Goal: Task Accomplishment & Management: Use online tool/utility

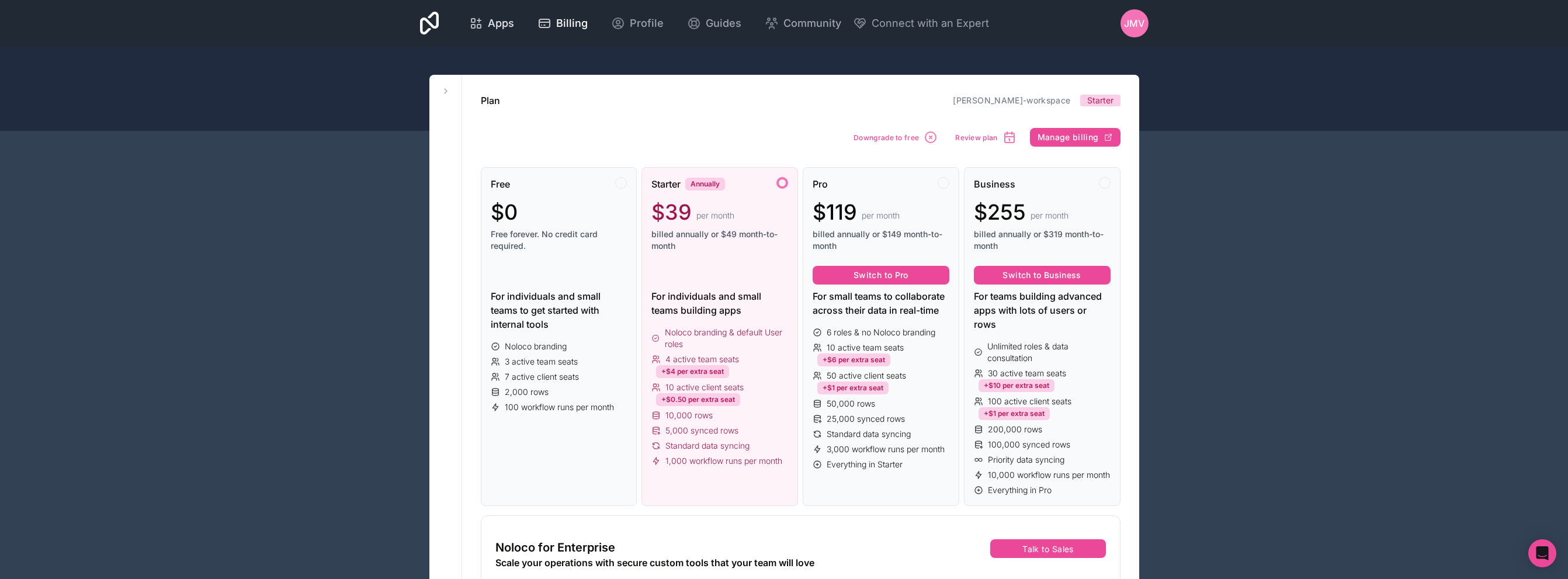
click at [511, 26] on span "Apps" at bounding box center [501, 23] width 26 height 16
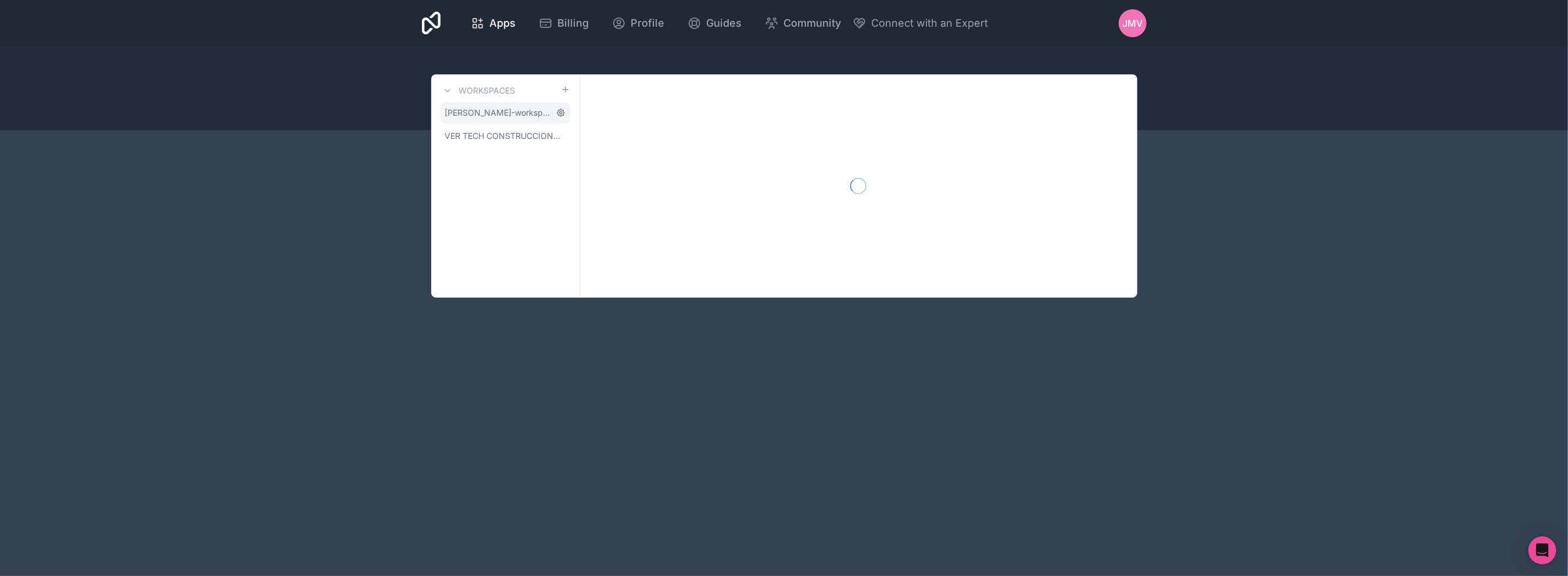
click at [560, 109] on icon at bounding box center [561, 113] width 9 height 9
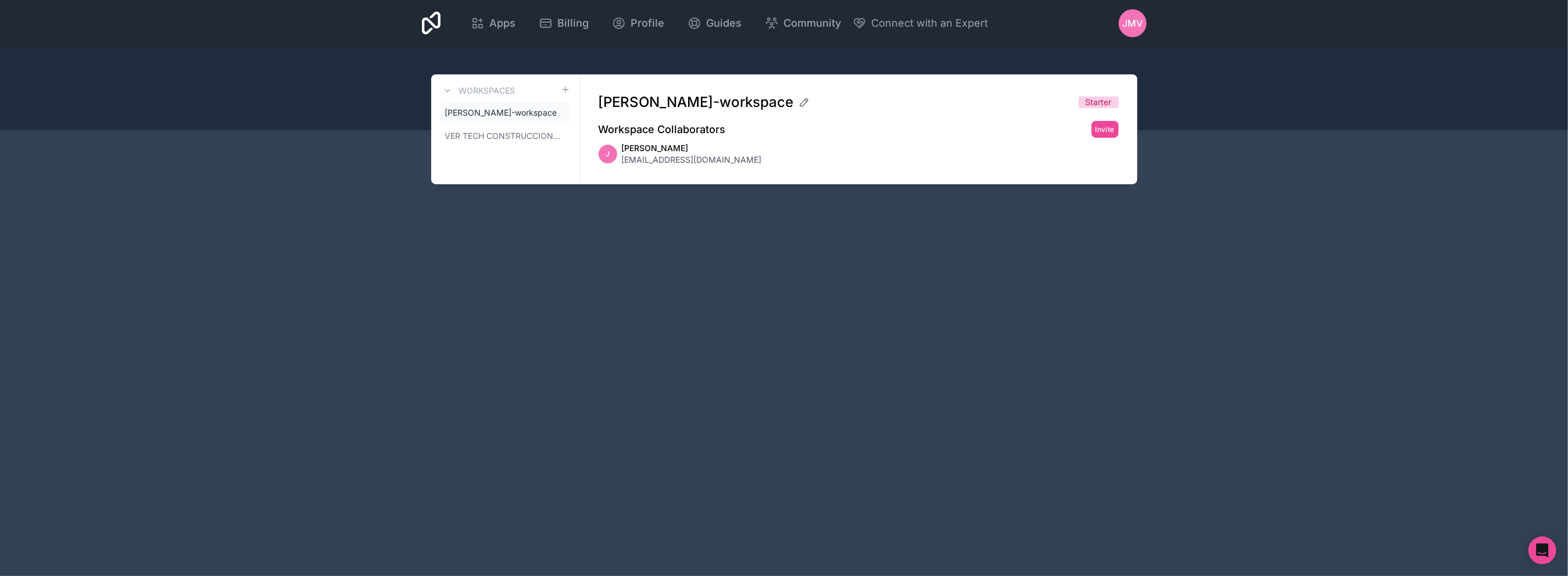
click at [1092, 105] on span "Starter" at bounding box center [1098, 102] width 26 height 11
click at [516, 136] on span "VER TECH CONSTRUCCIONES Y SERVICIOS S.R.L." at bounding box center [499, 136] width 107 height 11
click at [565, 136] on icon at bounding box center [561, 136] width 9 height 9
click at [563, 136] on icon at bounding box center [561, 136] width 9 height 9
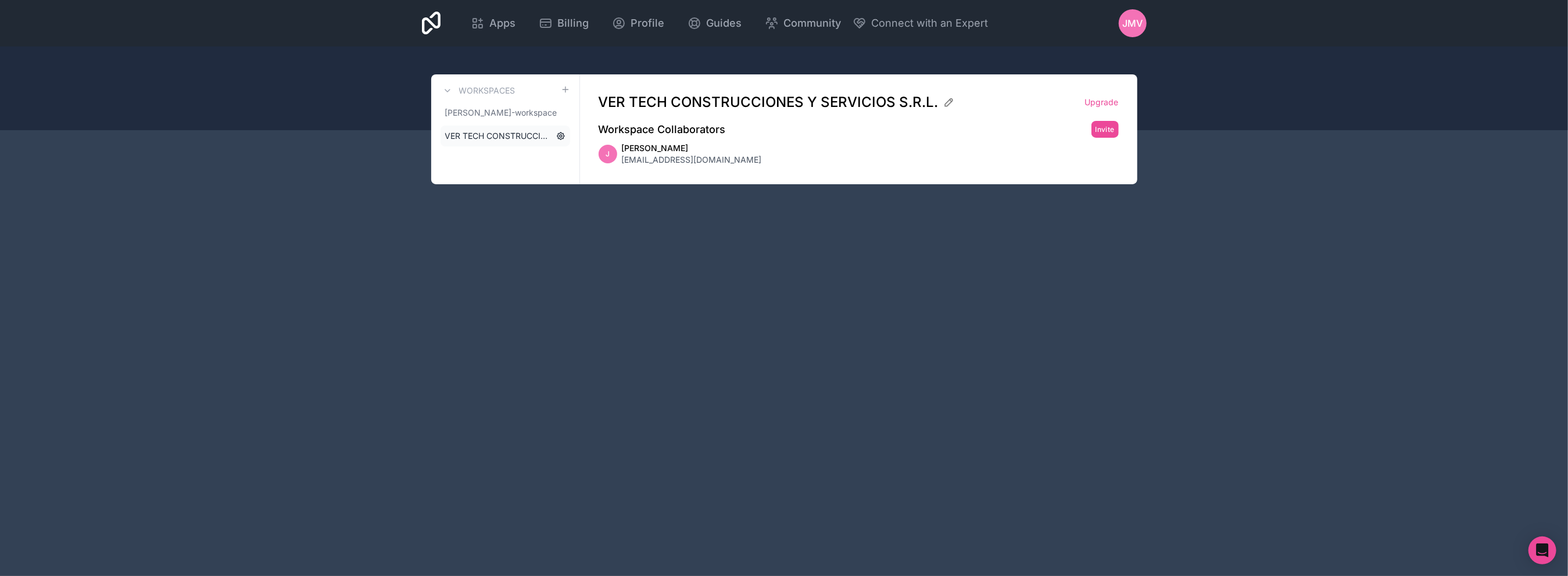
click at [563, 136] on icon at bounding box center [561, 136] width 9 height 9
click at [1100, 103] on link "Upgrade" at bounding box center [1102, 102] width 34 height 11
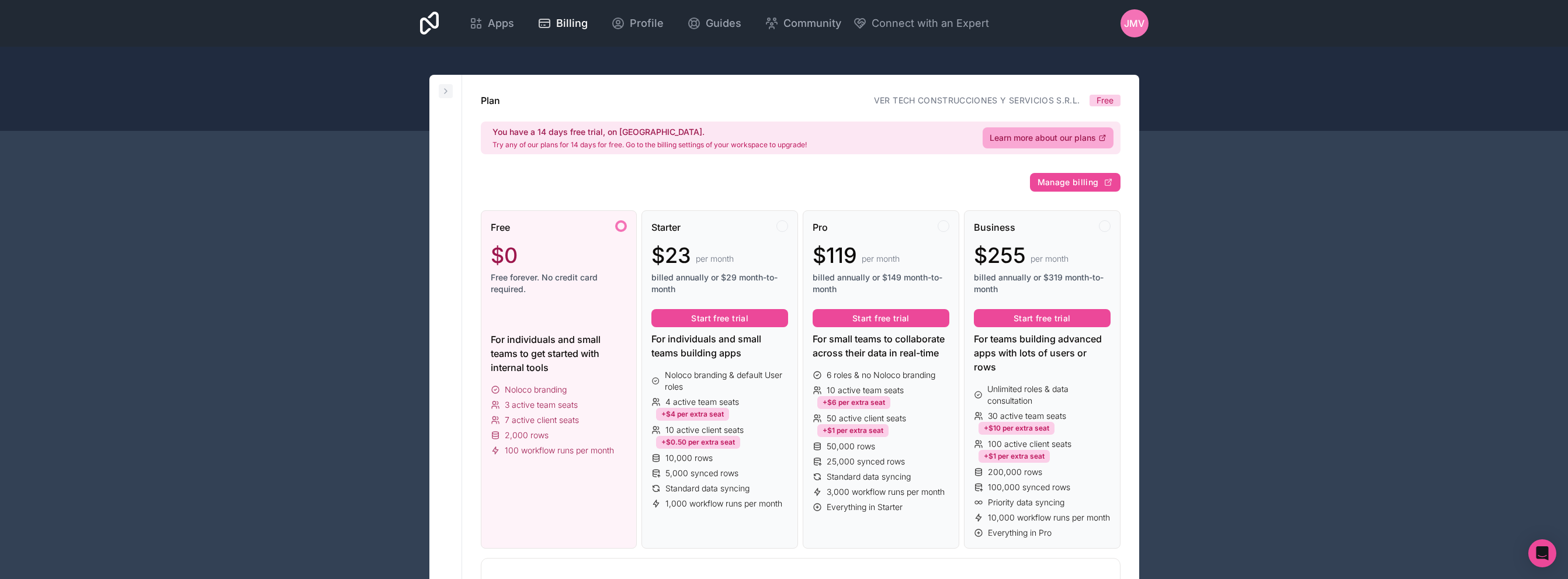
click at [442, 89] on icon at bounding box center [446, 91] width 9 height 9
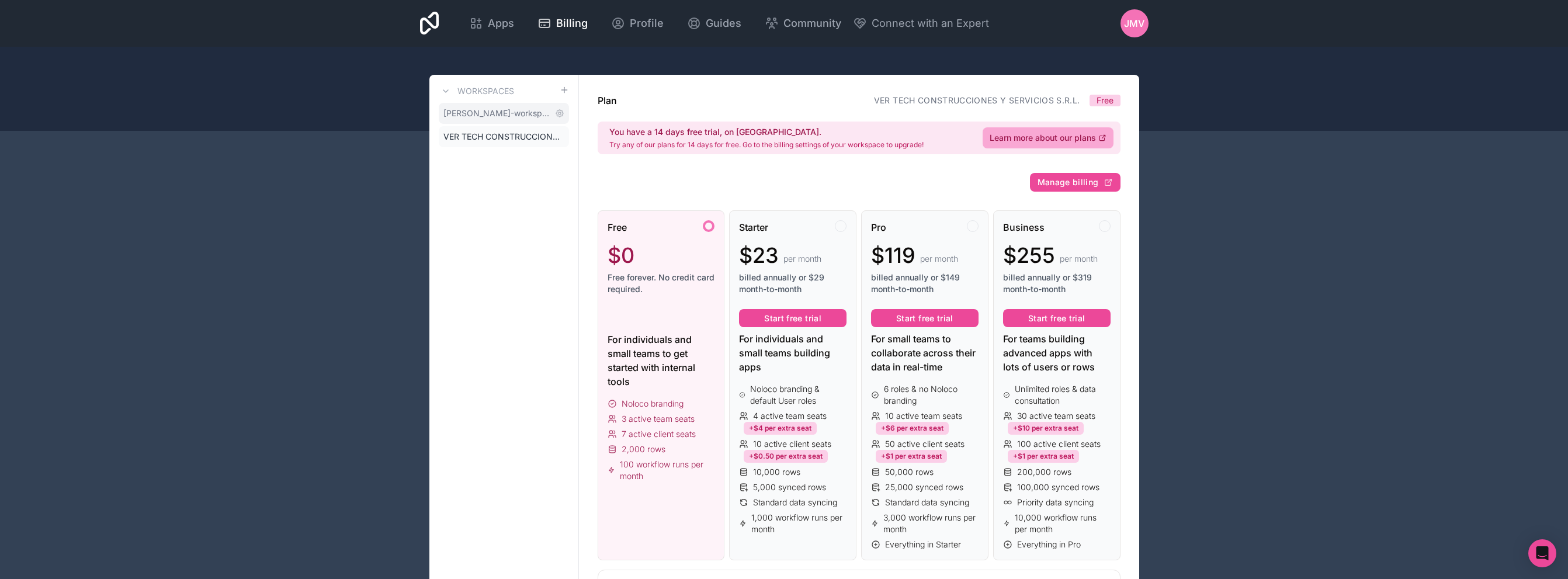
click at [537, 112] on span "[PERSON_NAME]-workspace" at bounding box center [497, 113] width 107 height 12
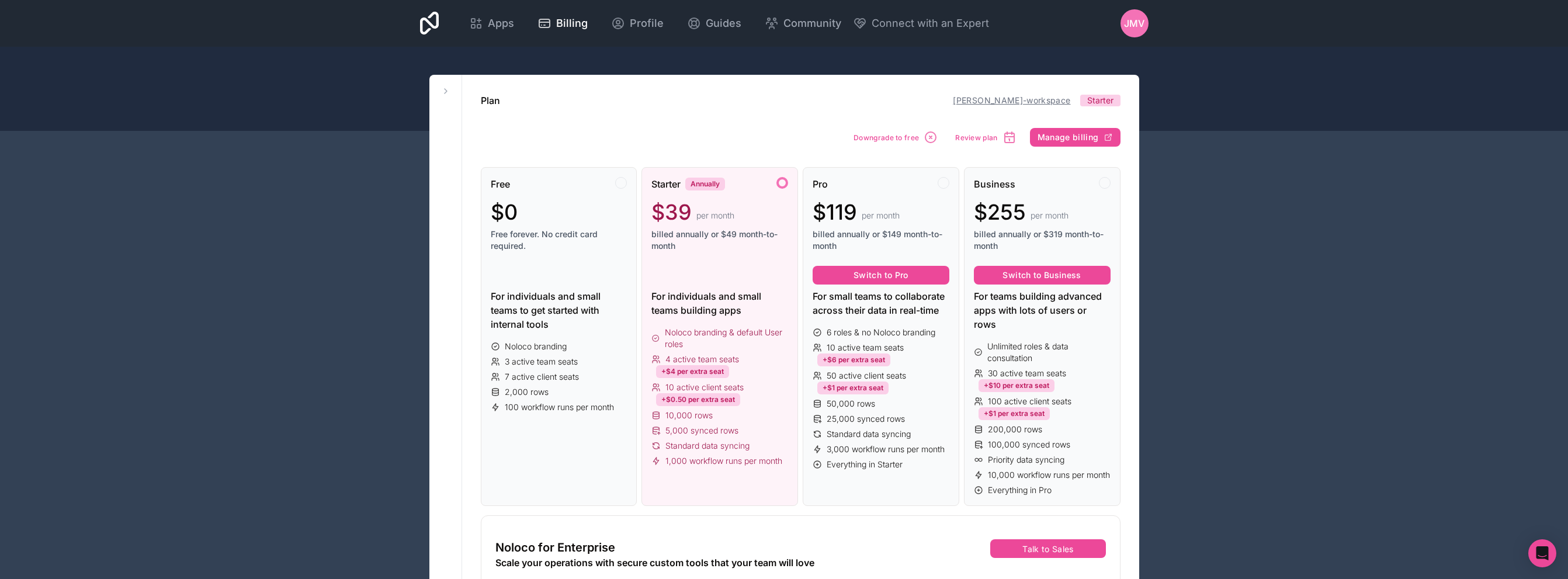
click at [1067, 98] on link "[PERSON_NAME]-workspace" at bounding box center [1011, 100] width 117 height 10
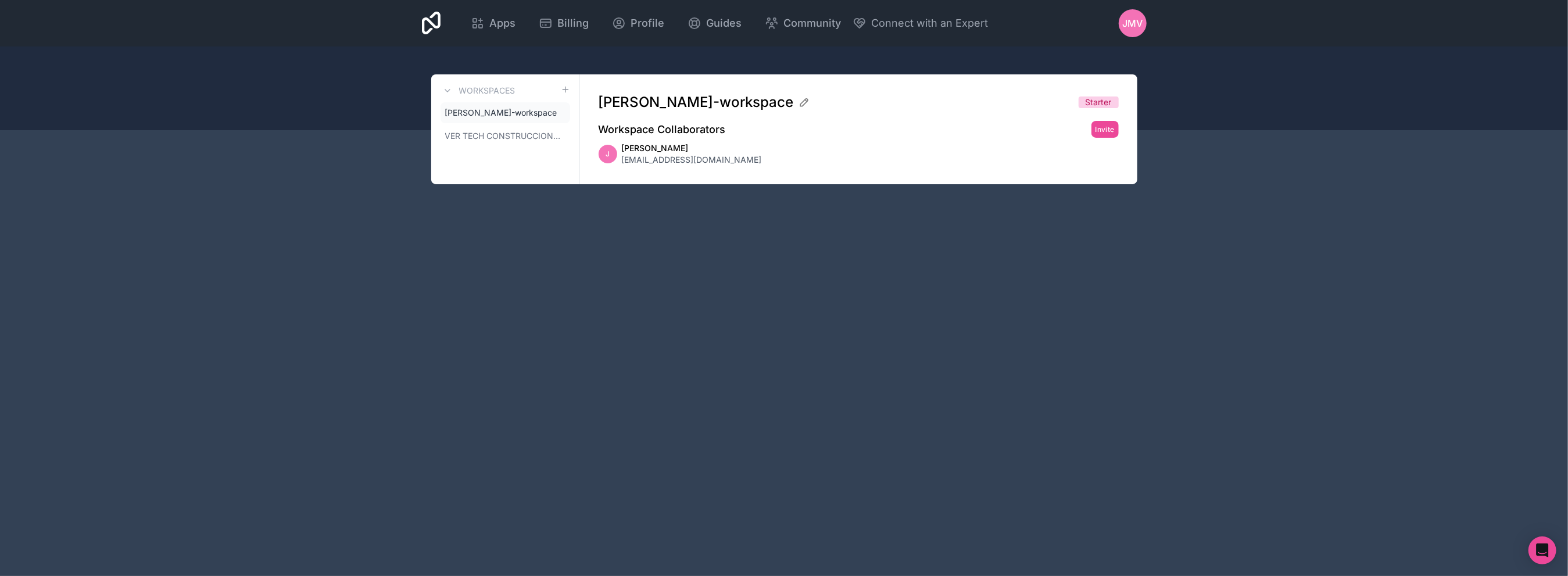
drag, startPoint x: 832, startPoint y: 136, endPoint x: 598, endPoint y: 139, distance: 234.0
click at [723, 136] on div "Workspace Collaborators Invite" at bounding box center [858, 129] width 520 height 17
click at [505, 26] on span "Apps" at bounding box center [502, 23] width 26 height 16
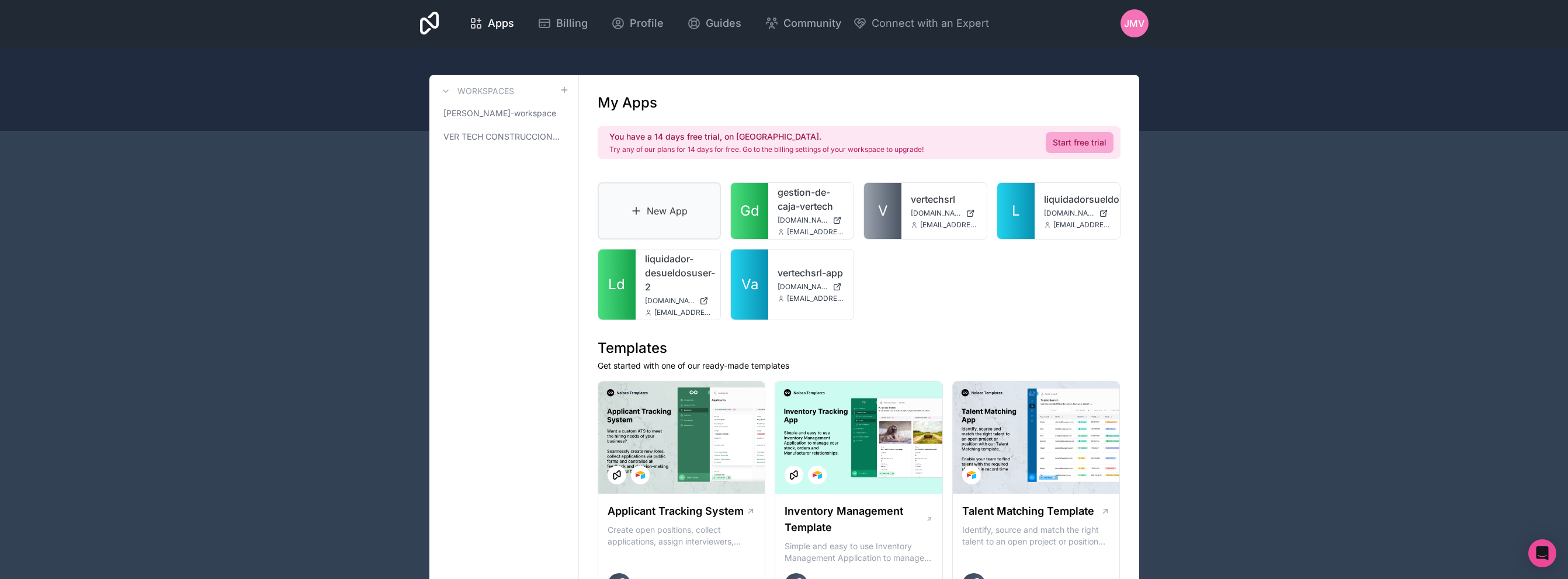
click at [651, 200] on link "New App" at bounding box center [659, 211] width 124 height 57
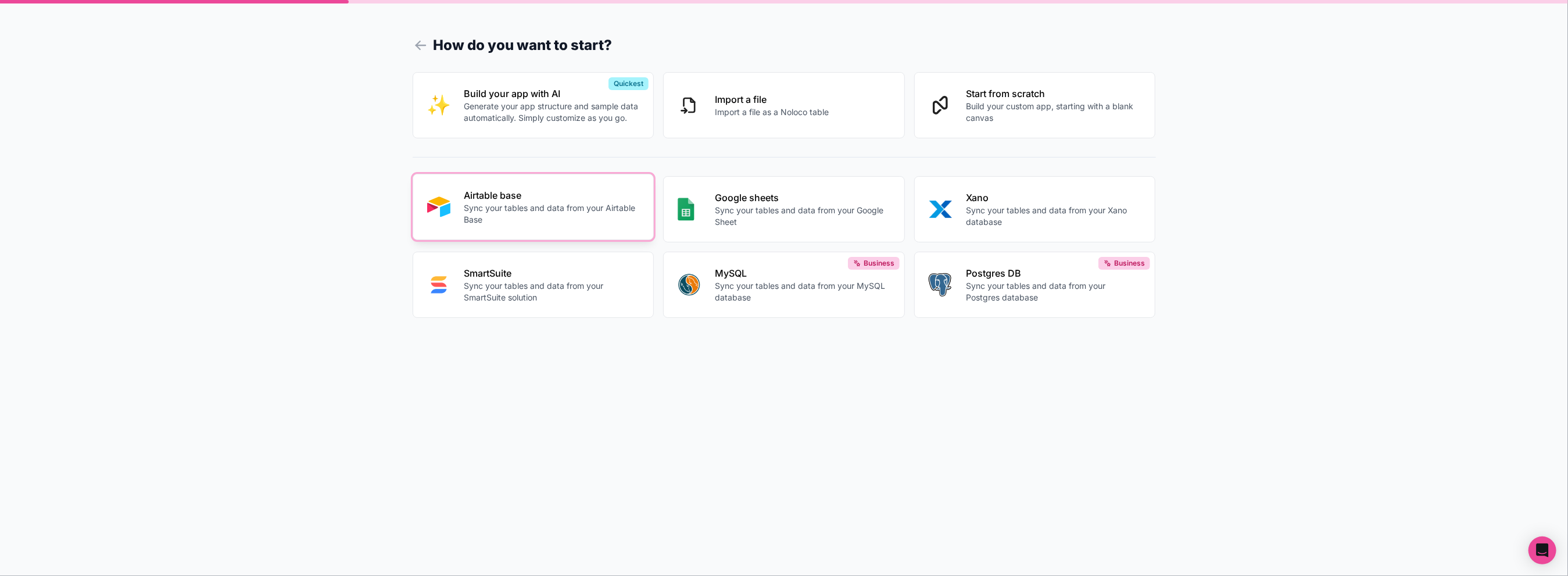
click at [573, 219] on p "Sync your tables and data from your Airtable Base" at bounding box center [552, 214] width 175 height 23
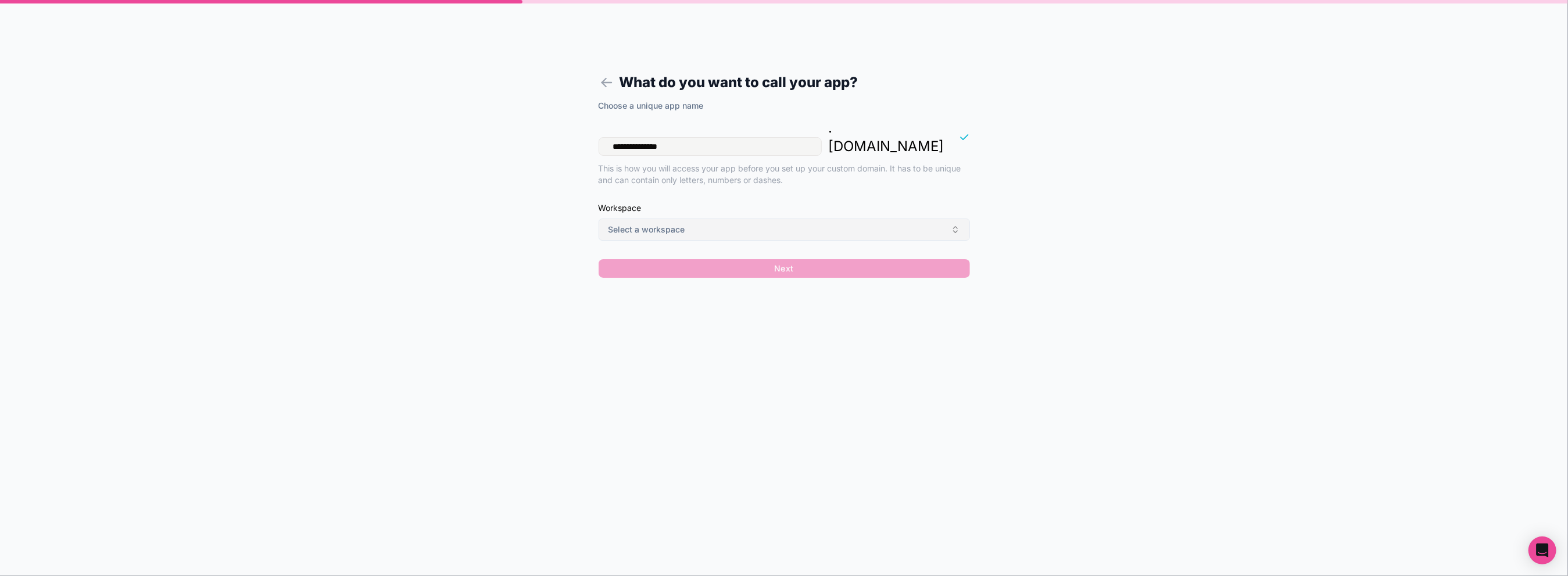
click at [715, 219] on button "Select a workspace" at bounding box center [784, 229] width 371 height 22
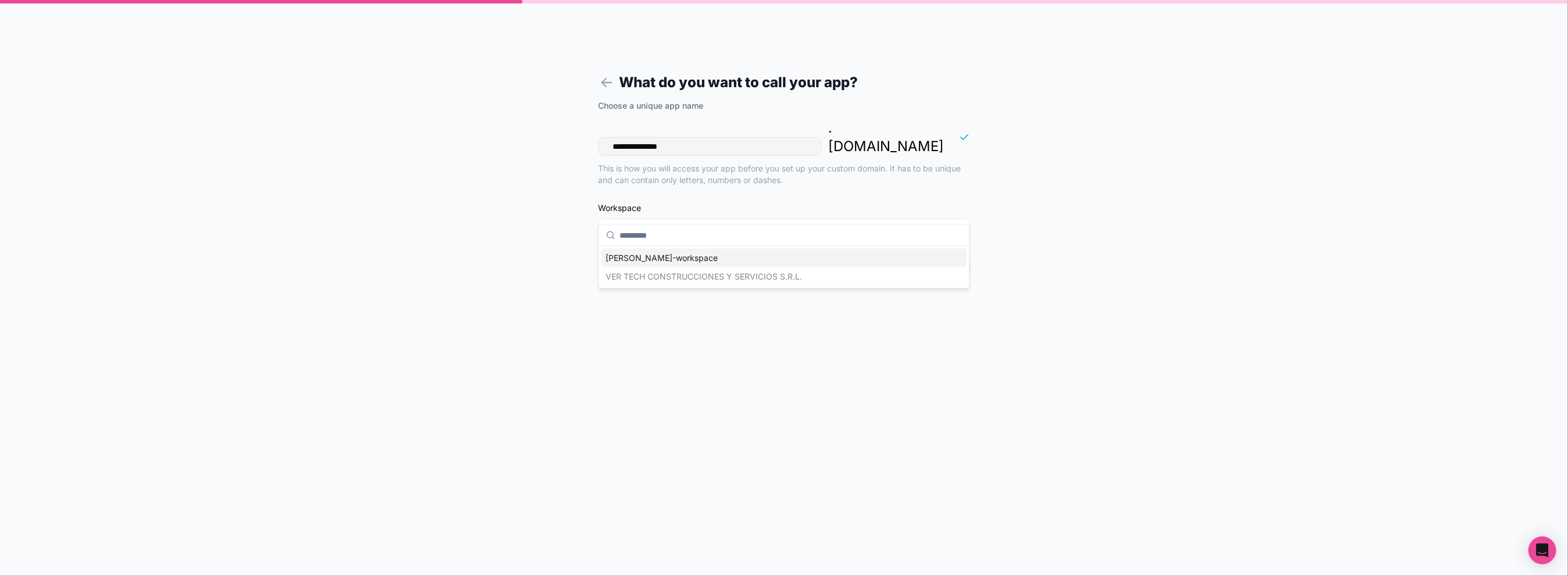
click at [715, 163] on p "This is how you will access your app before you set up your custom domain. It h…" at bounding box center [784, 174] width 371 height 23
click at [710, 239] on div "**********" at bounding box center [784, 192] width 371 height 185
click at [711, 241] on div "**********" at bounding box center [784, 192] width 371 height 185
click at [717, 248] on div "**********" at bounding box center [784, 192] width 371 height 185
click at [723, 202] on div "Workspace Select a workspace" at bounding box center [784, 221] width 371 height 38
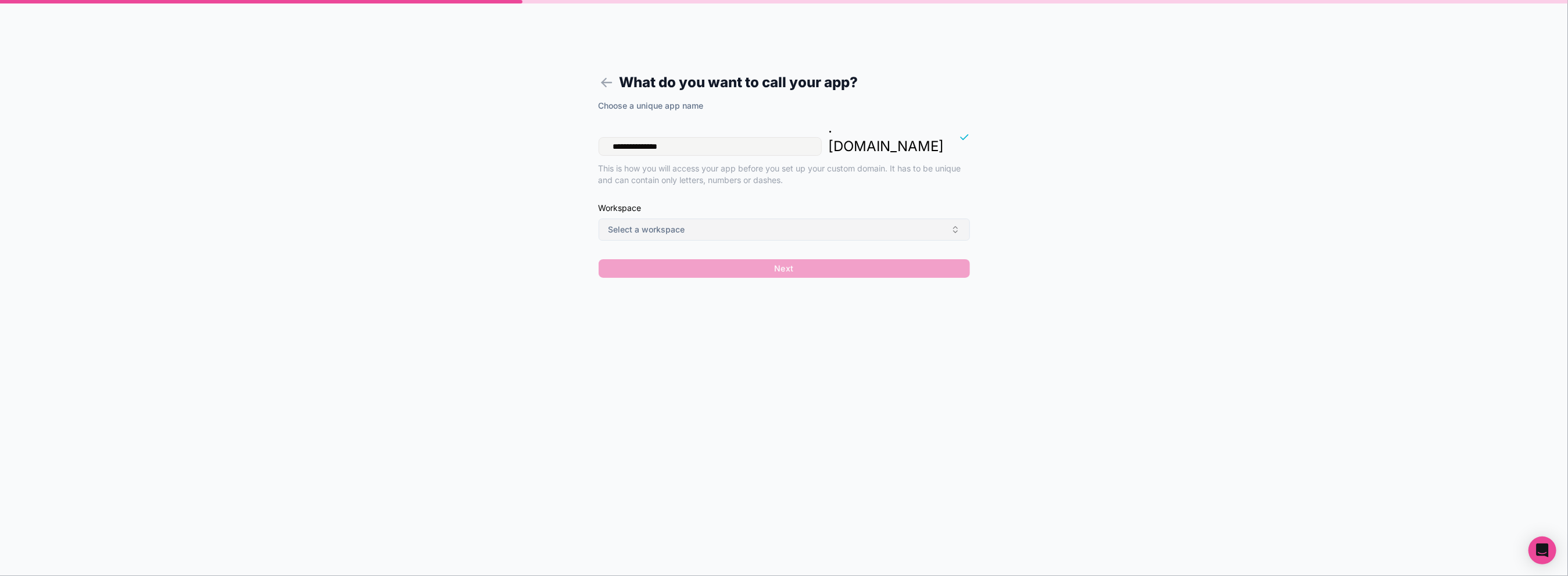
click at [723, 219] on button "Select a workspace" at bounding box center [784, 229] width 371 height 22
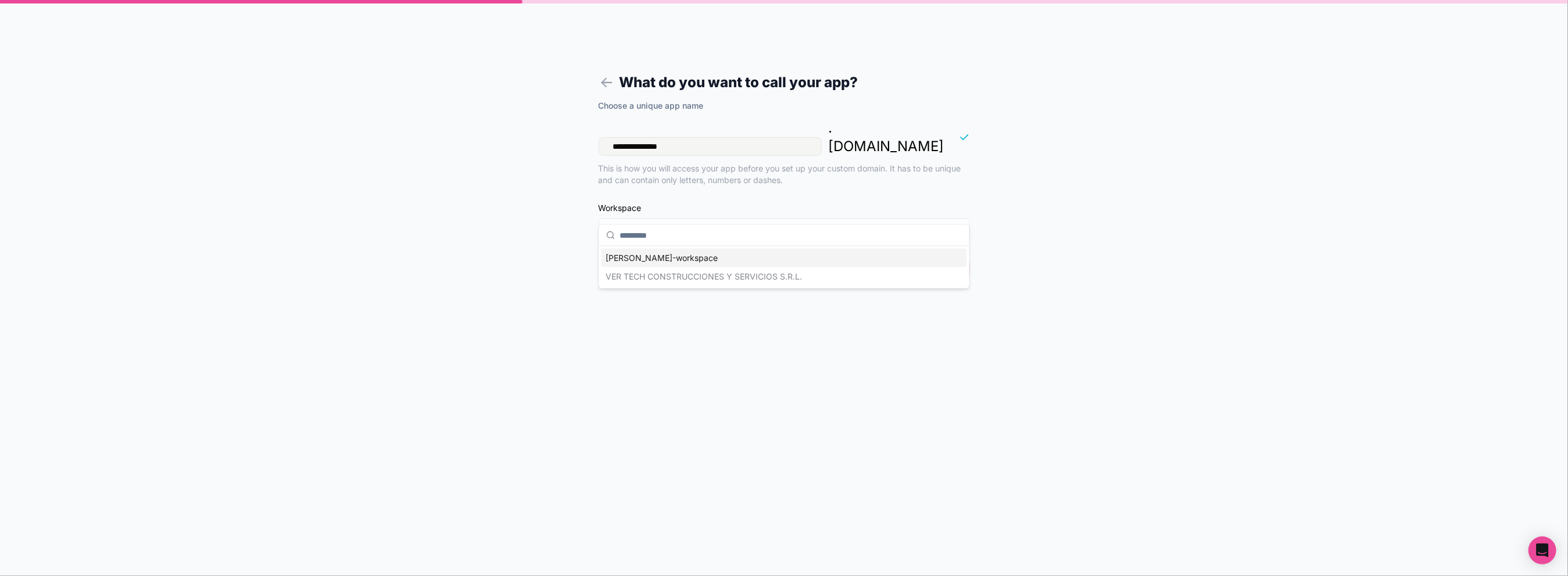
click at [664, 273] on div "jose-maria-veron-workspace VER TECH CONSTRUCCIONES Y SERVICIOS S.R.L." at bounding box center [785, 267] width 366 height 37
click at [667, 256] on div "[PERSON_NAME]-workspace" at bounding box center [785, 258] width 366 height 19
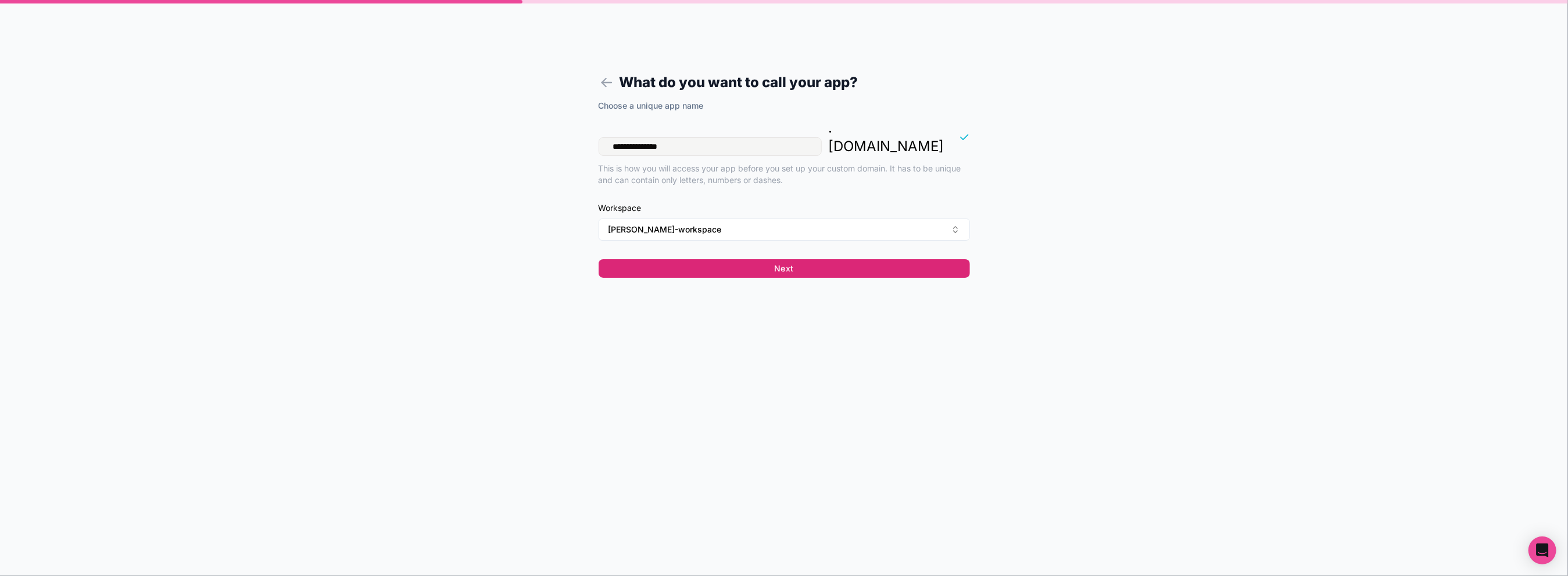
click at [700, 259] on button "Next" at bounding box center [784, 268] width 371 height 19
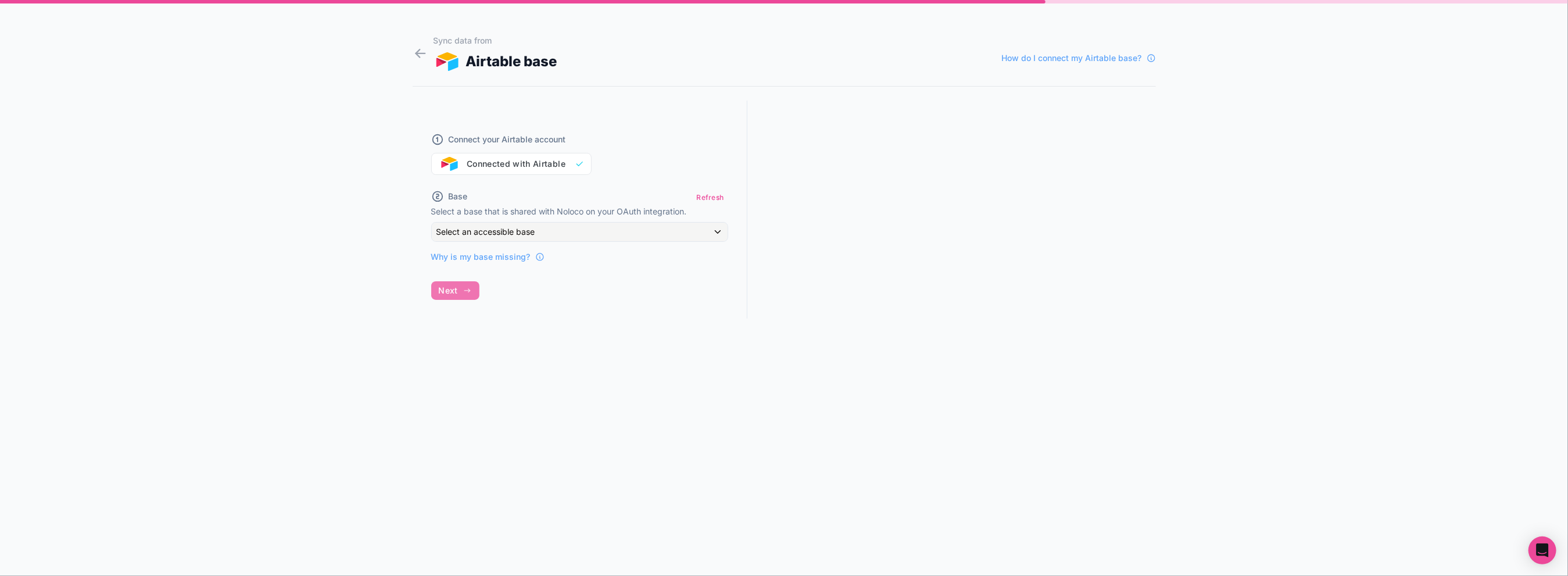
click at [853, 204] on div at bounding box center [952, 220] width 409 height 239
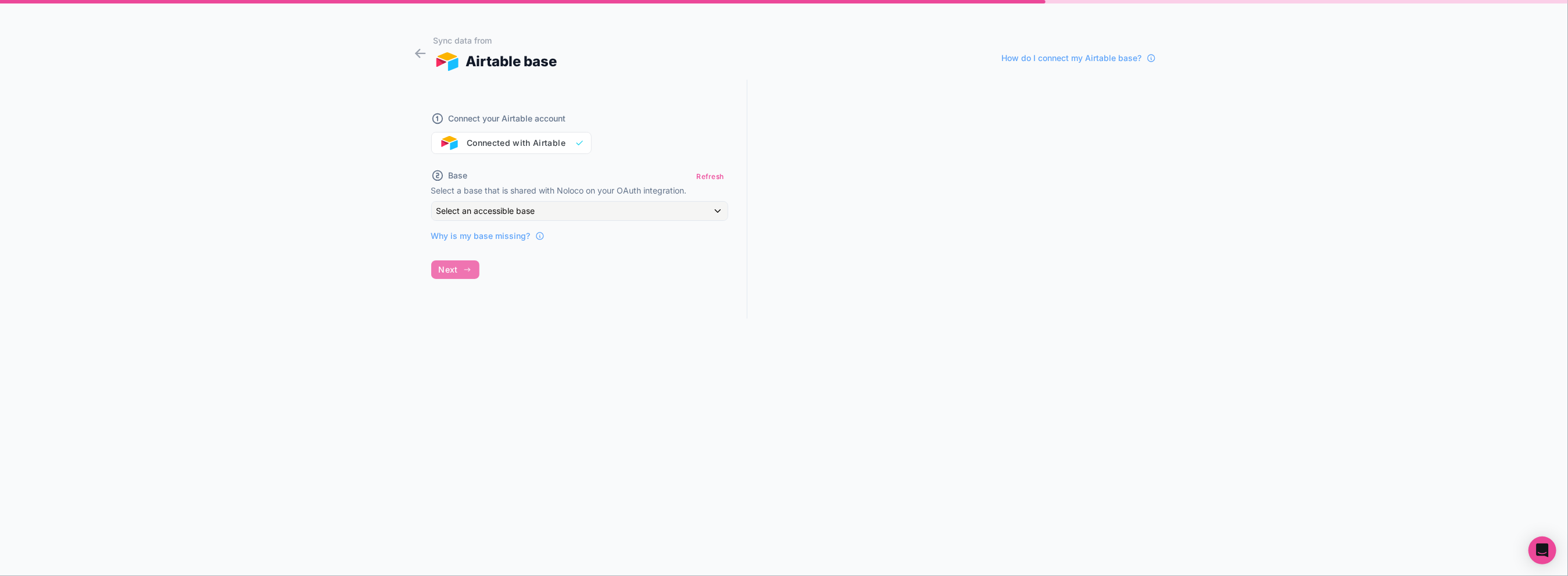
click at [948, 175] on div at bounding box center [952, 199] width 409 height 239
click at [563, 203] on div "Select an accessible base" at bounding box center [580, 211] width 296 height 19
click at [474, 272] on span "No options" at bounding box center [464, 272] width 41 height 10
click at [750, 174] on div at bounding box center [784, 288] width 1568 height 576
click at [723, 172] on button "Refresh" at bounding box center [710, 176] width 36 height 17
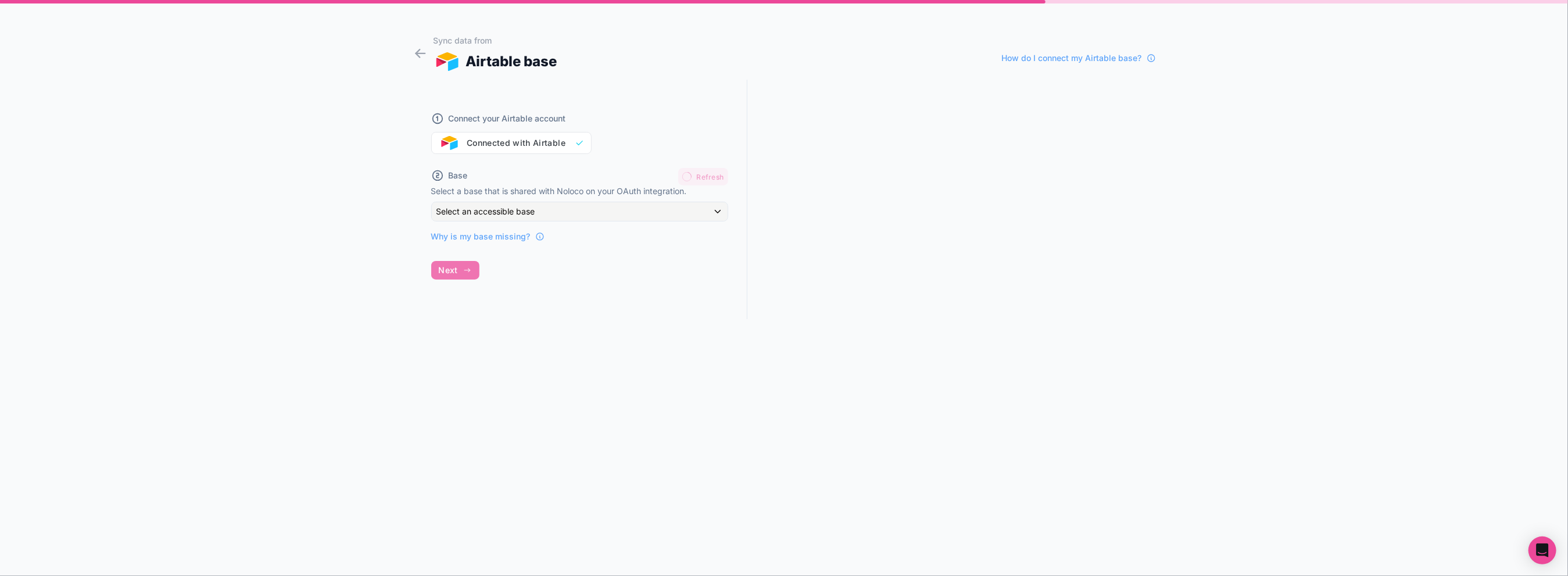
click at [723, 172] on div "Refresh" at bounding box center [702, 177] width 49 height 18
click at [536, 142] on div "Connect your Airtable account Connected with Airtable" at bounding box center [580, 126] width 297 height 56
click at [697, 178] on button "Refresh" at bounding box center [710, 176] width 36 height 17
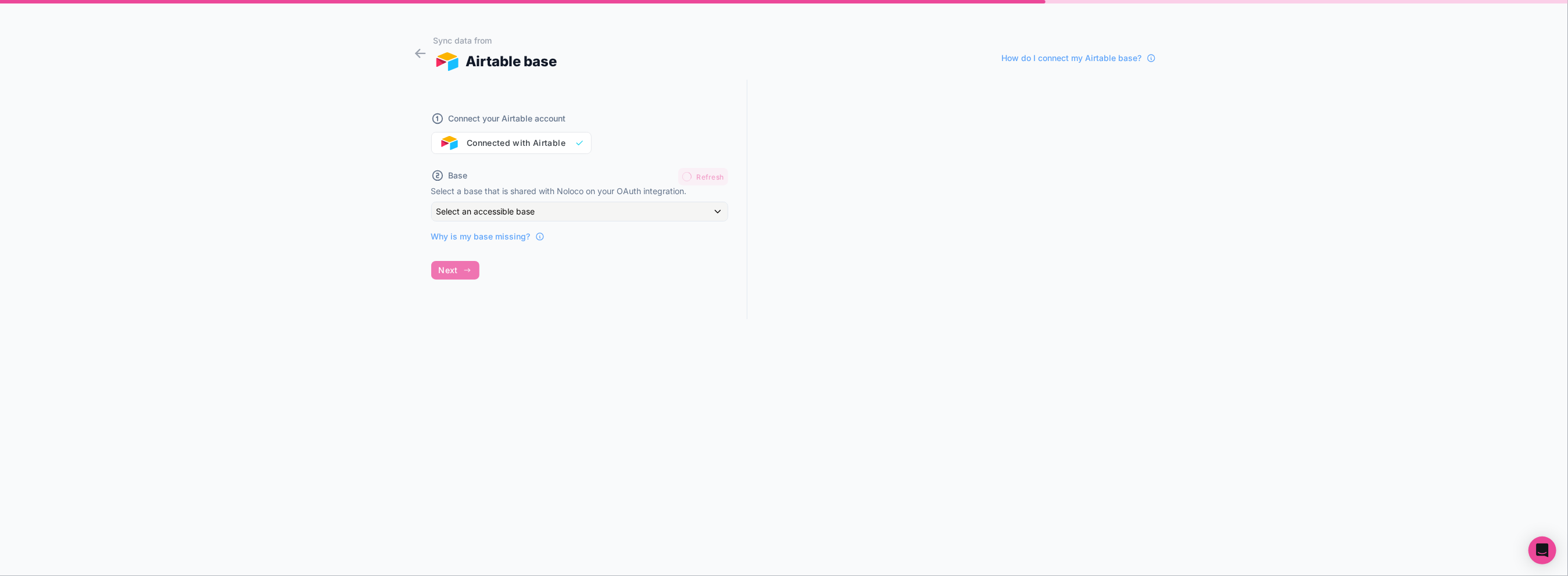
click at [697, 178] on div "Refresh" at bounding box center [702, 177] width 49 height 18
click at [476, 239] on span "Why is my base missing?" at bounding box center [480, 235] width 99 height 11
click at [452, 267] on div "Connect your Airtable account Connected with Airtable Base Refresh Select a bas…" at bounding box center [580, 199] width 335 height 239
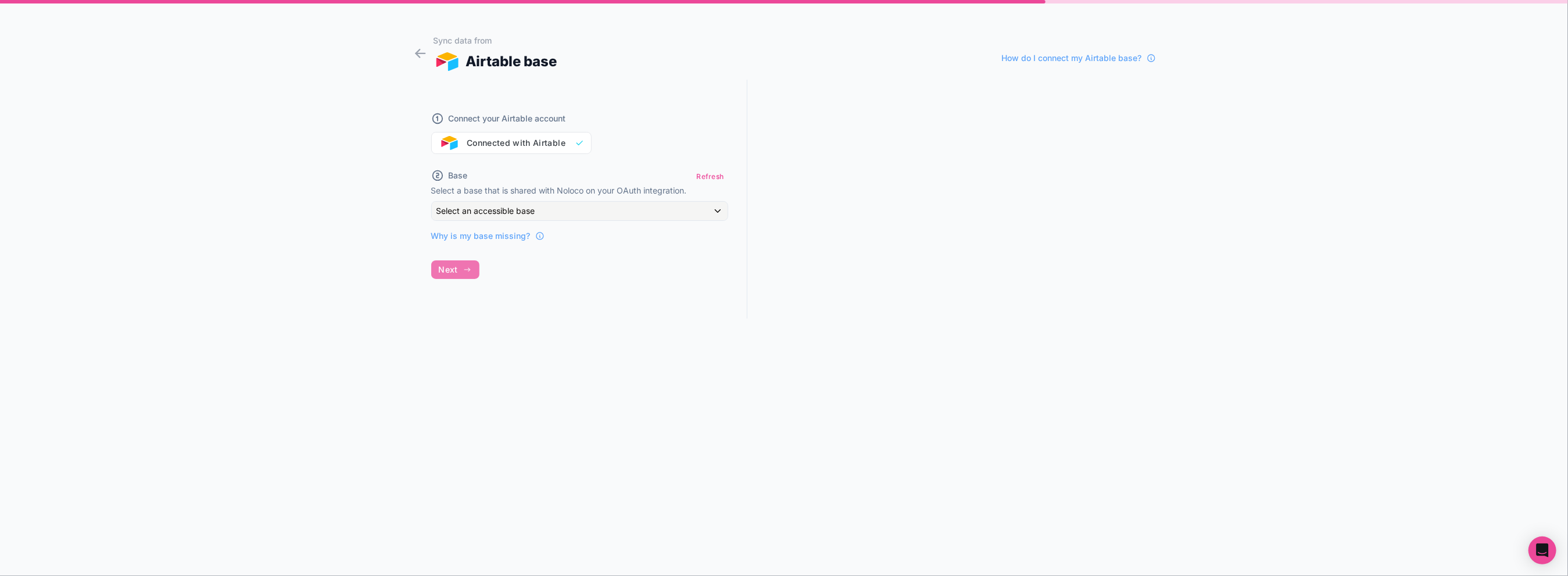
click at [452, 267] on div "Connect your Airtable account Connected with Airtable Base Refresh Select a bas…" at bounding box center [580, 199] width 335 height 239
click at [542, 146] on div "Connect your Airtable account Connected with Airtable" at bounding box center [580, 126] width 297 height 56
click at [413, 53] on icon at bounding box center [420, 53] width 16 height 16
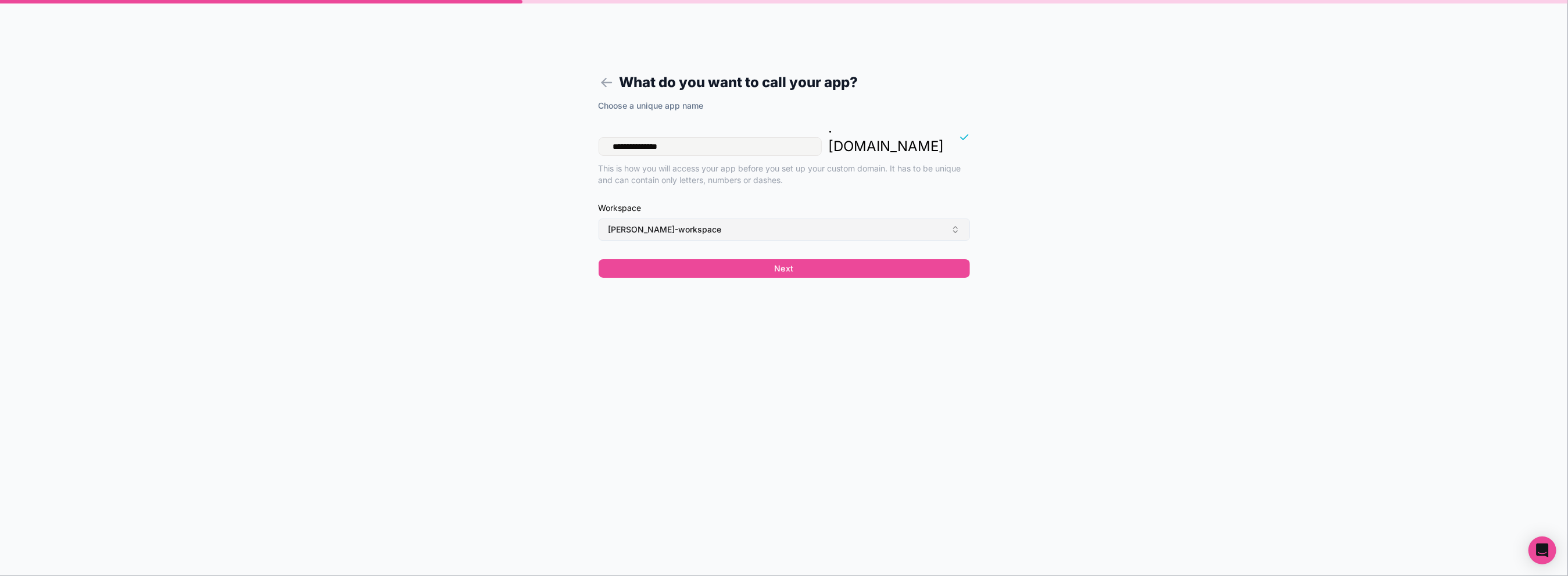
click at [671, 224] on span "[PERSON_NAME]-workspace" at bounding box center [665, 229] width 113 height 11
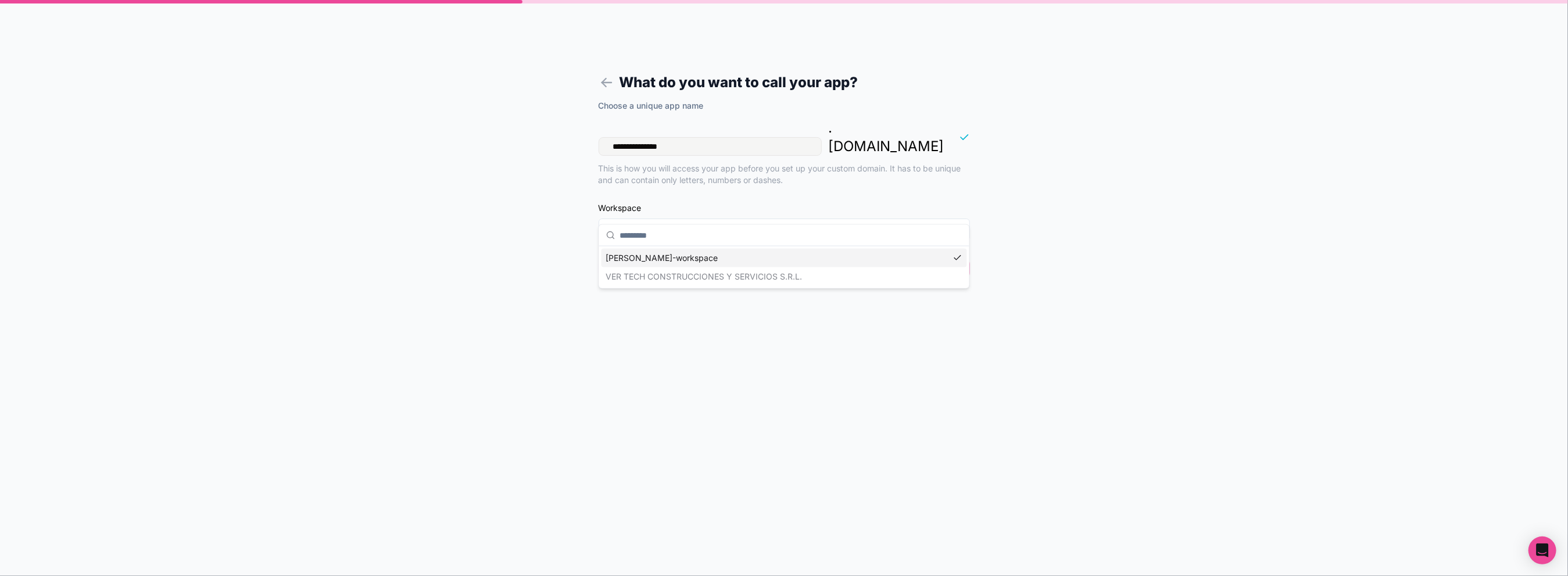
click at [675, 275] on div "jose-maria-veron-workspace VER TECH CONSTRUCCIONES Y SERVICIOS S.R.L." at bounding box center [785, 267] width 366 height 37
click at [690, 144] on div "**********" at bounding box center [784, 146] width 371 height 93
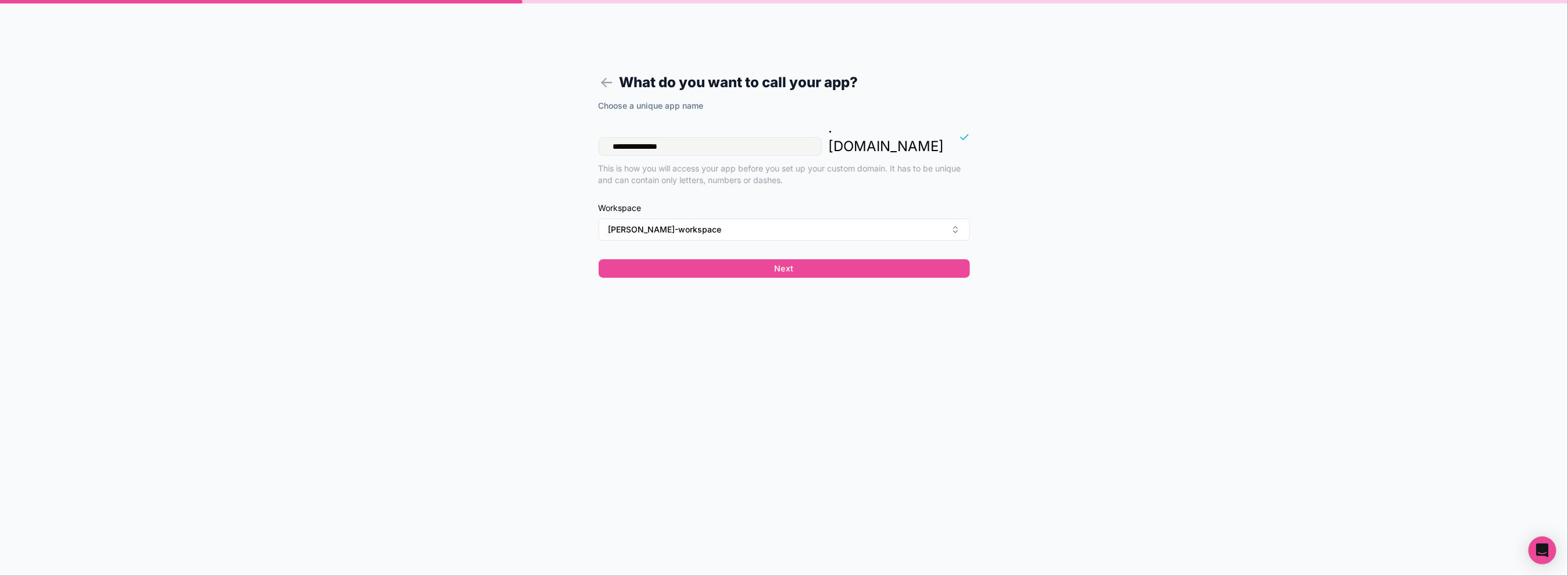
click at [598, 74] on h1 "What do you want to call your app?" at bounding box center [784, 82] width 371 height 21
click at [602, 85] on icon at bounding box center [607, 82] width 16 height 16
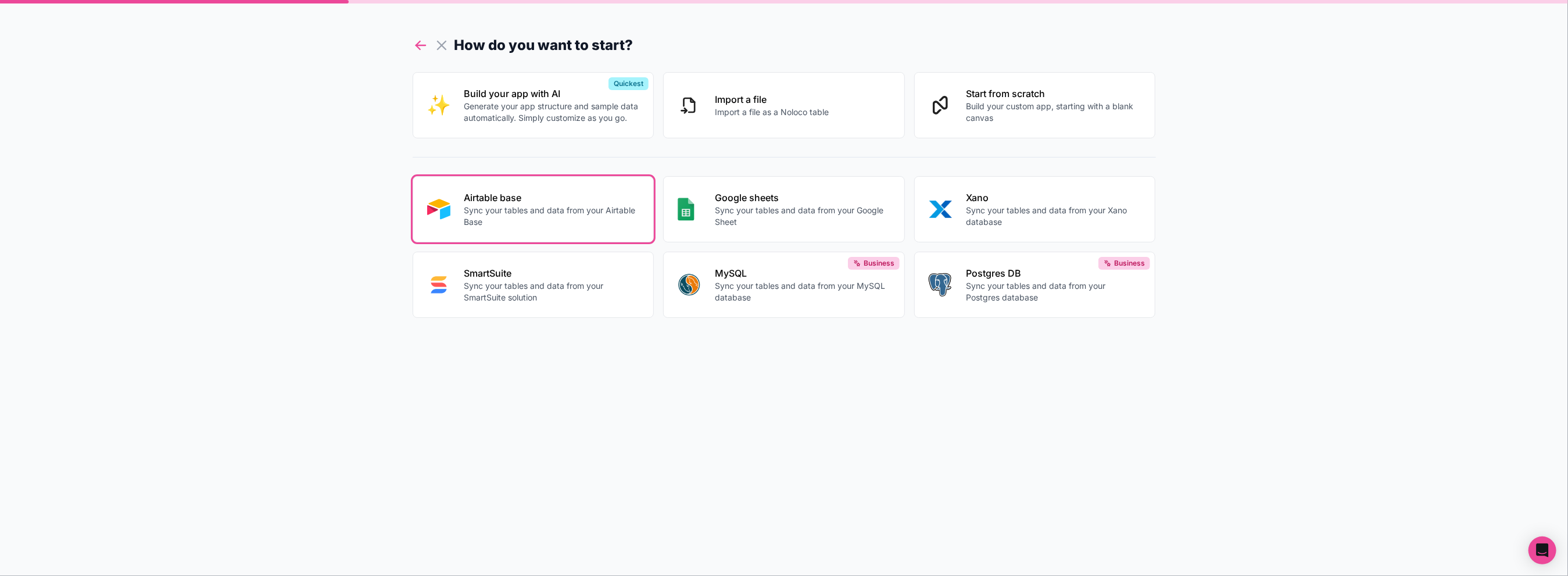
click at [422, 45] on icon at bounding box center [420, 45] width 9 height 0
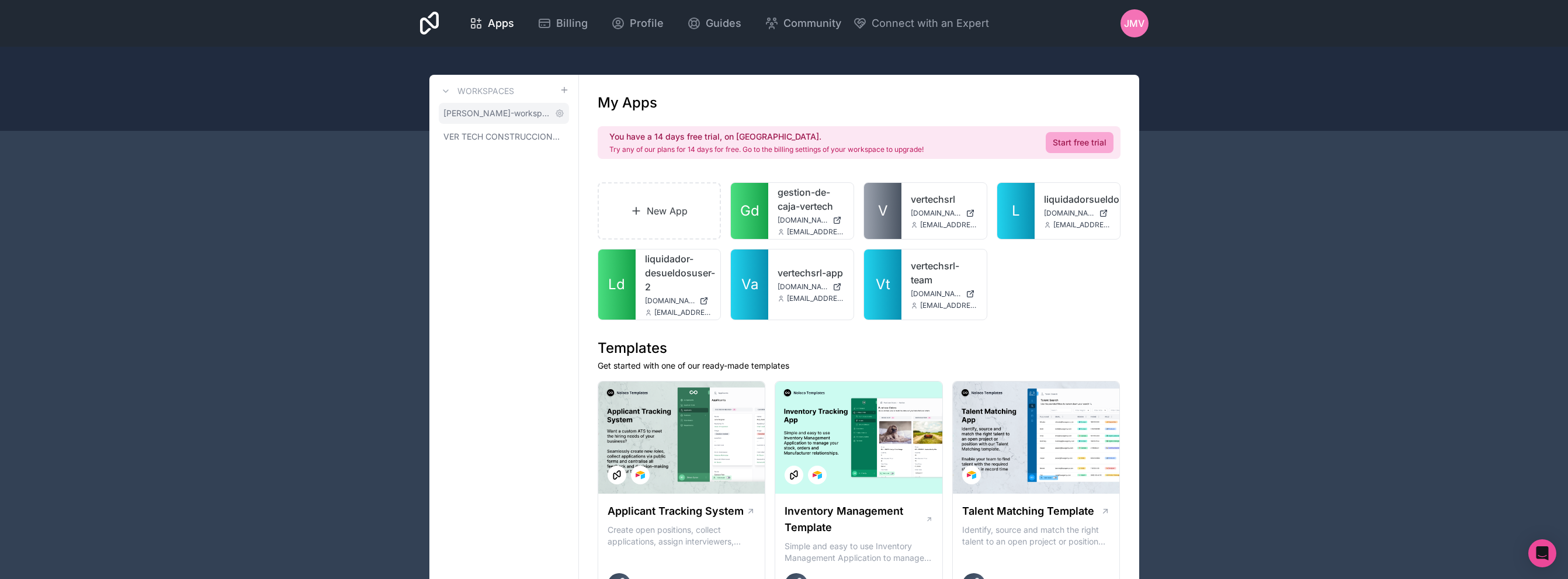
click at [489, 129] on link "VER TECH CONSTRUCCIONES Y SERVICIOS S.R.L." at bounding box center [504, 136] width 130 height 21
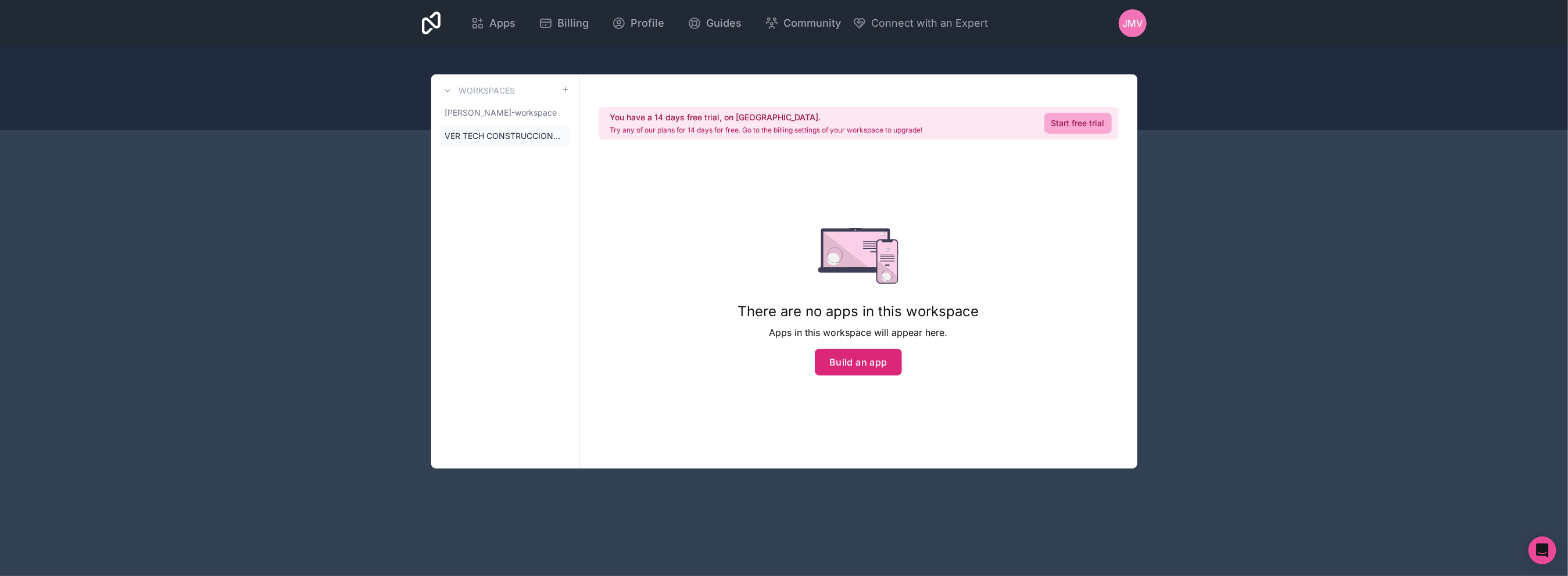
click at [841, 349] on button "Build an app" at bounding box center [858, 362] width 87 height 27
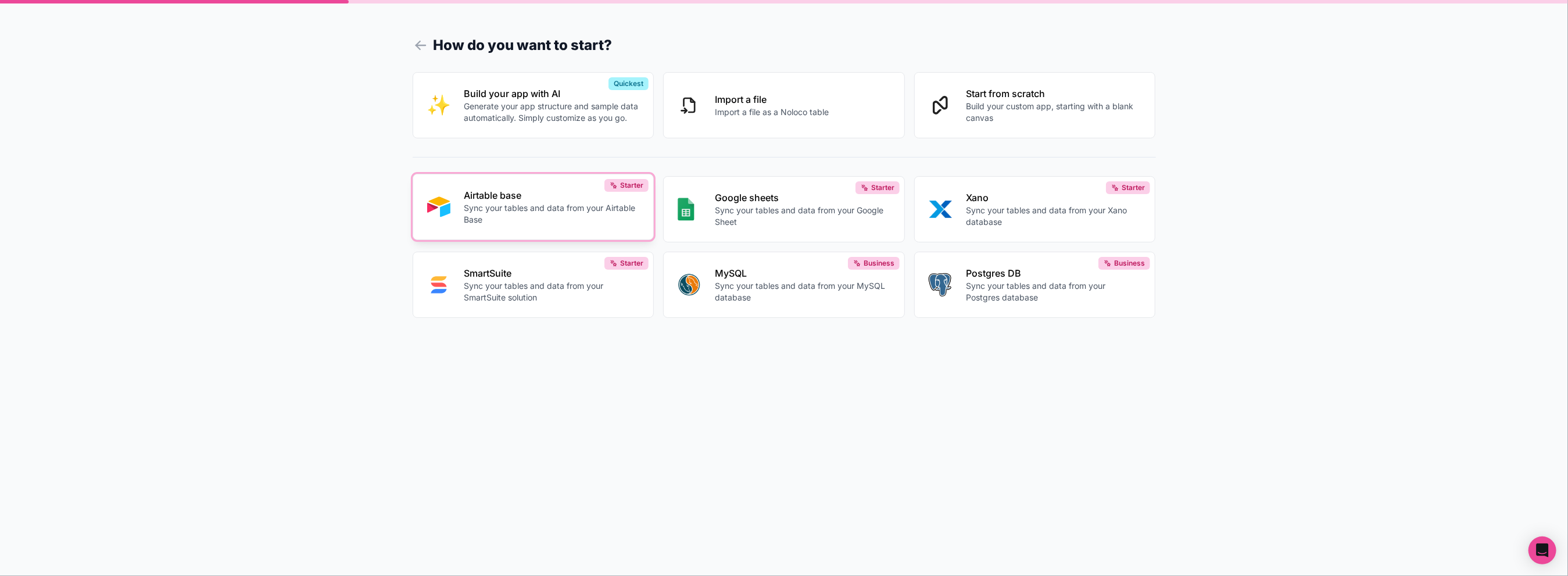
click at [506, 219] on p "Sync your tables and data from your Airtable Base" at bounding box center [552, 214] width 175 height 23
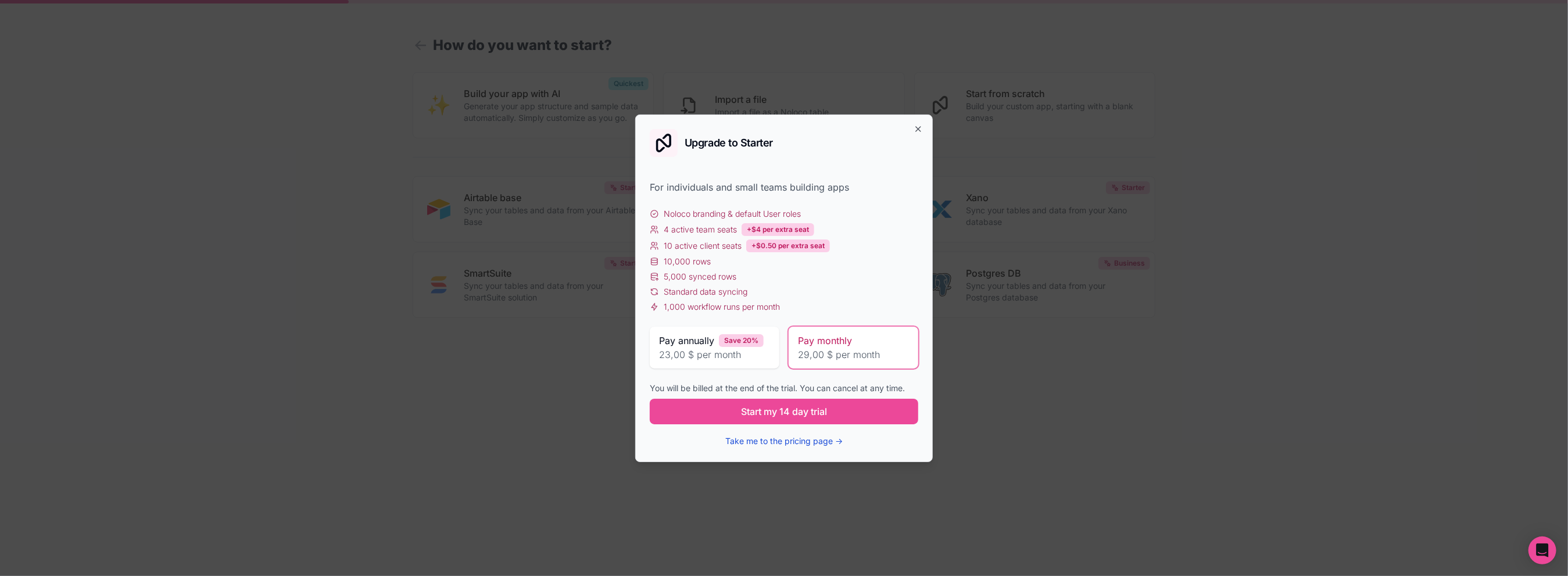
click at [759, 442] on button "Take me to the pricing page →" at bounding box center [784, 440] width 117 height 11
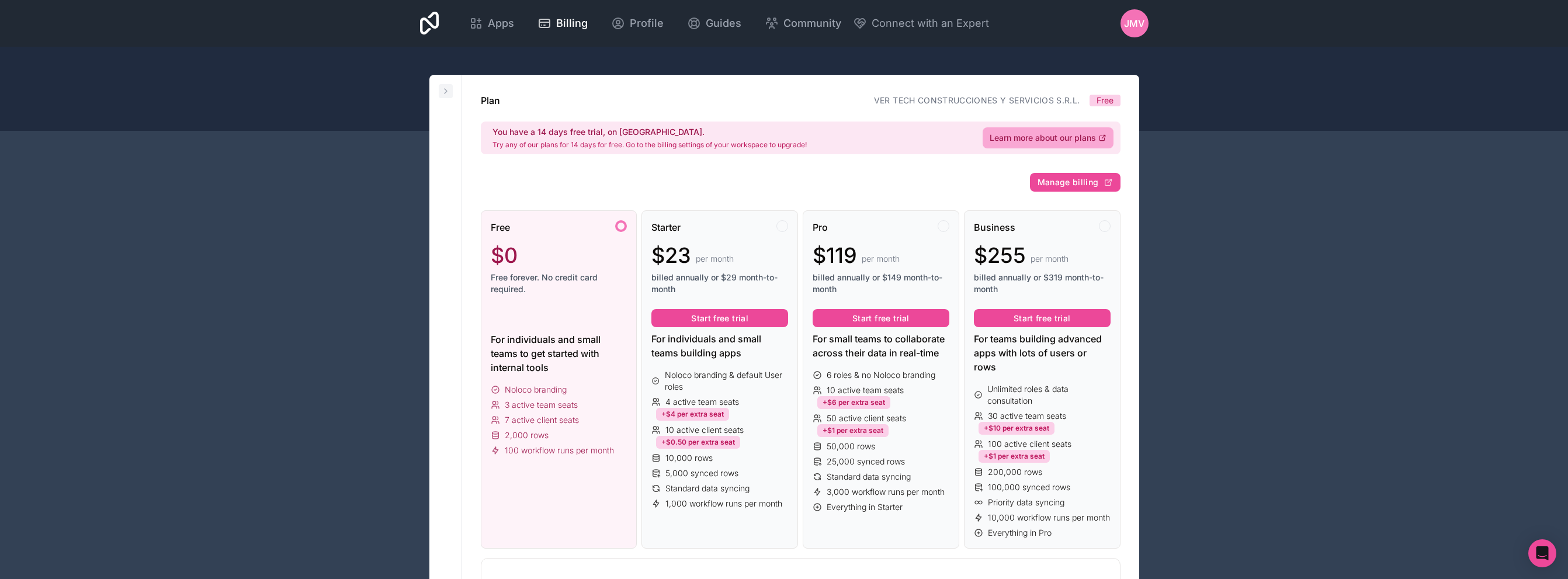
click at [446, 92] on icon at bounding box center [446, 91] width 9 height 9
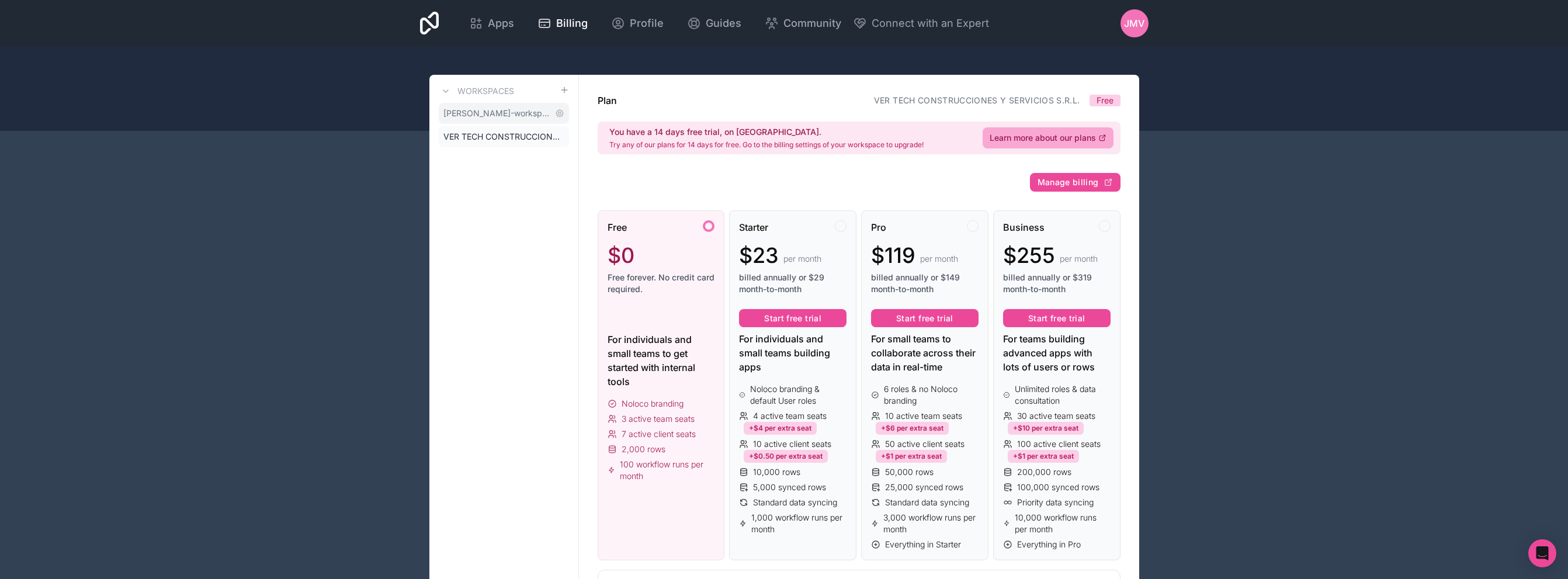
click at [485, 123] on link "[PERSON_NAME]-workspace" at bounding box center [504, 113] width 130 height 21
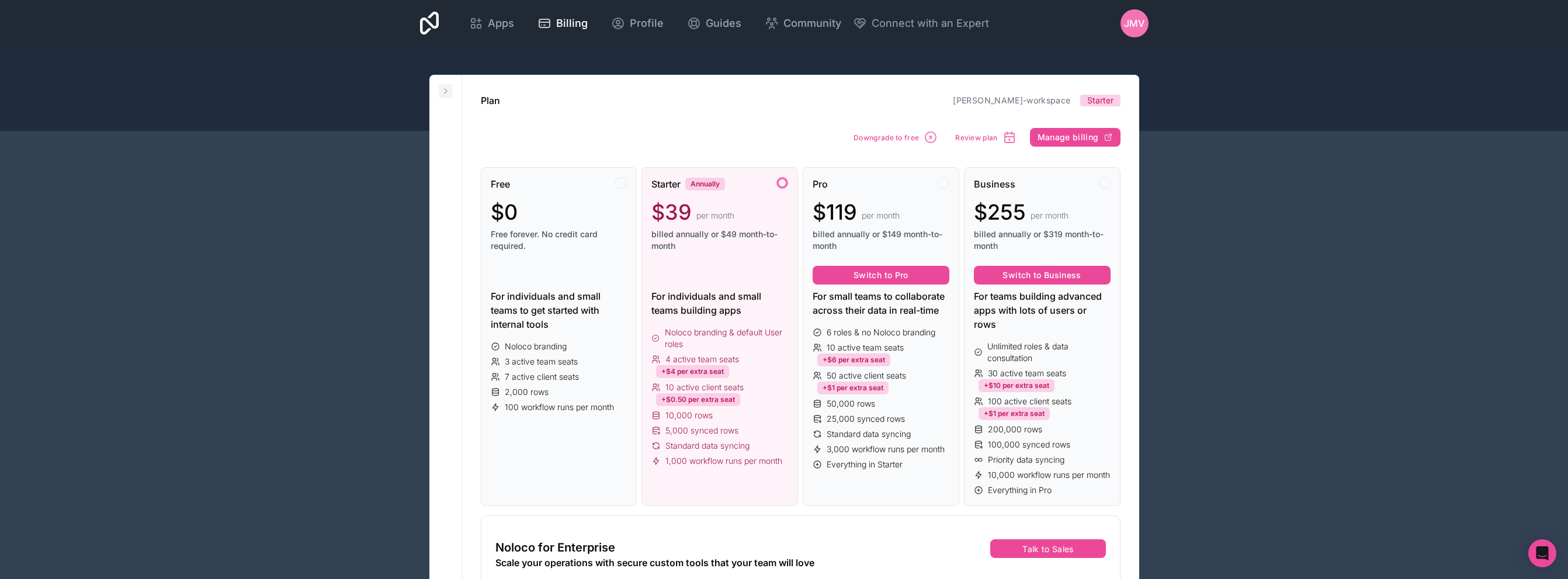
click at [452, 87] on button at bounding box center [446, 91] width 14 height 14
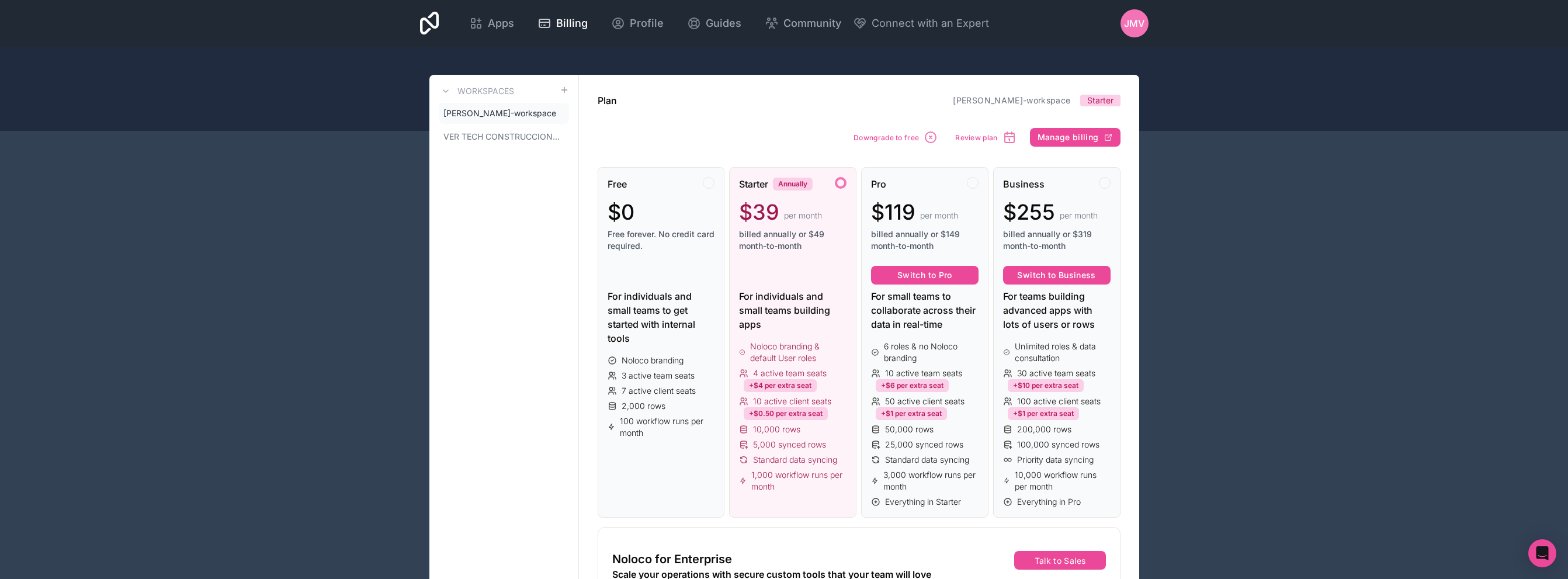
click at [471, 40] on div "Apps Billing Profile Guides Community Connect with an Expert JMV Billing Profil…" at bounding box center [785, 23] width 747 height 47
click at [495, 26] on span "Apps" at bounding box center [501, 23] width 26 height 16
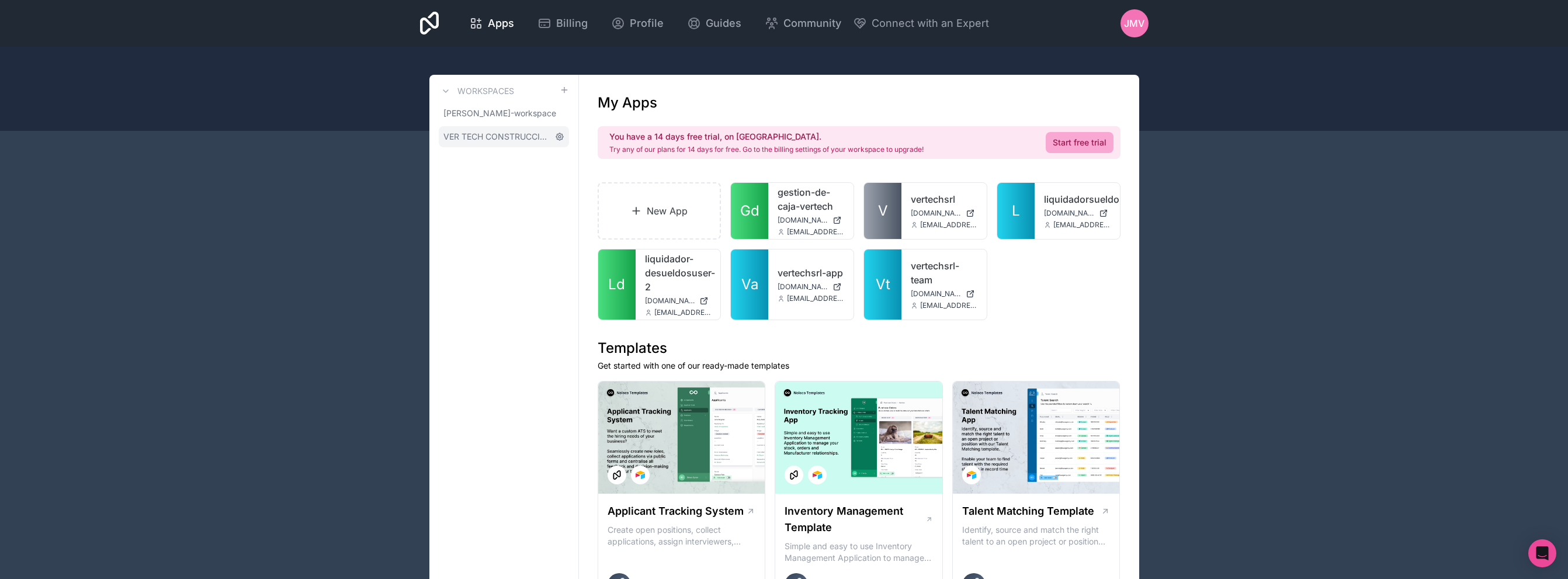
click at [556, 138] on icon at bounding box center [560, 137] width 9 height 9
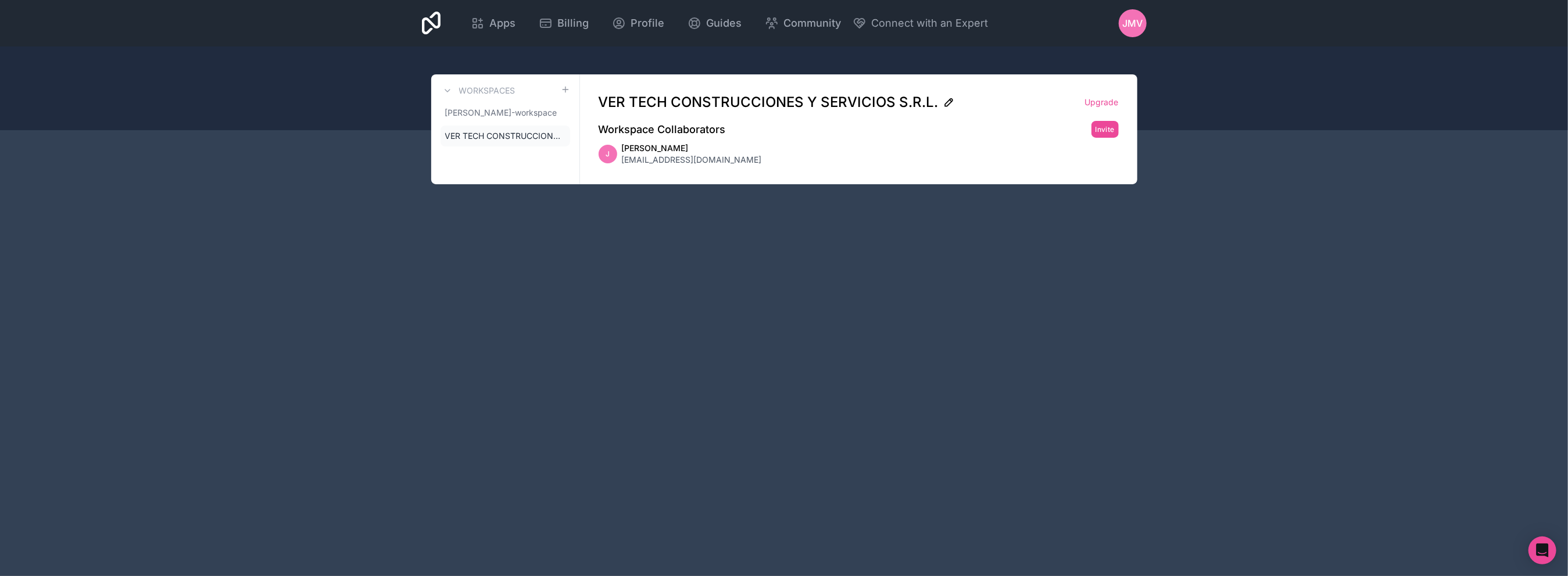
click at [945, 105] on icon at bounding box center [949, 102] width 11 height 11
drag, startPoint x: 815, startPoint y: 136, endPoint x: 744, endPoint y: 136, distance: 71.0
click at [815, 136] on div "Workspace Collaborators Invite" at bounding box center [858, 129] width 520 height 17
click at [503, 112] on span "[PERSON_NAME]-workspace" at bounding box center [499, 112] width 107 height 11
click at [557, 113] on icon at bounding box center [561, 113] width 9 height 9
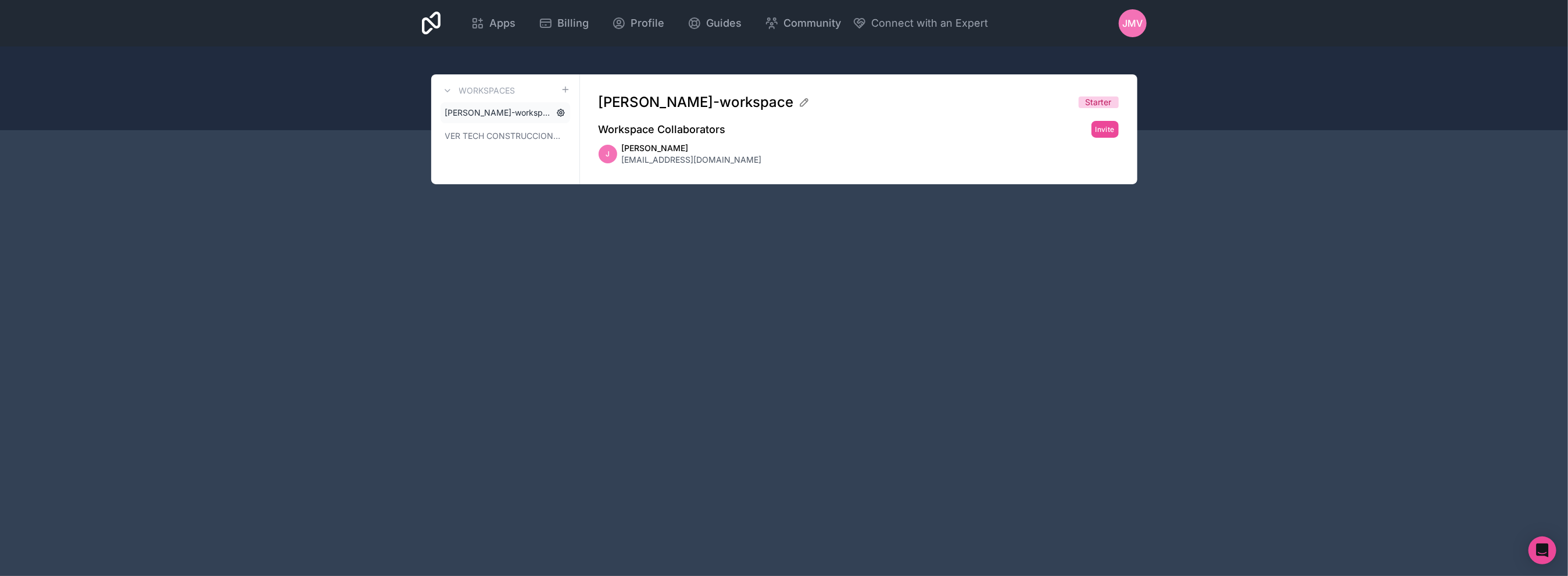
click at [565, 111] on icon at bounding box center [561, 113] width 9 height 9
click at [610, 146] on div "J" at bounding box center [608, 154] width 19 height 19
click at [641, 154] on span "[EMAIL_ADDRESS][DOMAIN_NAME]" at bounding box center [692, 159] width 140 height 11
click at [481, 24] on icon at bounding box center [480, 26] width 3 height 3
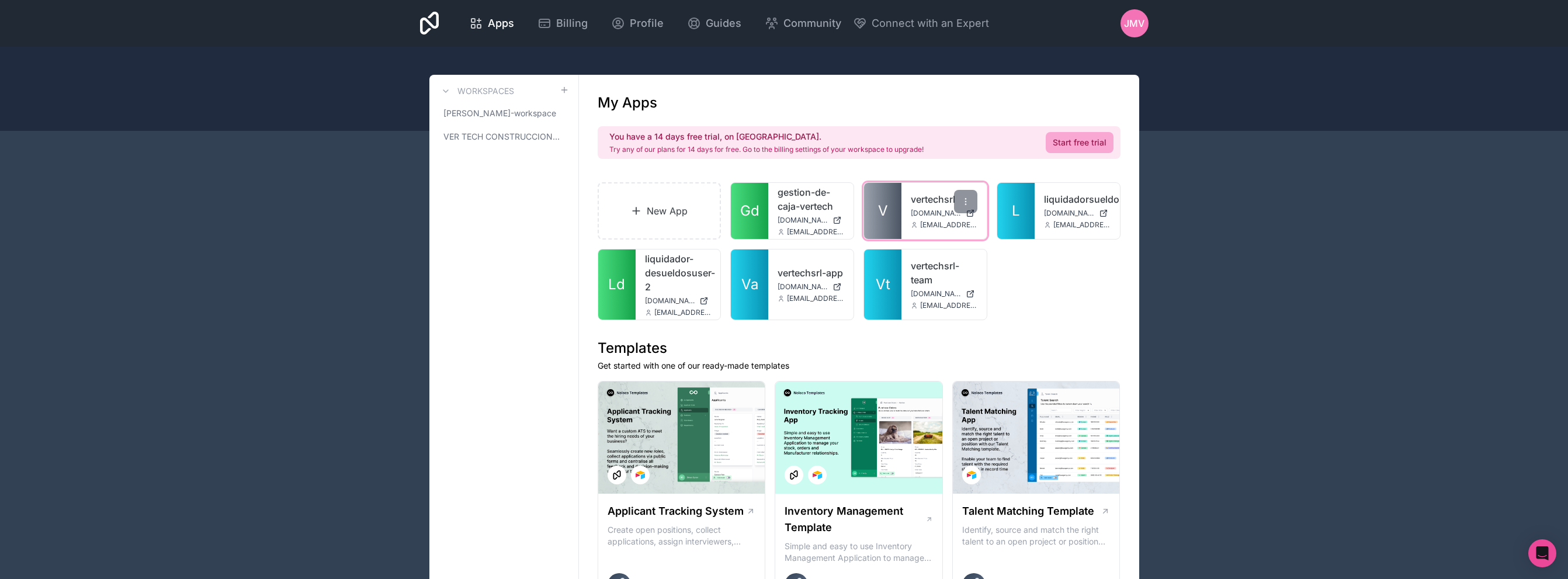
click at [953, 230] on div "vertechsrl vertechsrl.noloco.co vertechautomate@vertechsrl.com" at bounding box center [944, 211] width 85 height 56
click at [681, 280] on link "liquidador-desueldosuser-2" at bounding box center [678, 273] width 66 height 42
click at [536, 133] on span "VER TECH CONSTRUCCIONES Y SERVICIOS S.R.L." at bounding box center [497, 136] width 107 height 12
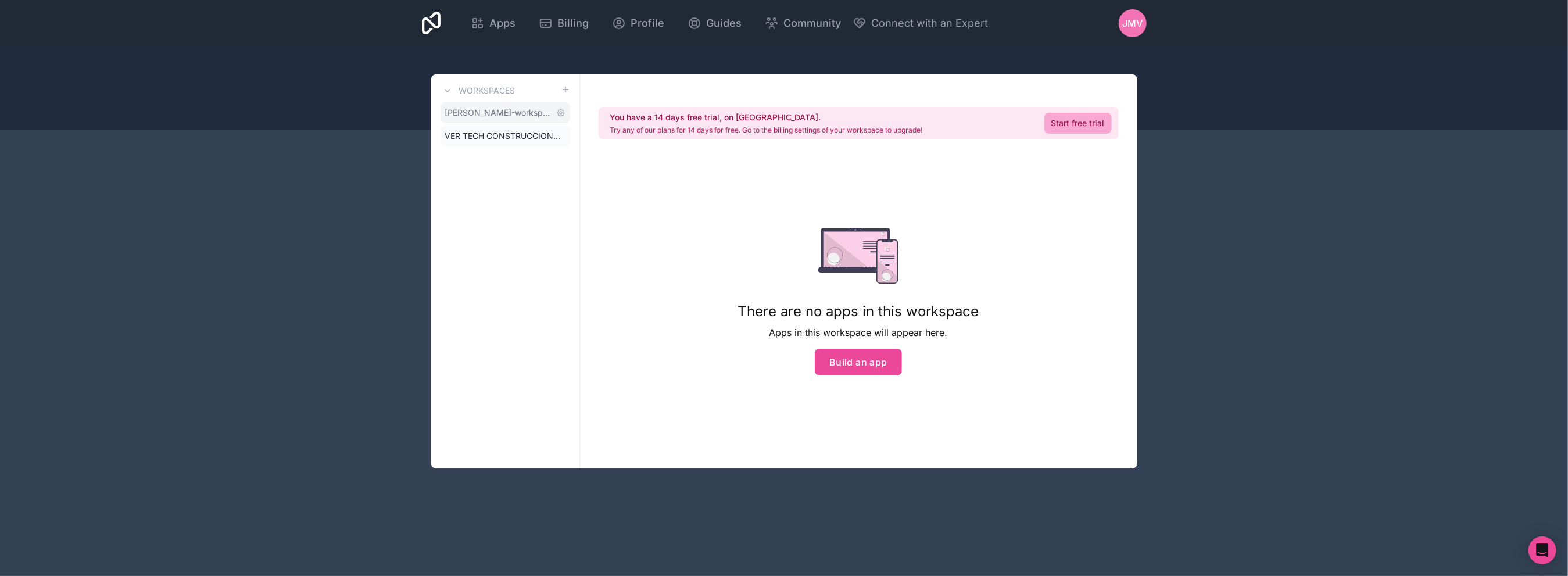
click at [517, 119] on link "[PERSON_NAME]-workspace" at bounding box center [505, 113] width 130 height 21
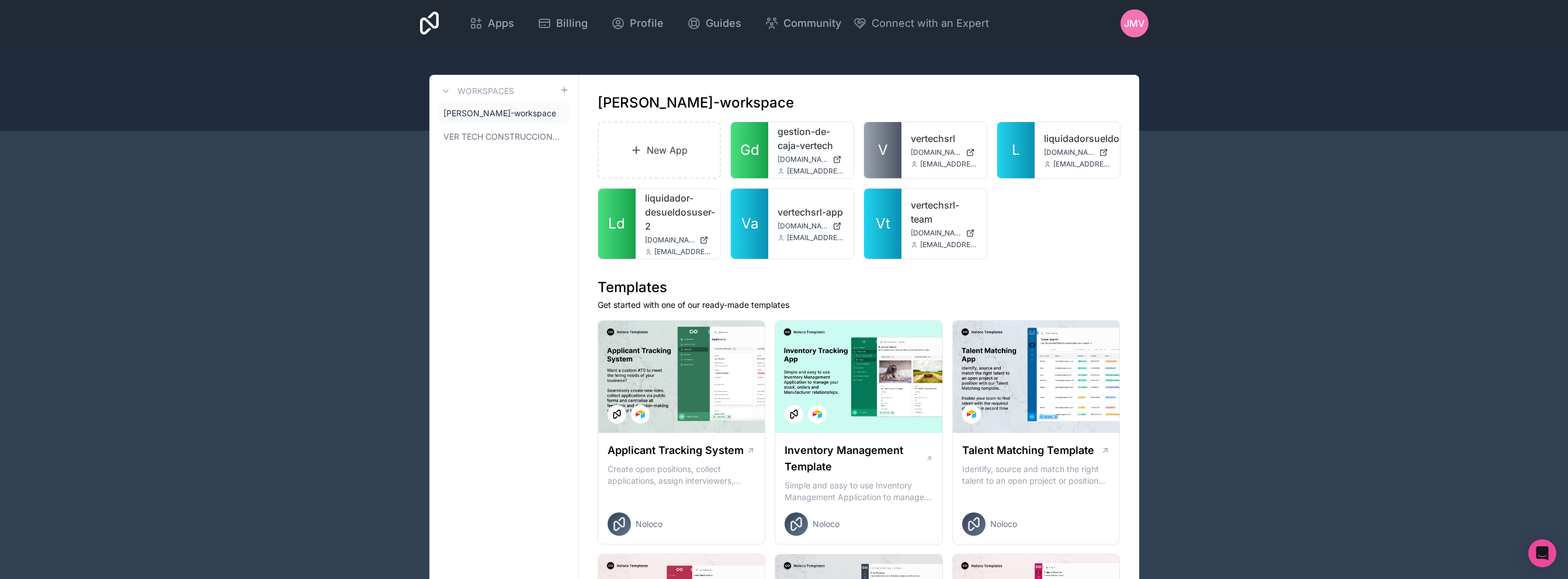
click at [1148, 28] on div "JMV" at bounding box center [1134, 23] width 28 height 28
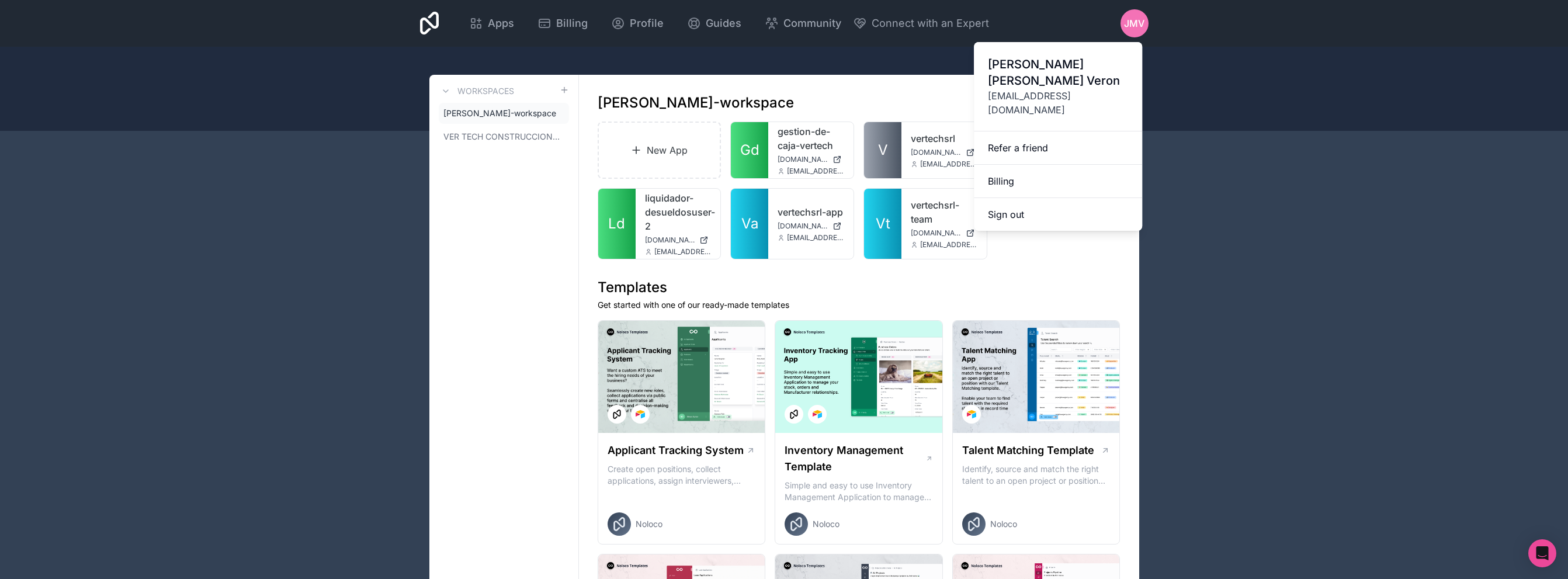
click at [648, 41] on div "Apps Billing Profile Guides Community Connect with an Expert JMV Billing Profil…" at bounding box center [785, 23] width 747 height 47
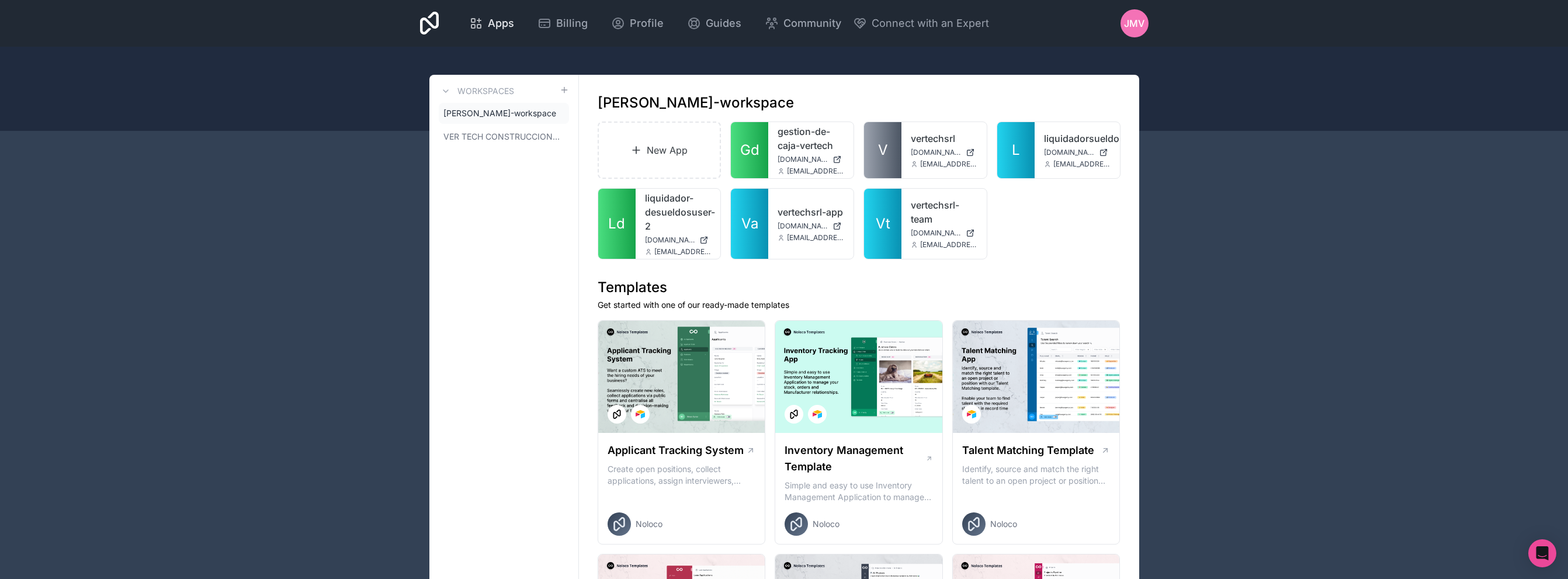
click at [499, 26] on span "Apps" at bounding box center [501, 23] width 26 height 16
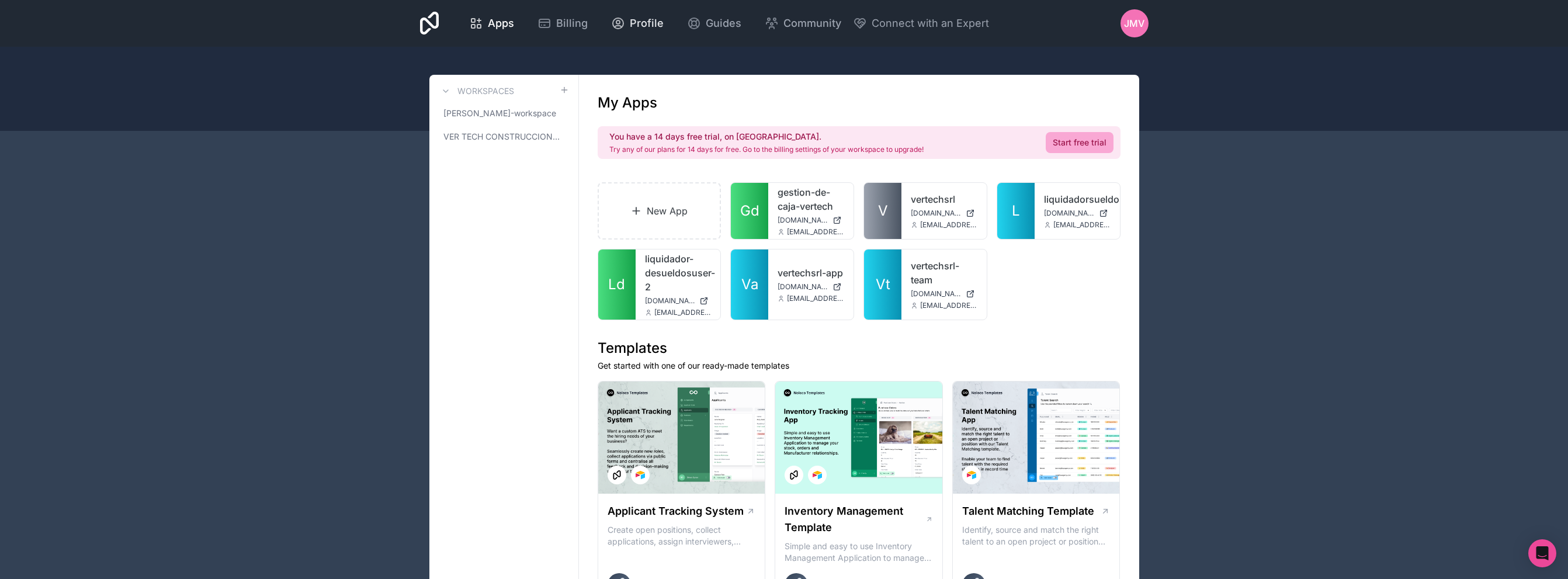
click at [660, 17] on span "Profile" at bounding box center [647, 23] width 34 height 16
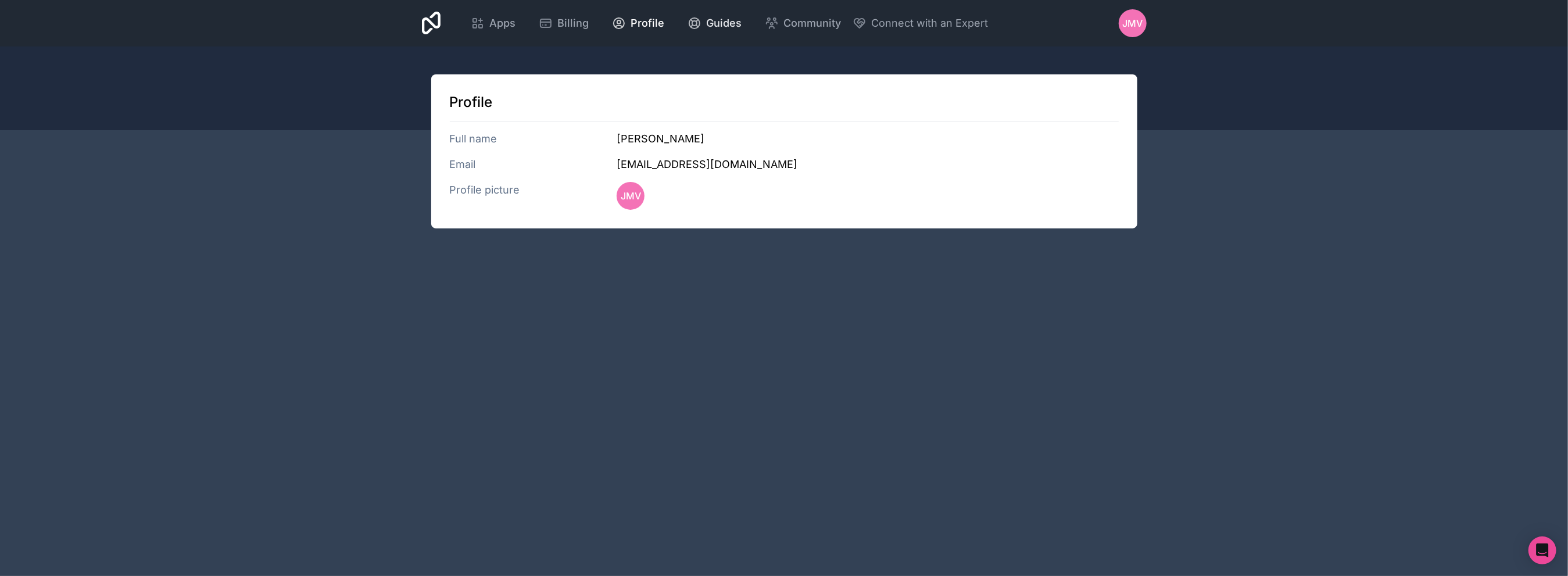
click at [706, 21] on span "Guides" at bounding box center [724, 23] width 36 height 16
click at [482, 30] on div "Apps" at bounding box center [493, 23] width 45 height 16
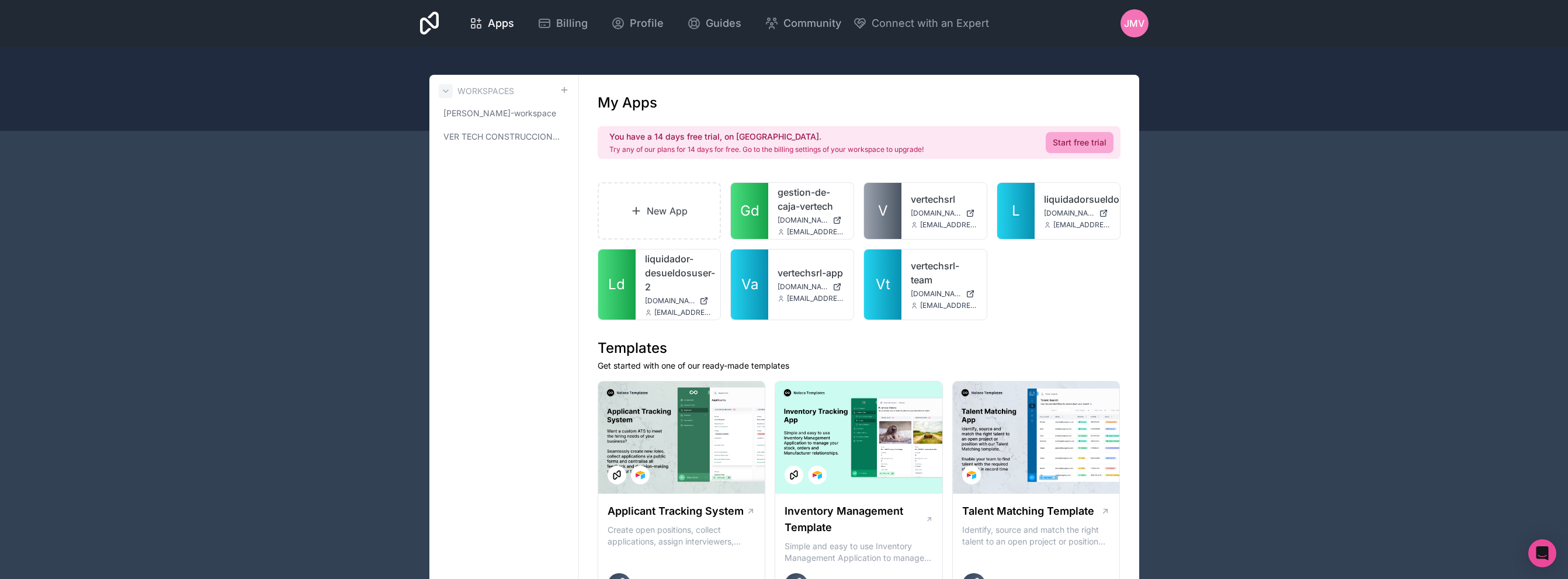
click at [452, 89] on button at bounding box center [446, 91] width 14 height 14
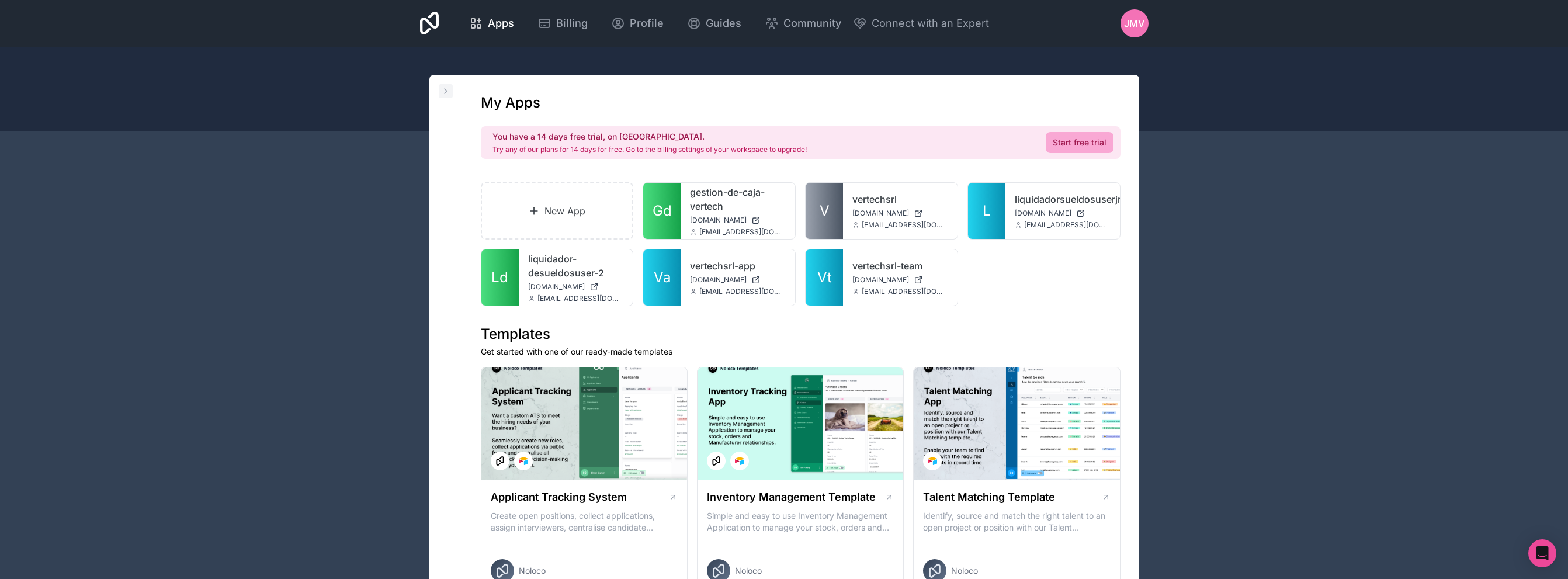
click at [452, 89] on button at bounding box center [446, 91] width 14 height 14
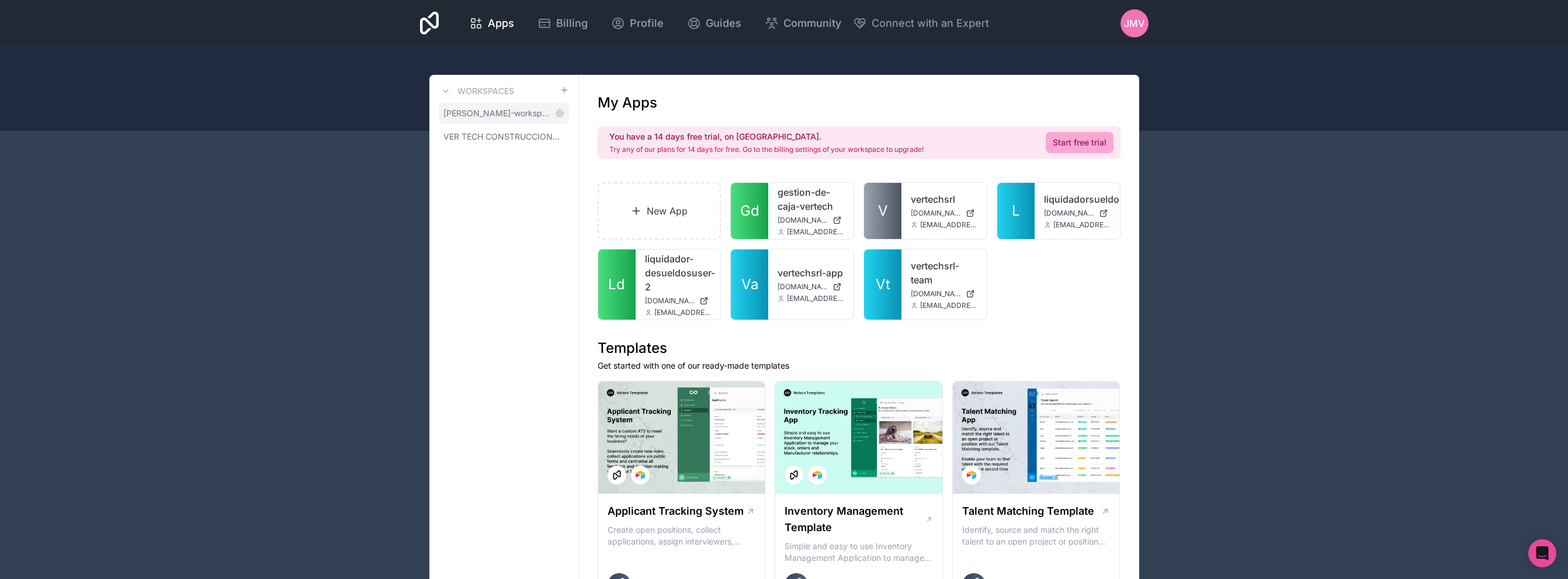
click at [490, 107] on span "[PERSON_NAME]-workspace" at bounding box center [497, 113] width 107 height 12
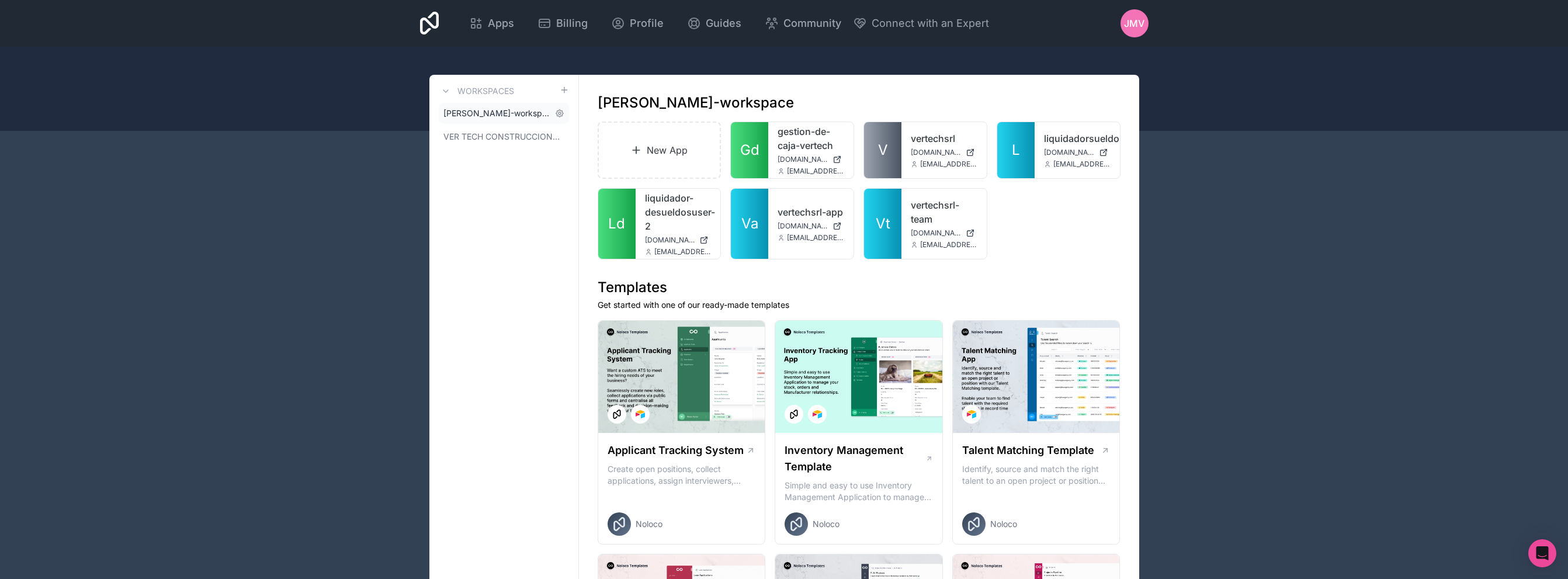
click at [552, 116] on link "[PERSON_NAME]-workspace" at bounding box center [504, 113] width 130 height 21
click at [557, 115] on icon at bounding box center [560, 113] width 9 height 9
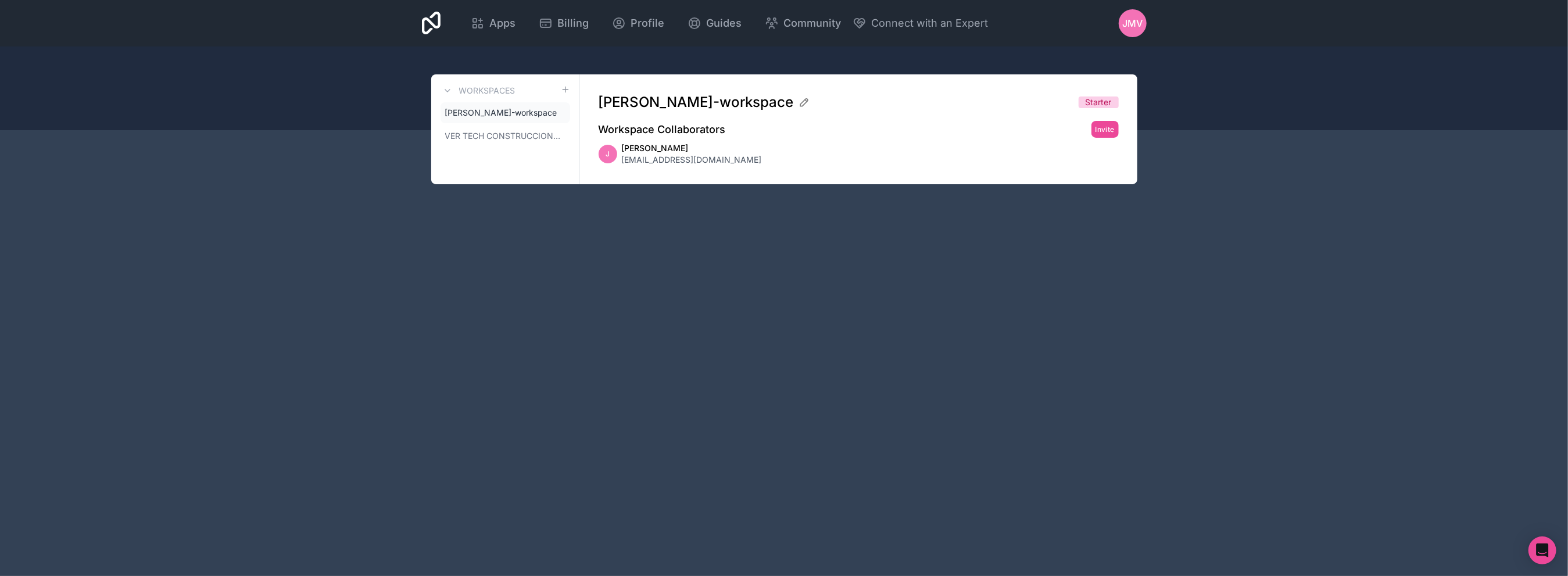
click at [1080, 98] on span "Starter" at bounding box center [1098, 102] width 40 height 11
click at [499, 16] on span "Apps" at bounding box center [502, 23] width 26 height 16
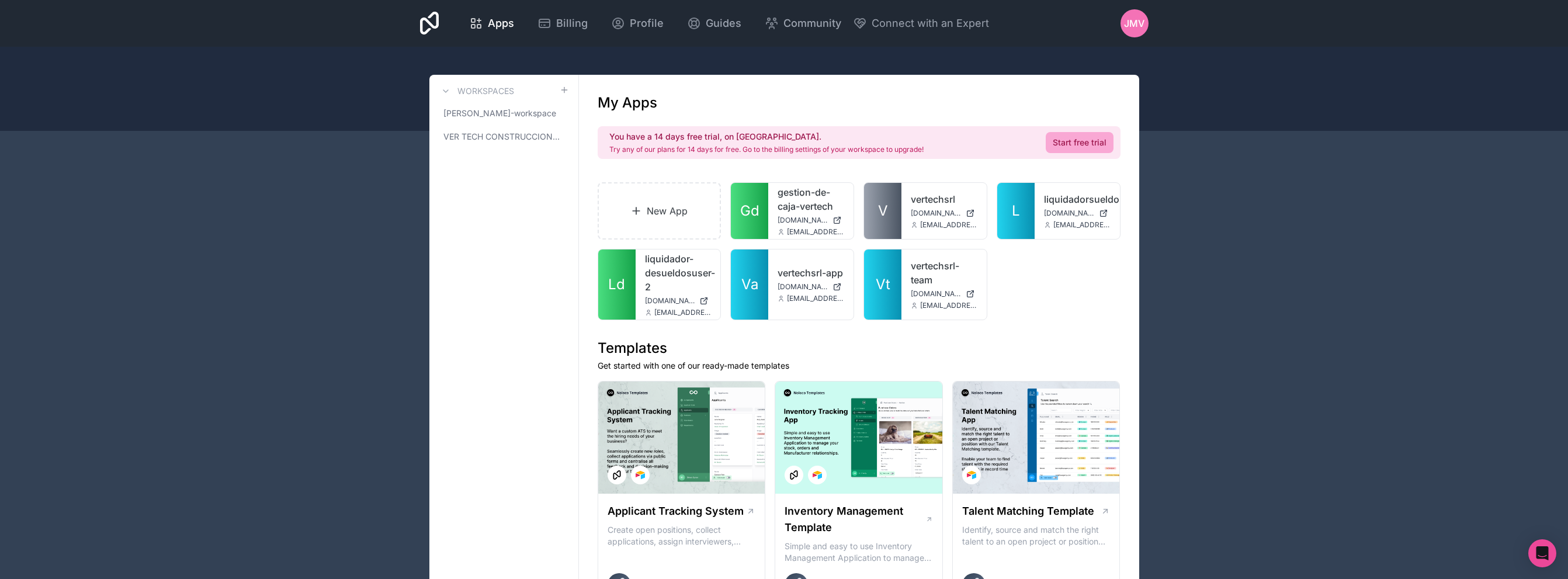
drag, startPoint x: 1255, startPoint y: 220, endPoint x: 1242, endPoint y: 222, distance: 13.2
click at [791, 201] on link "gestion-de-caja-vertech" at bounding box center [811, 199] width 66 height 28
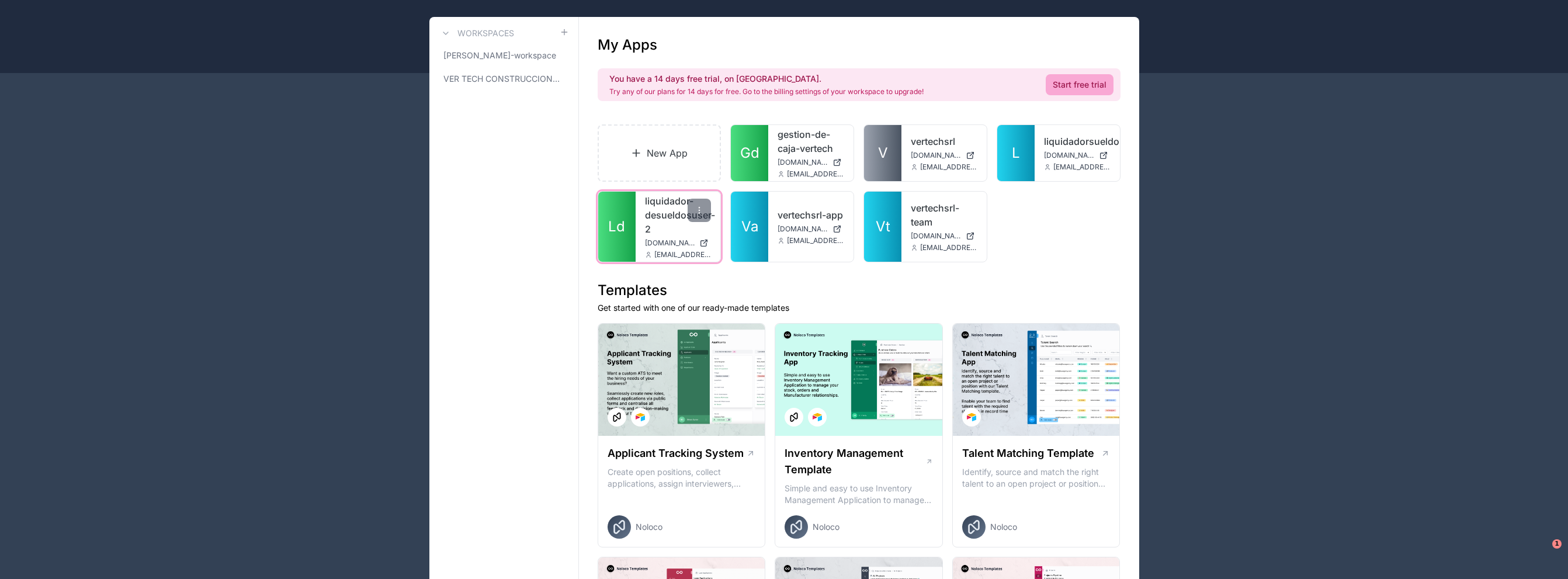
scroll to position [58, 0]
click at [534, 59] on span "[PERSON_NAME]-workspace" at bounding box center [497, 54] width 107 height 12
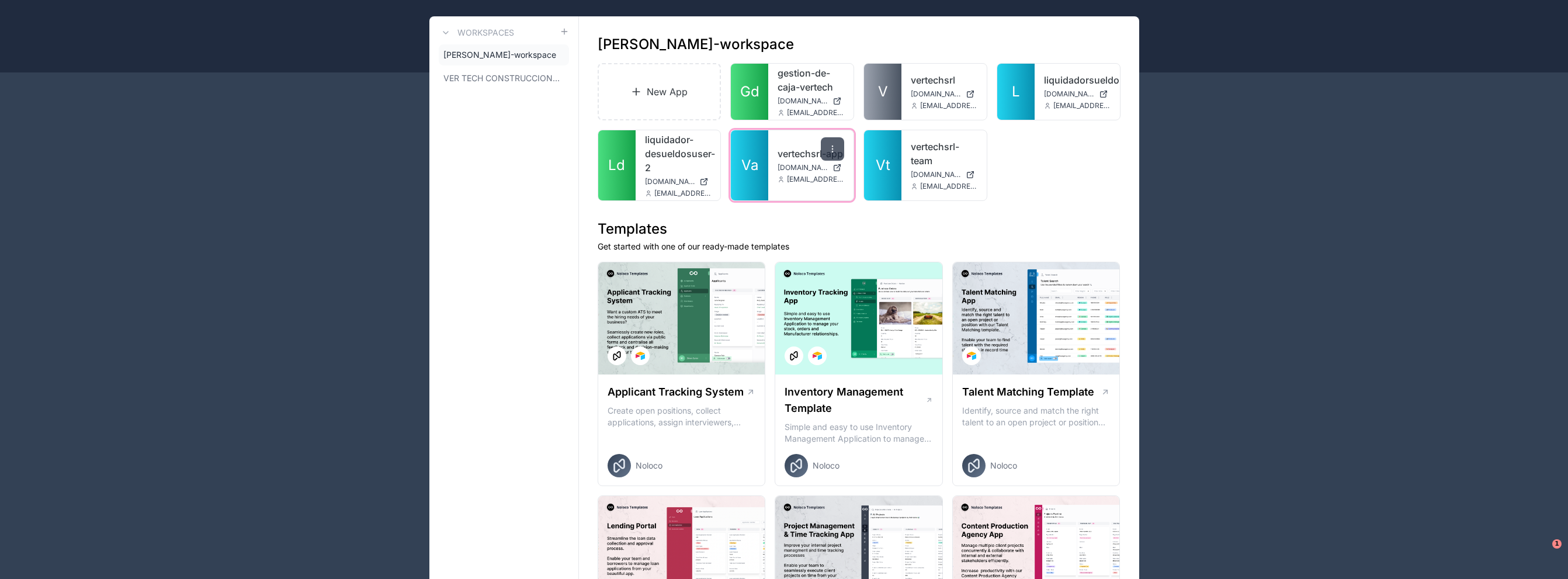
click at [834, 143] on div at bounding box center [832, 148] width 23 height 23
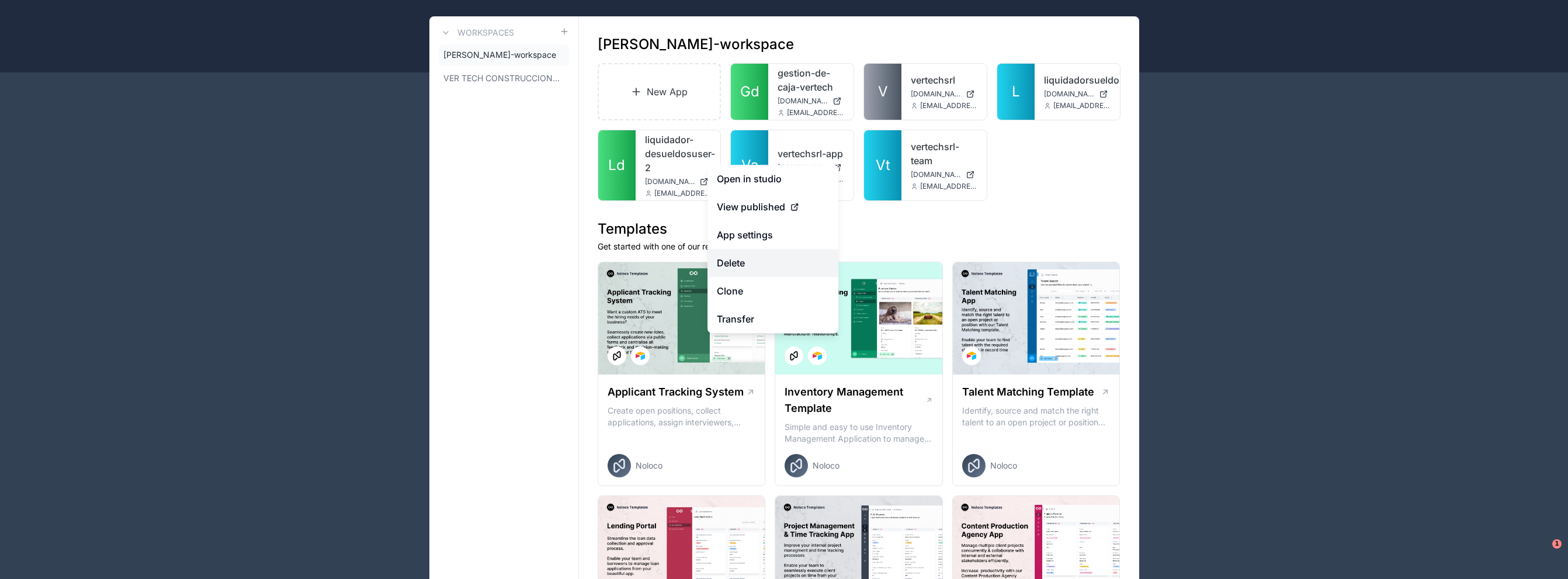
click at [764, 264] on button "Delete" at bounding box center [772, 262] width 131 height 28
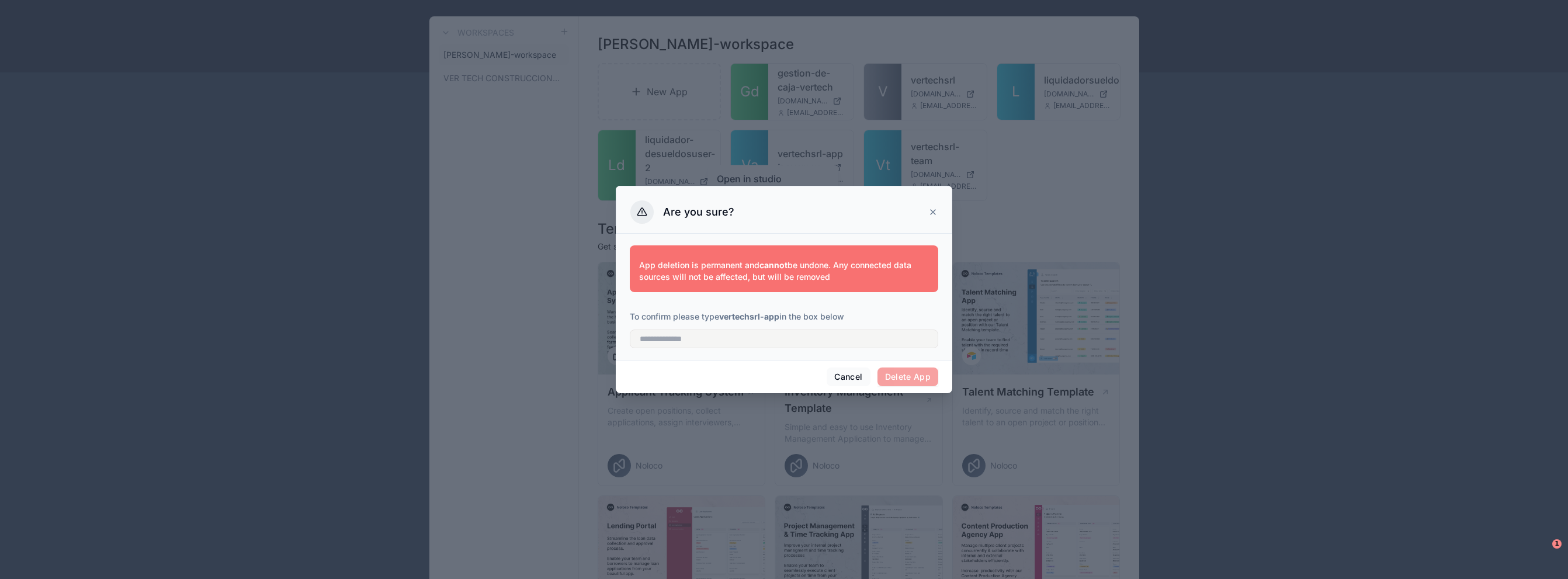
click at [907, 376] on span "Delete App" at bounding box center [908, 377] width 61 height 19
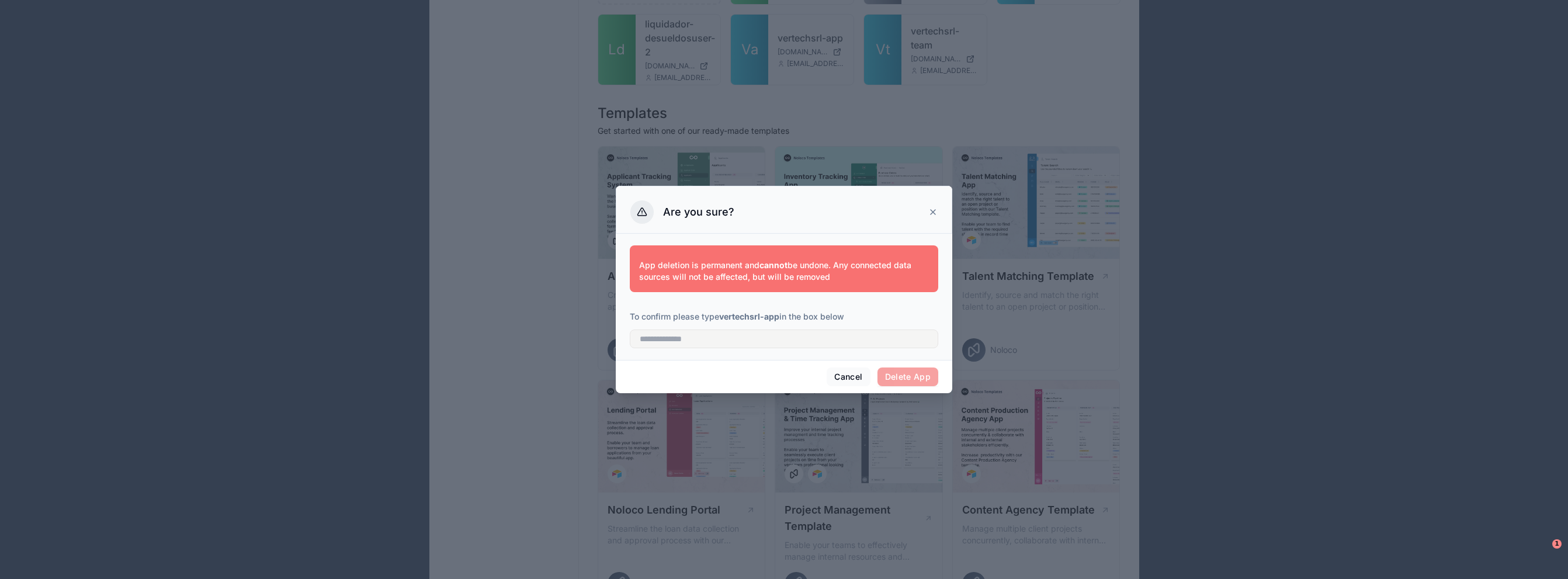
scroll to position [175, 0]
drag, startPoint x: 889, startPoint y: 274, endPoint x: 865, endPoint y: 332, distance: 62.8
click at [888, 276] on p "App deletion is permanent and cannot be undone. Any connected data sources will…" at bounding box center [783, 271] width 290 height 23
click at [891, 374] on span "Delete App" at bounding box center [908, 377] width 61 height 19
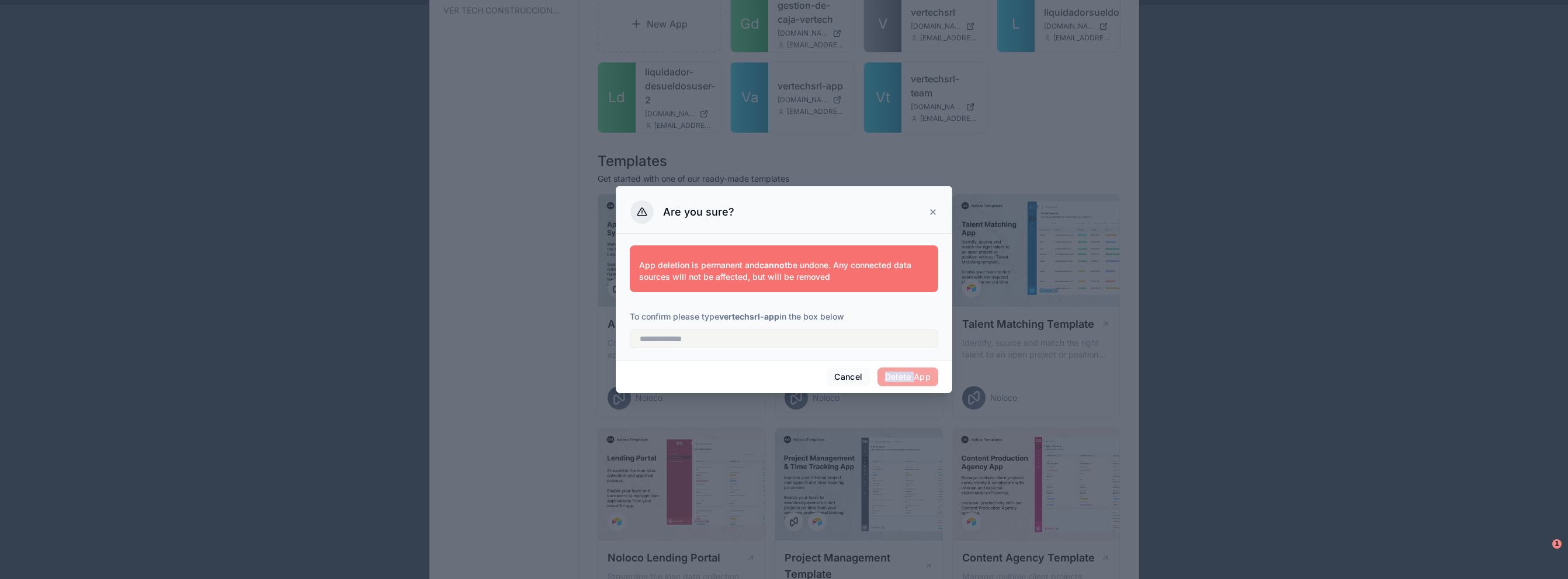
scroll to position [58, 0]
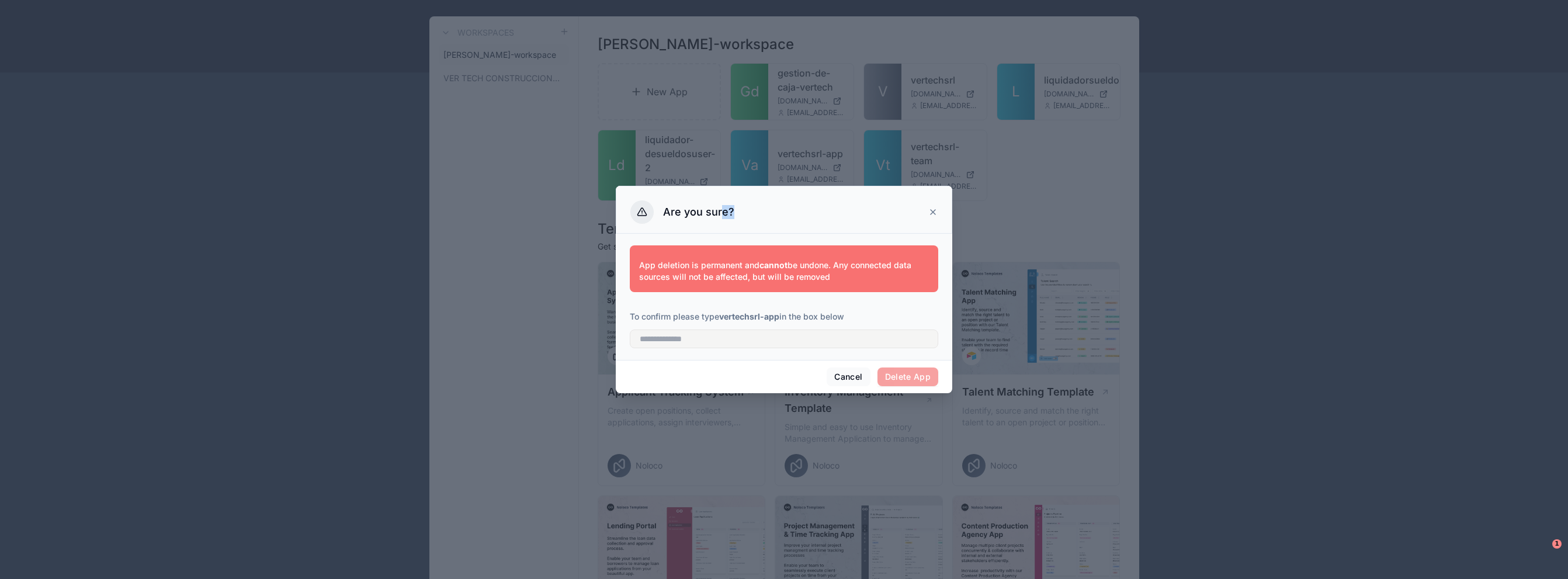
drag, startPoint x: 731, startPoint y: 226, endPoint x: 706, endPoint y: 250, distance: 34.7
click at [723, 226] on div "Are you sure?" at bounding box center [784, 209] width 336 height 48
click at [706, 251] on div "App deletion is permanent and cannot be undone. Any connected data sources will…" at bounding box center [784, 268] width 309 height 47
click at [736, 273] on p "App deletion is permanent and cannot be undone. Any connected data sources will…" at bounding box center [783, 271] width 290 height 23
click at [780, 273] on p "App deletion is permanent and cannot be undone. Any connected data sources will…" at bounding box center [783, 271] width 290 height 23
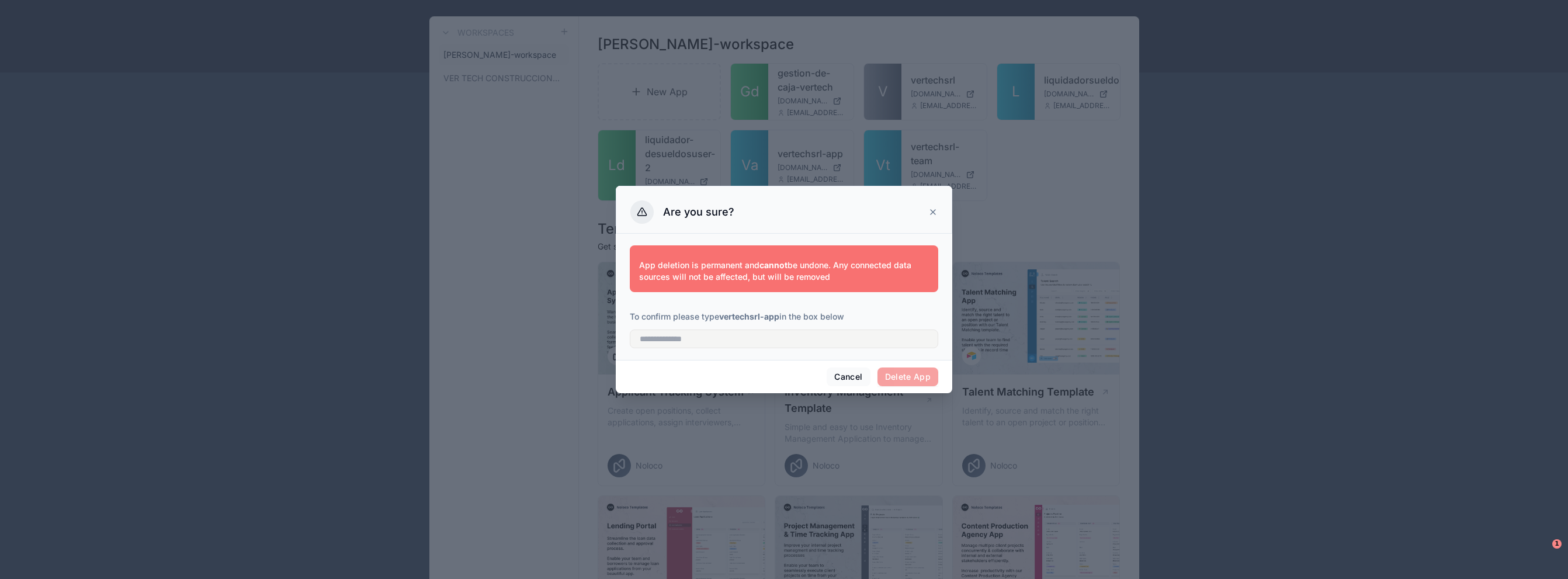
click at [916, 371] on span "Delete App" at bounding box center [908, 377] width 61 height 19
click at [912, 356] on div "App deletion is permanent and cannot be undone. Any connected data sources will…" at bounding box center [784, 297] width 336 height 126
drag, startPoint x: 912, startPoint y: 341, endPoint x: 929, endPoint y: 239, distance: 103.4
click at [912, 338] on input "text" at bounding box center [784, 339] width 309 height 19
click at [934, 214] on icon at bounding box center [933, 212] width 9 height 9
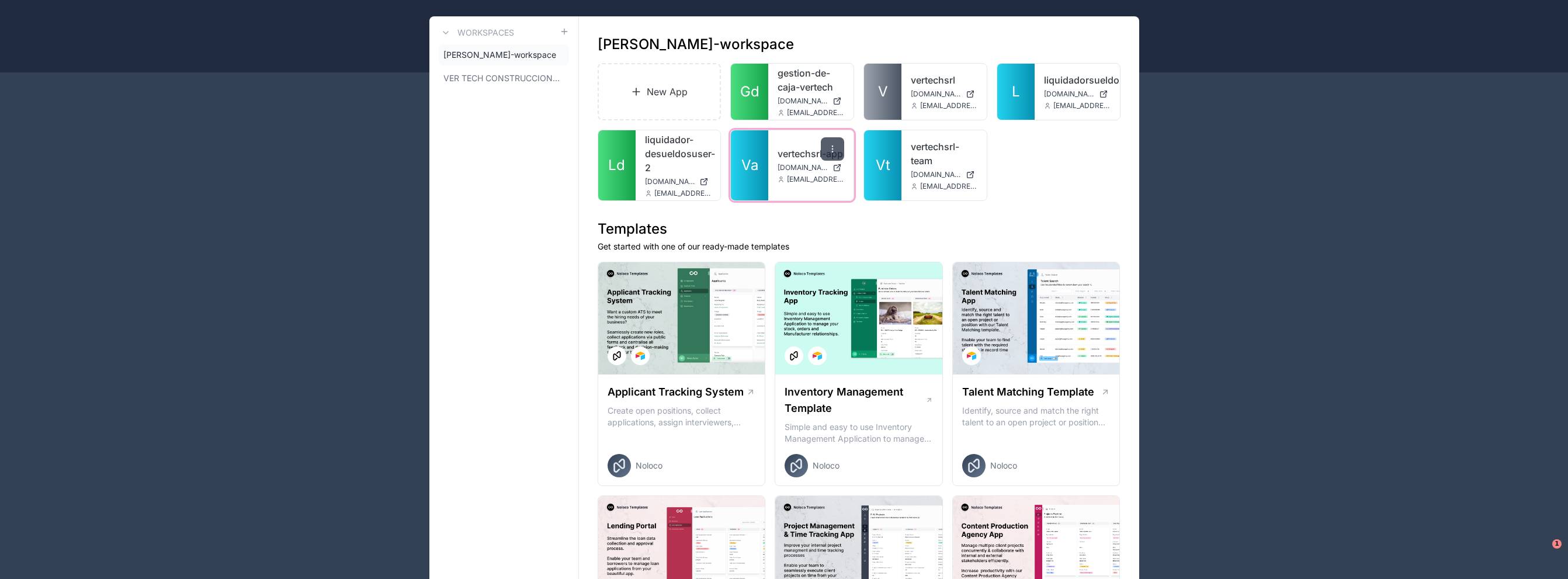
click at [828, 144] on icon at bounding box center [833, 149] width 9 height 9
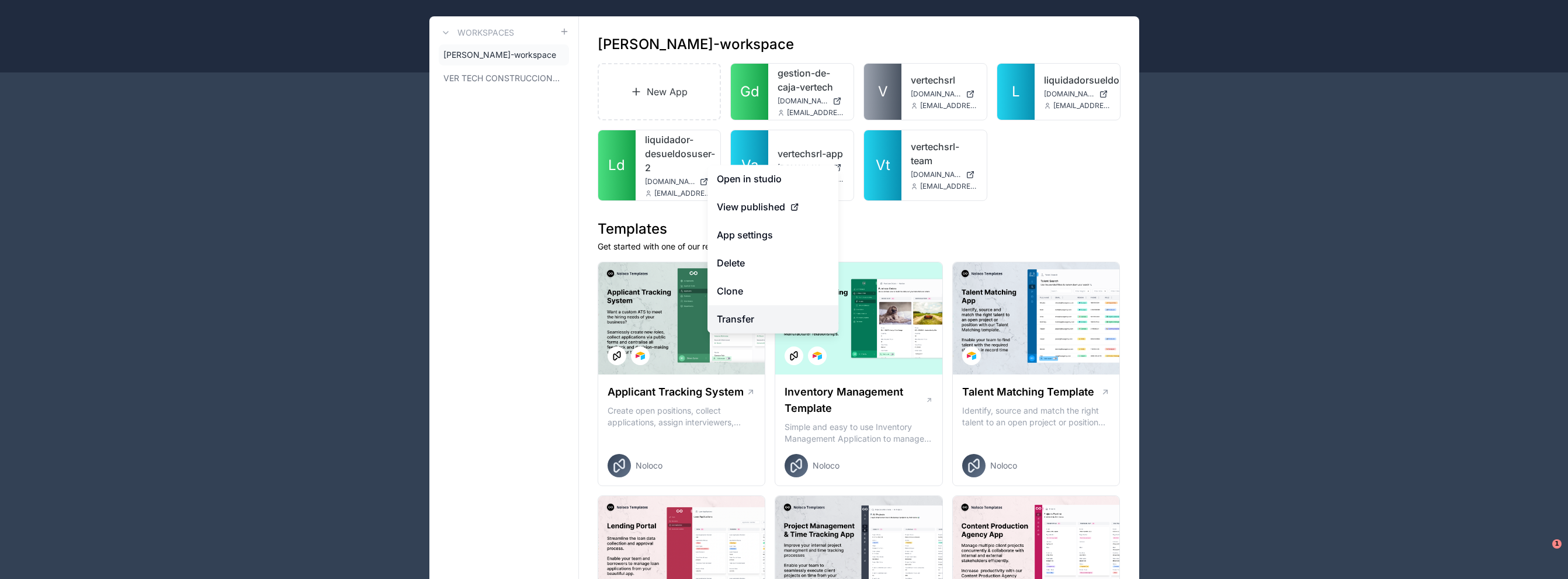
click at [757, 317] on link "Transfer" at bounding box center [772, 319] width 131 height 28
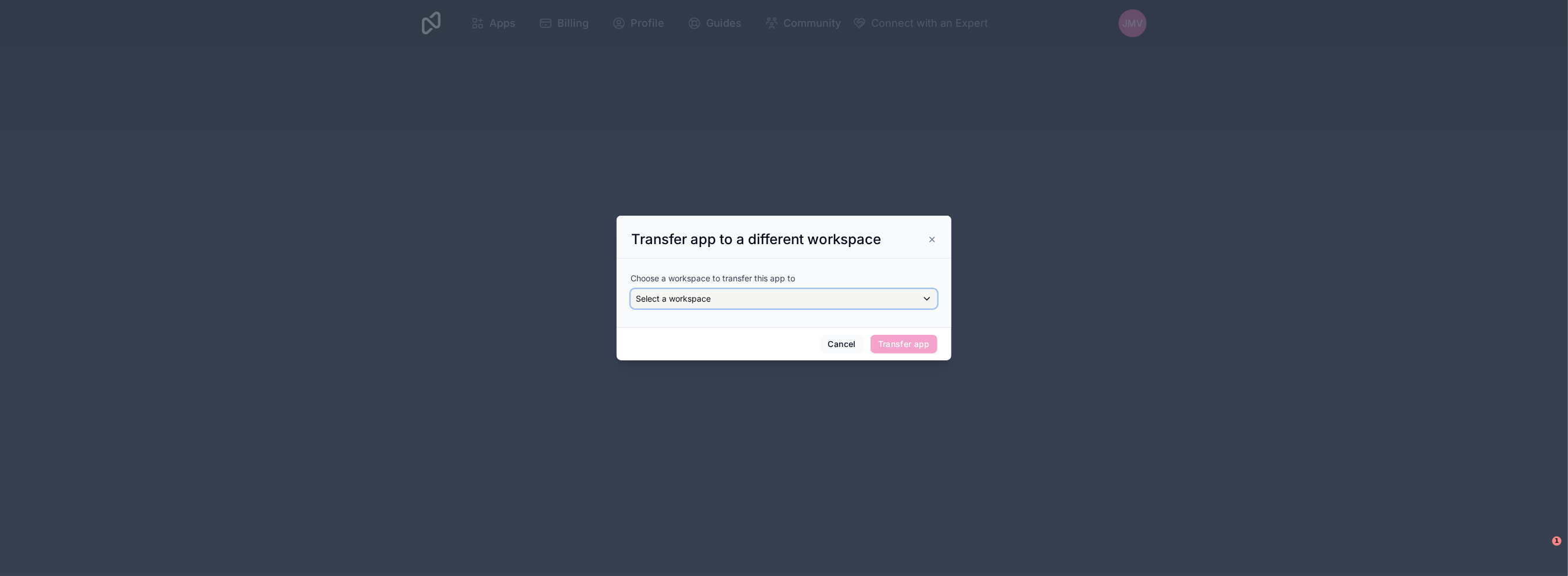
click at [768, 297] on div "Select a workspace" at bounding box center [783, 299] width 306 height 19
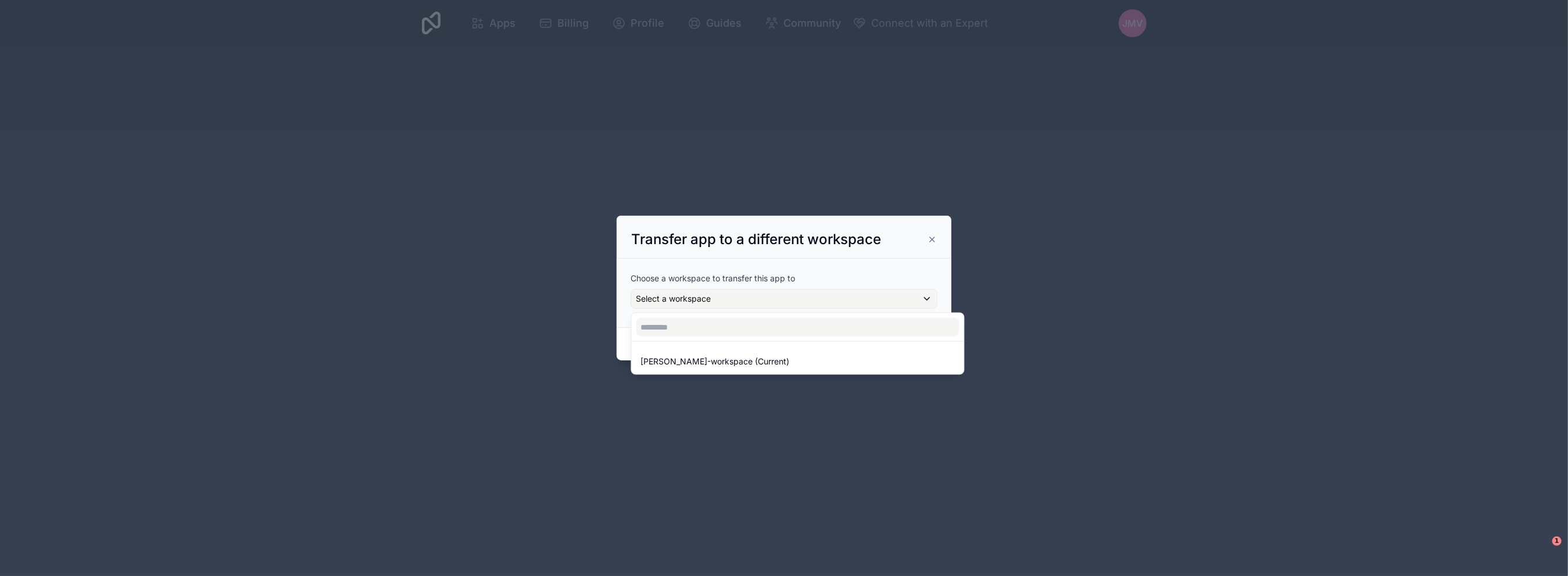
drag, startPoint x: 713, startPoint y: 353, endPoint x: 727, endPoint y: 341, distance: 18.4
click at [713, 353] on div "[PERSON_NAME]-workspace (Current)" at bounding box center [798, 361] width 328 height 21
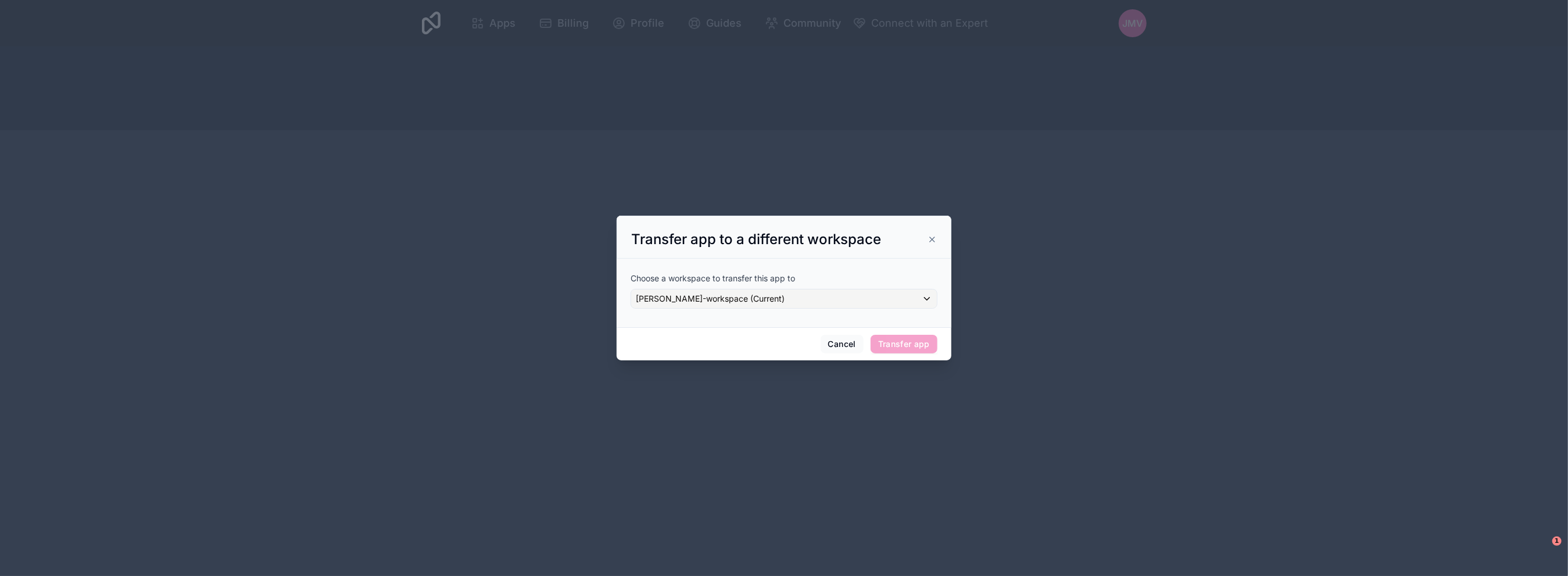
click at [903, 344] on span "Transfer app" at bounding box center [903, 344] width 67 height 19
click at [845, 345] on button "Cancel" at bounding box center [842, 344] width 43 height 19
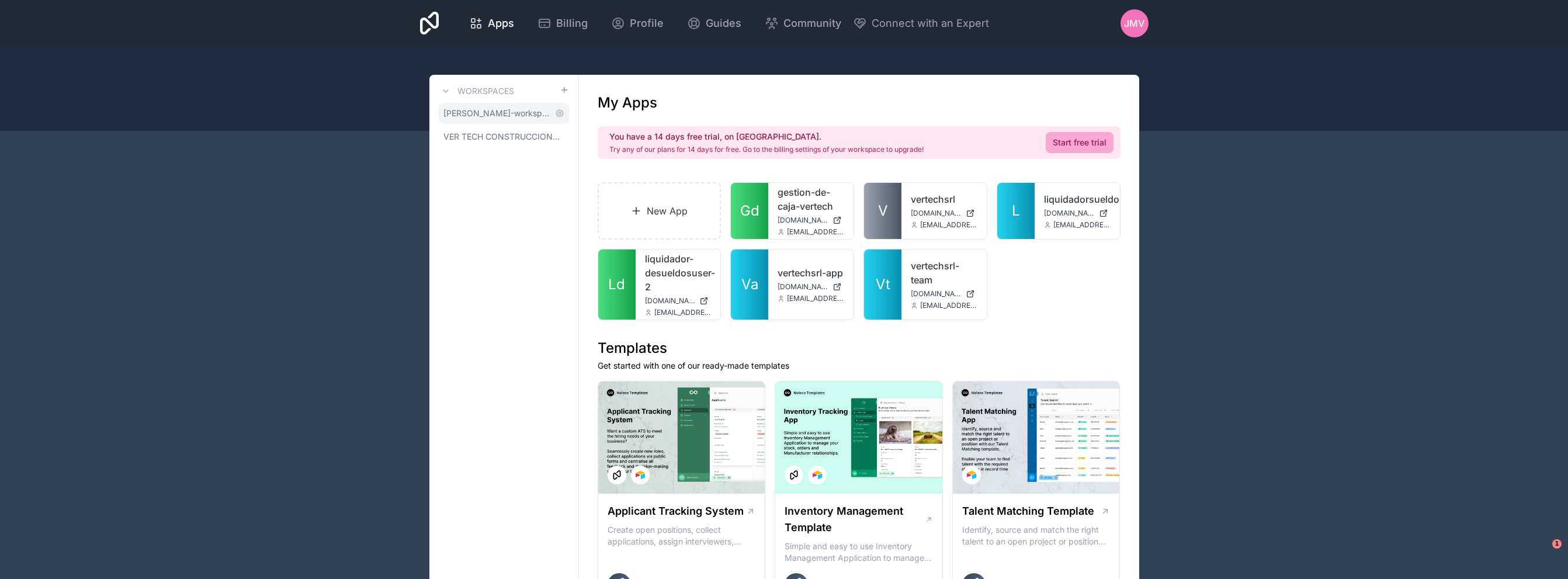
click at [521, 110] on span "[PERSON_NAME]-workspace" at bounding box center [497, 113] width 107 height 12
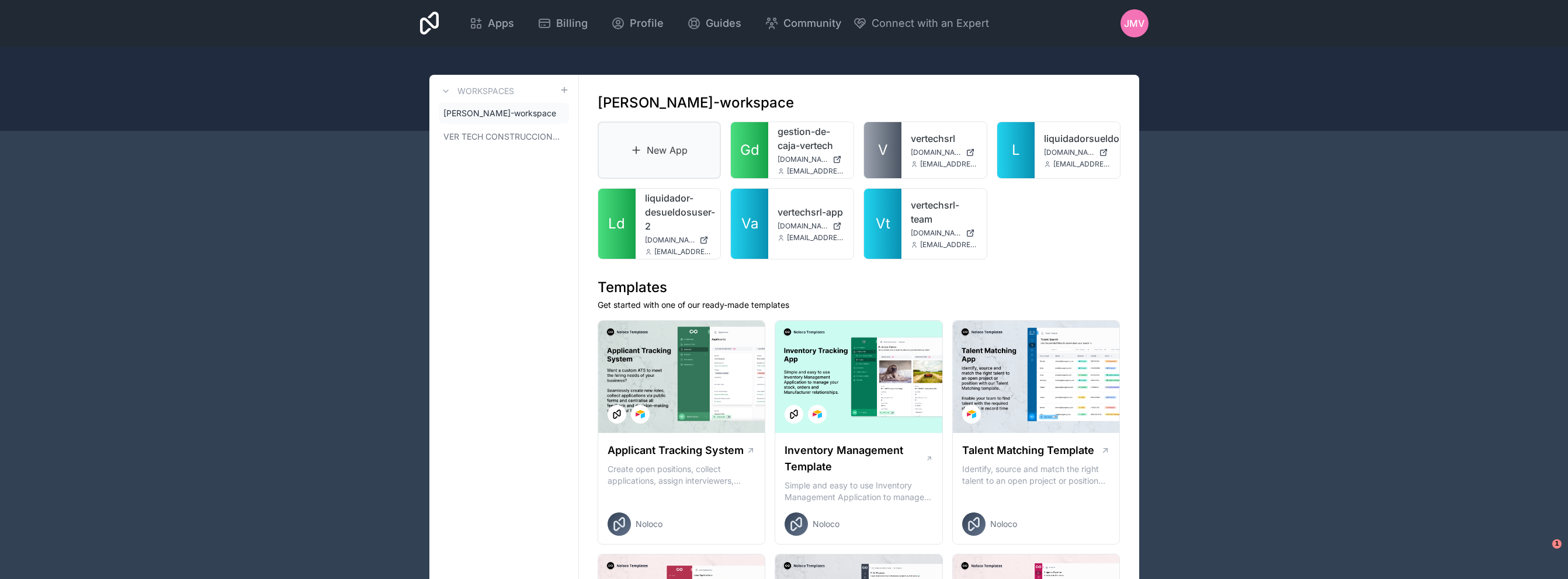
click at [689, 143] on link "New App" at bounding box center [659, 150] width 124 height 57
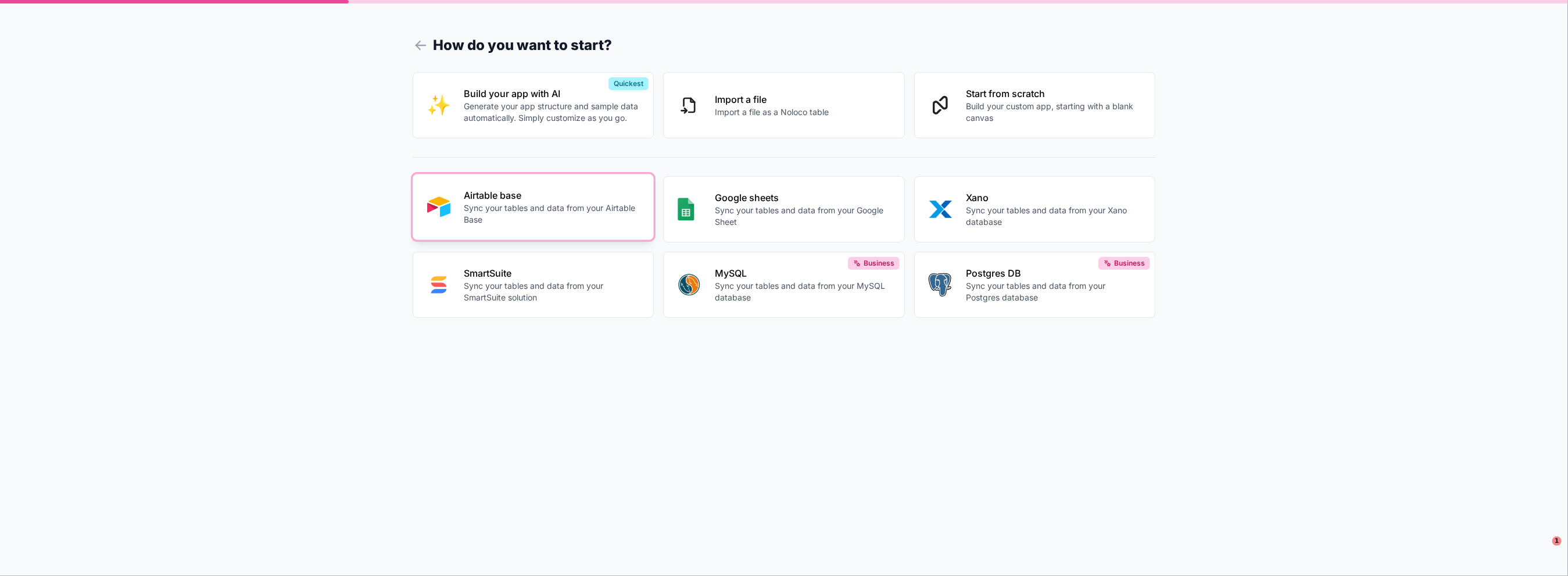
click at [525, 218] on p "Sync your tables and data from your Airtable Base" at bounding box center [552, 214] width 175 height 23
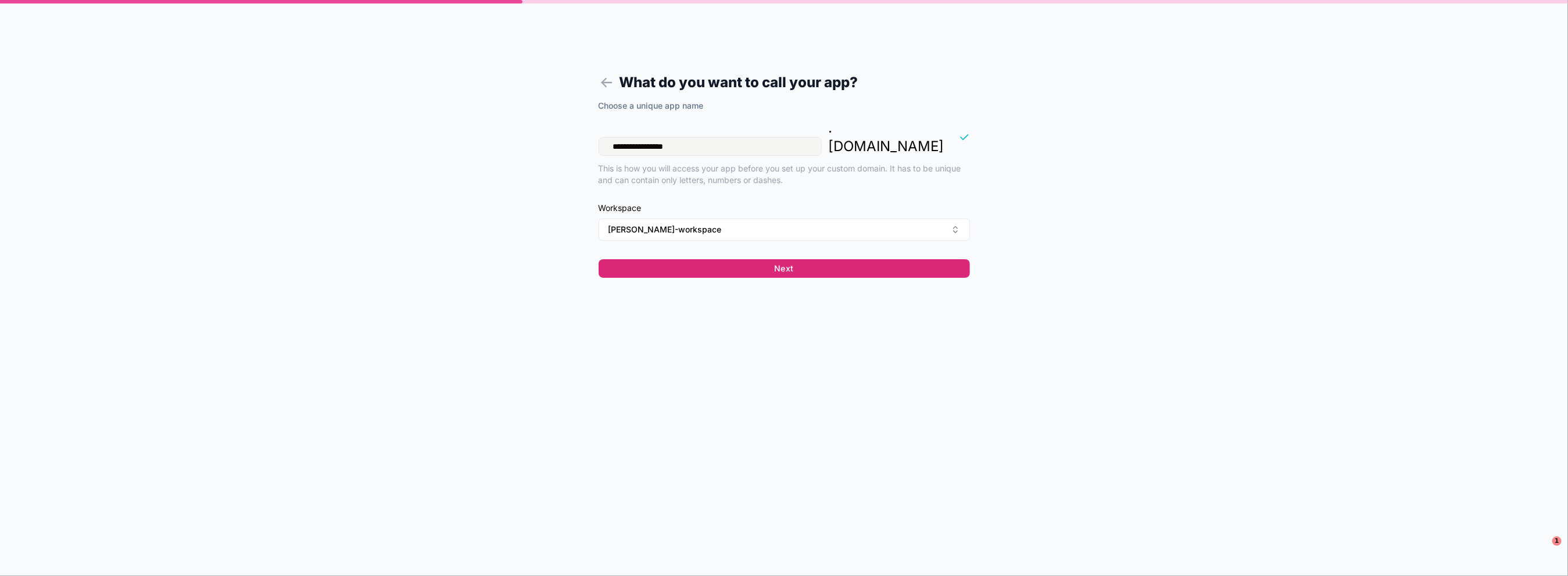
click at [715, 259] on button "Next" at bounding box center [784, 268] width 371 height 19
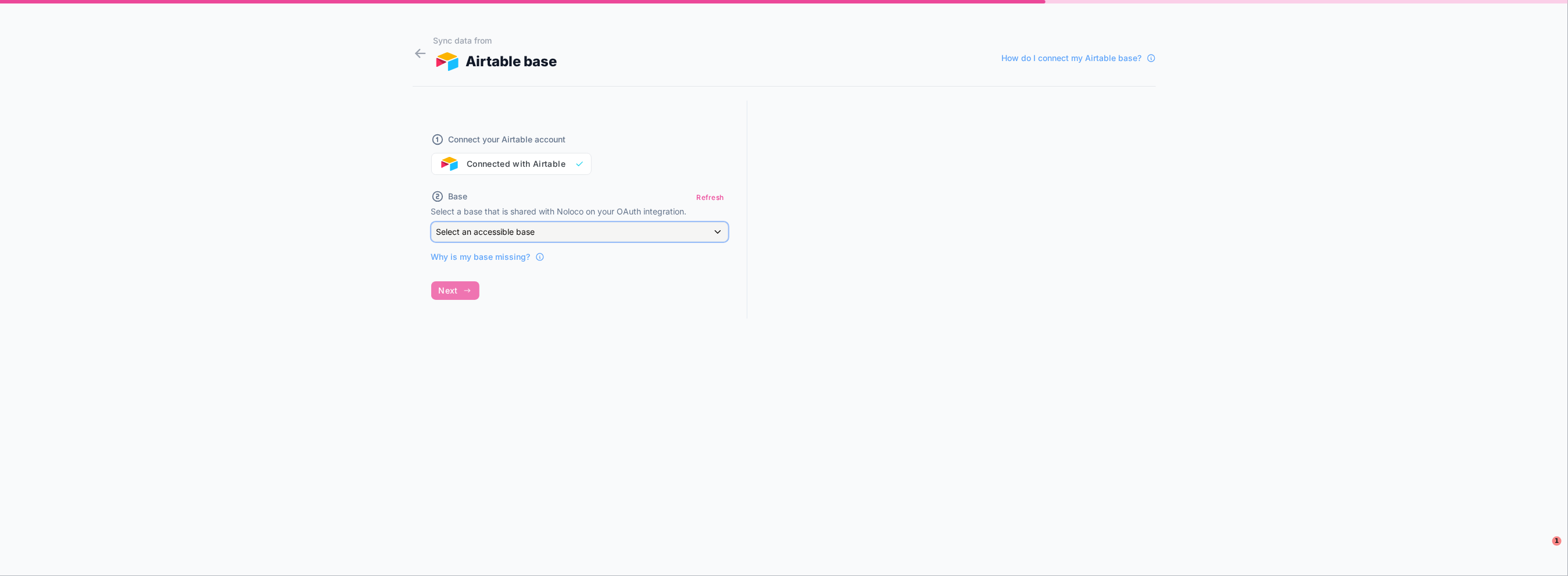
click at [640, 233] on div "Select an accessible base" at bounding box center [580, 232] width 296 height 19
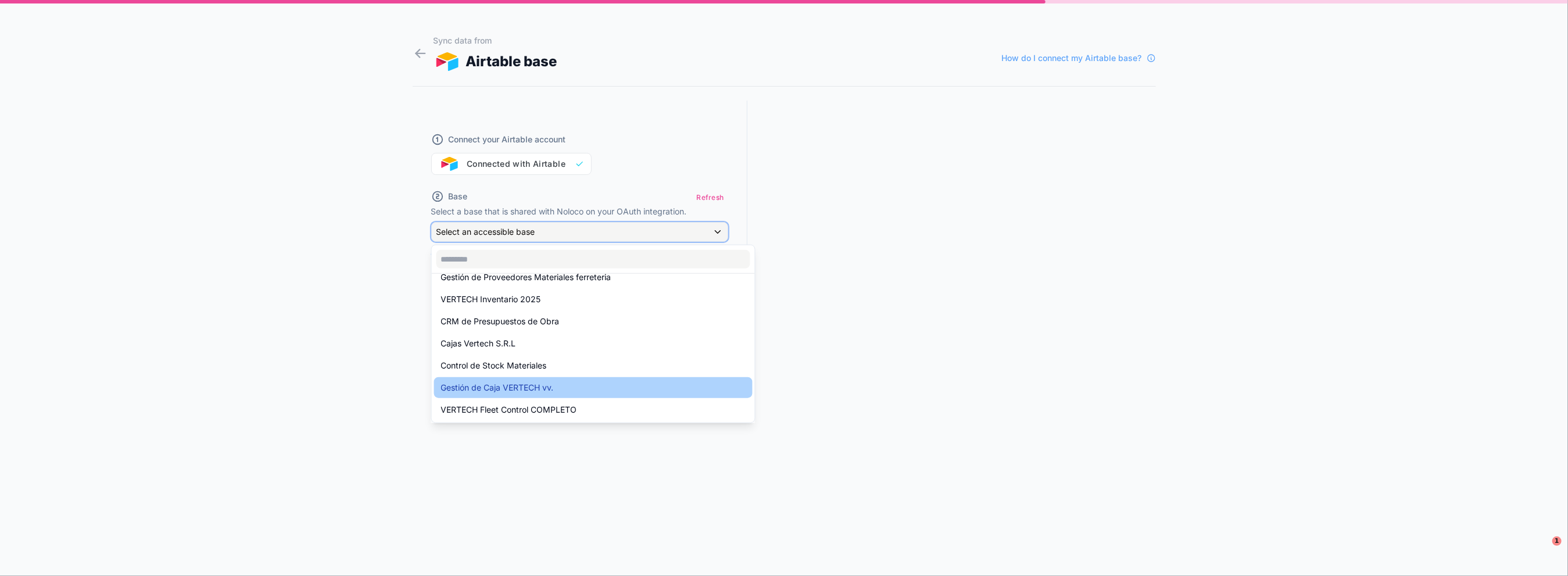
scroll to position [77, 0]
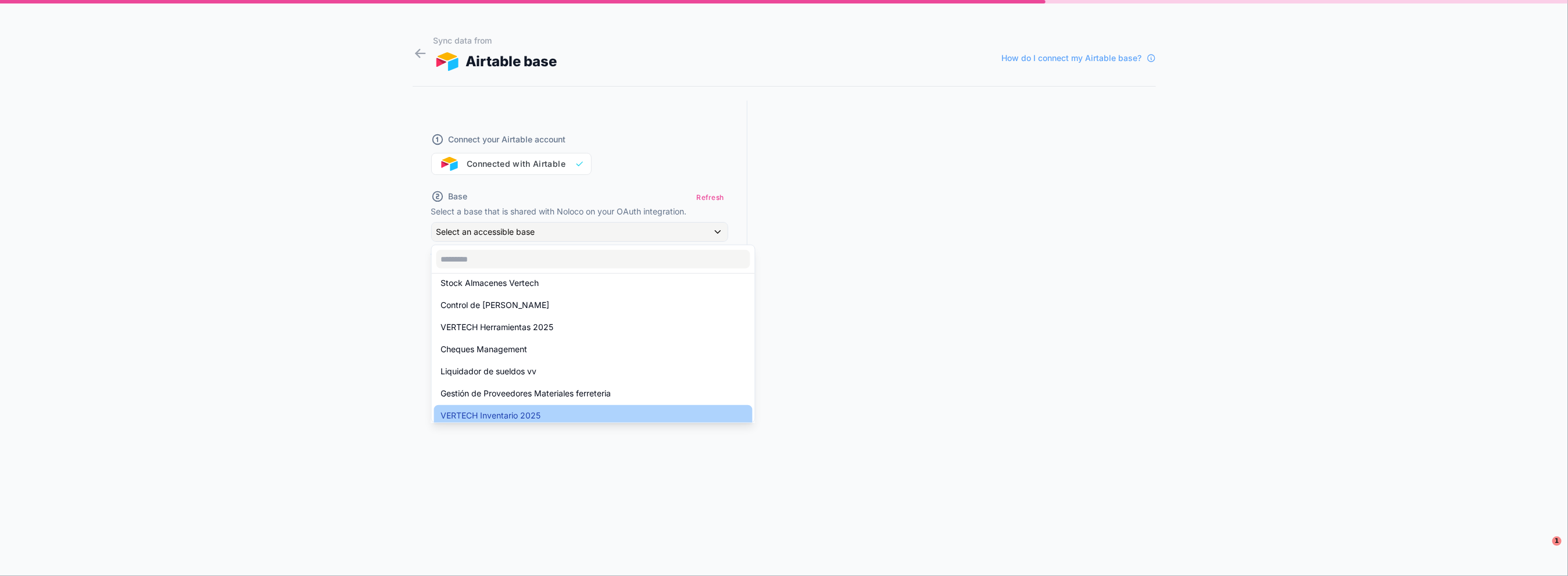
click at [548, 407] on div "VERTECH Inventario 2025" at bounding box center [593, 415] width 318 height 21
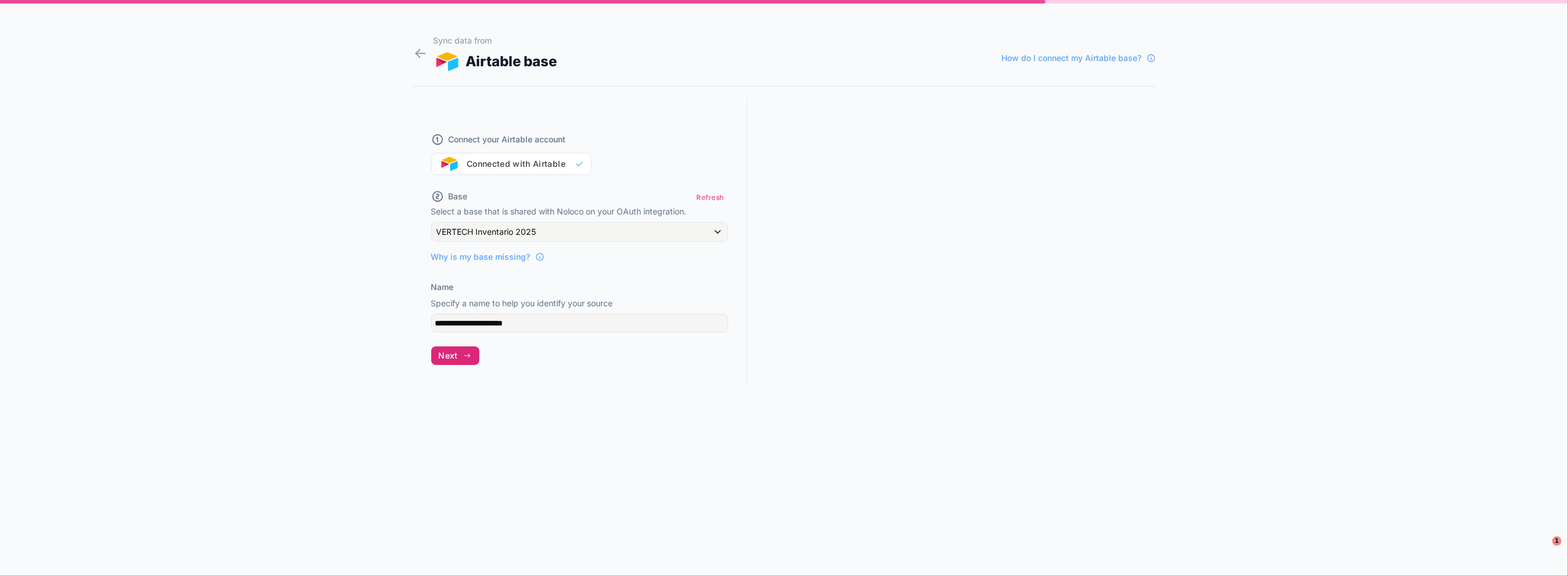
click at [464, 349] on button "Next" at bounding box center [455, 355] width 48 height 19
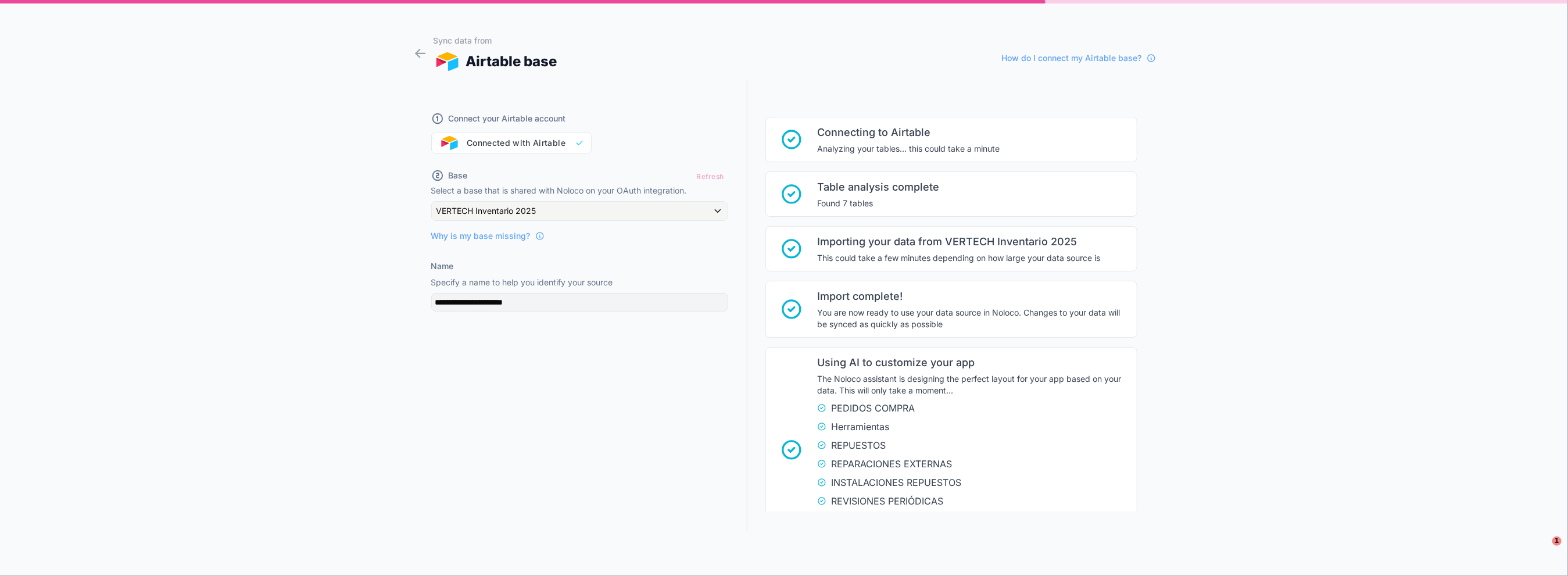
scroll to position [167, 0]
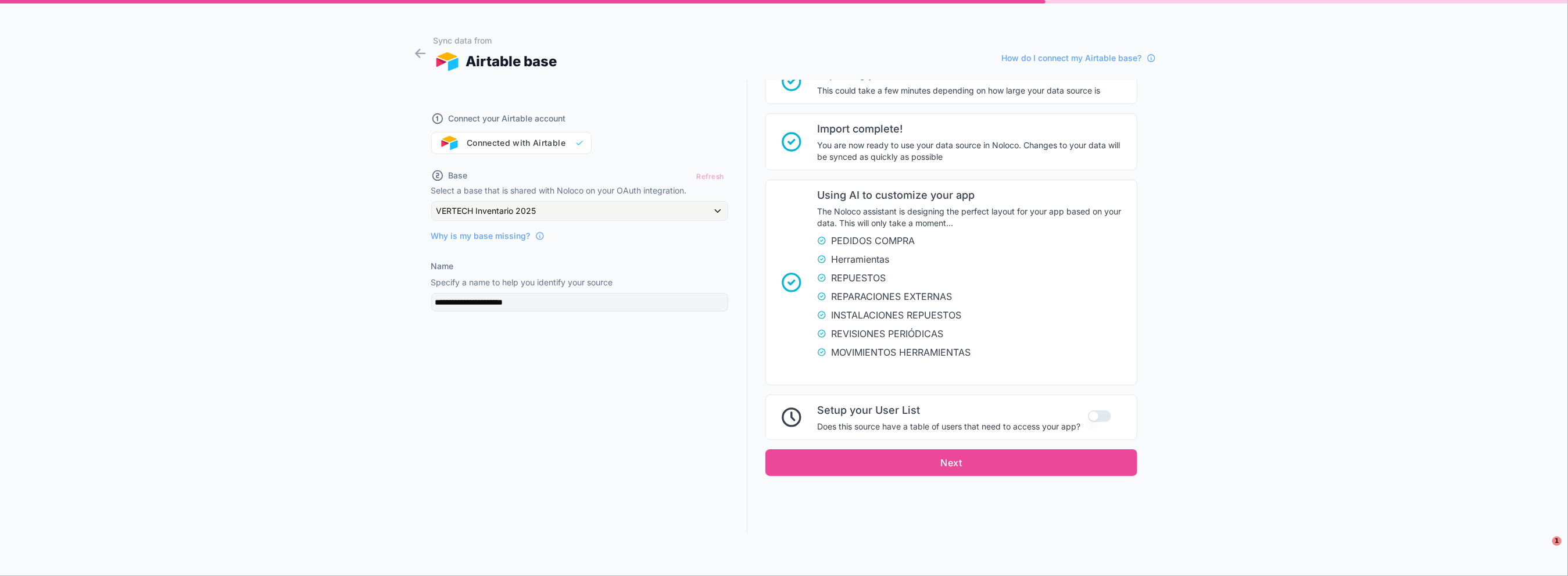
click at [1024, 413] on span "Setup your User List" at bounding box center [949, 410] width 263 height 16
click at [1077, 411] on div "Setup your User List Does this source have a table of users that need to access…" at bounding box center [951, 417] width 372 height 45
click at [1088, 413] on button "Use setting" at bounding box center [1100, 415] width 23 height 11
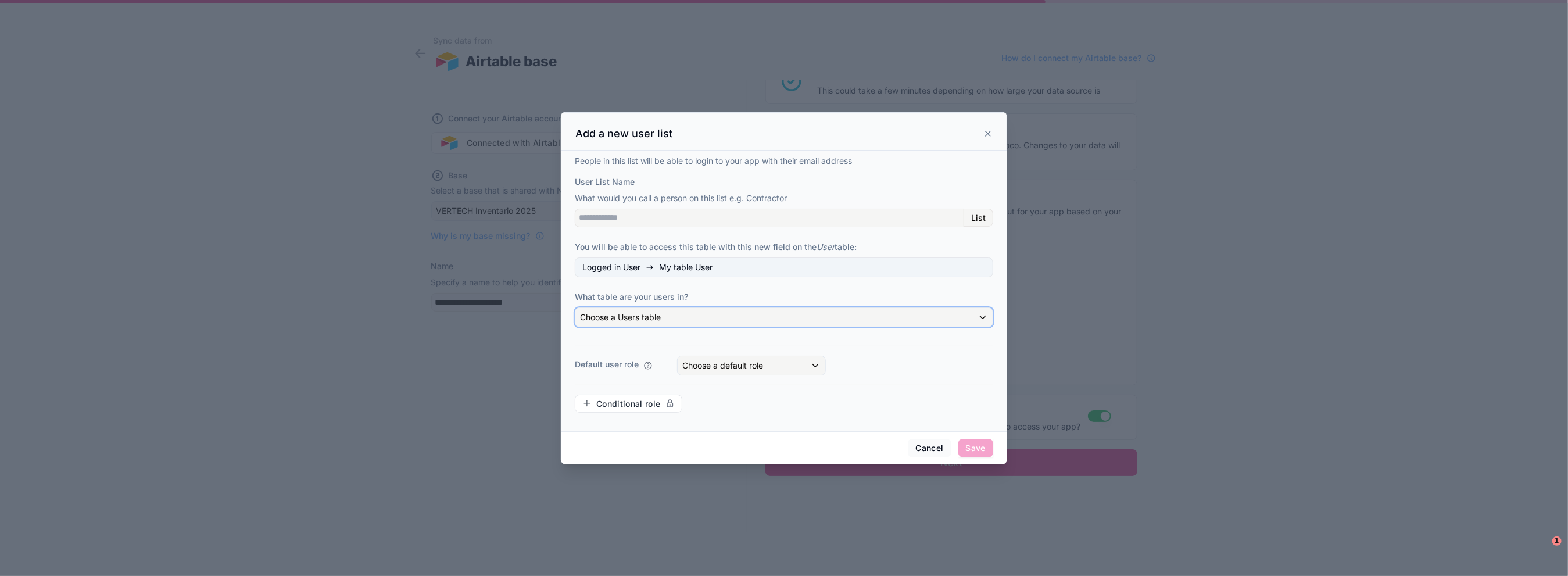
click at [621, 322] on span "Choose a Users table" at bounding box center [621, 317] width 81 height 10
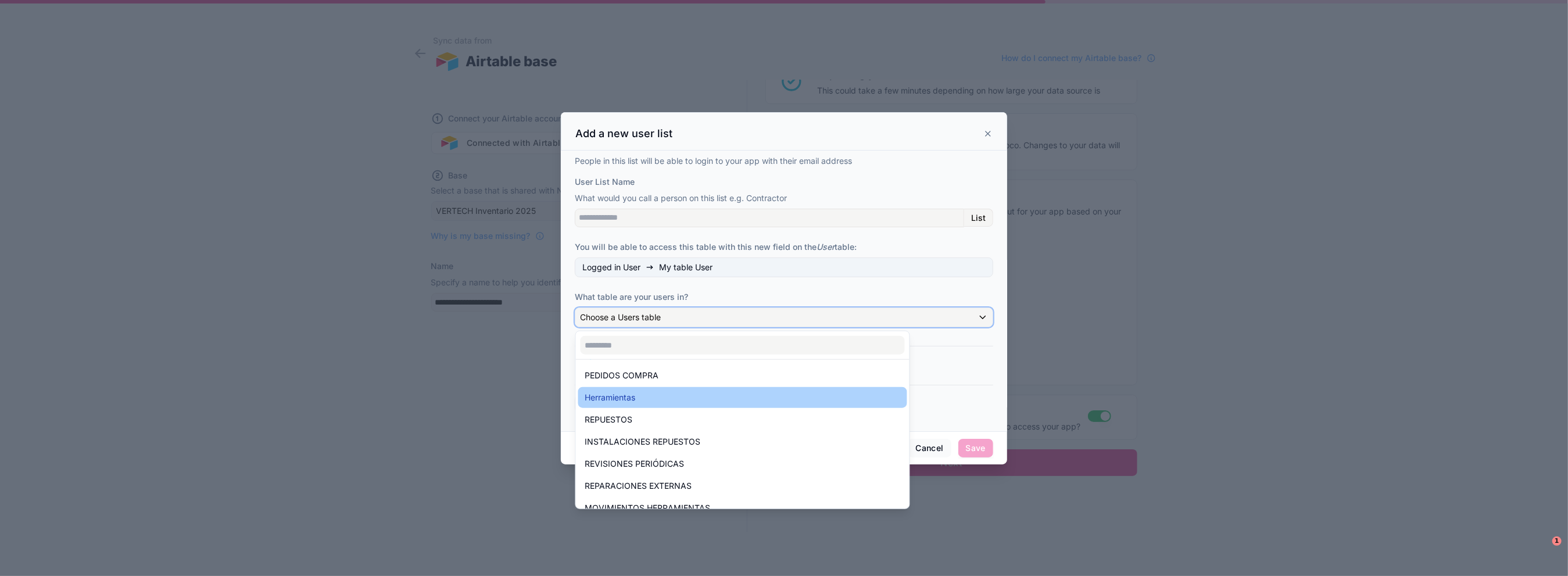
scroll to position [34, 0]
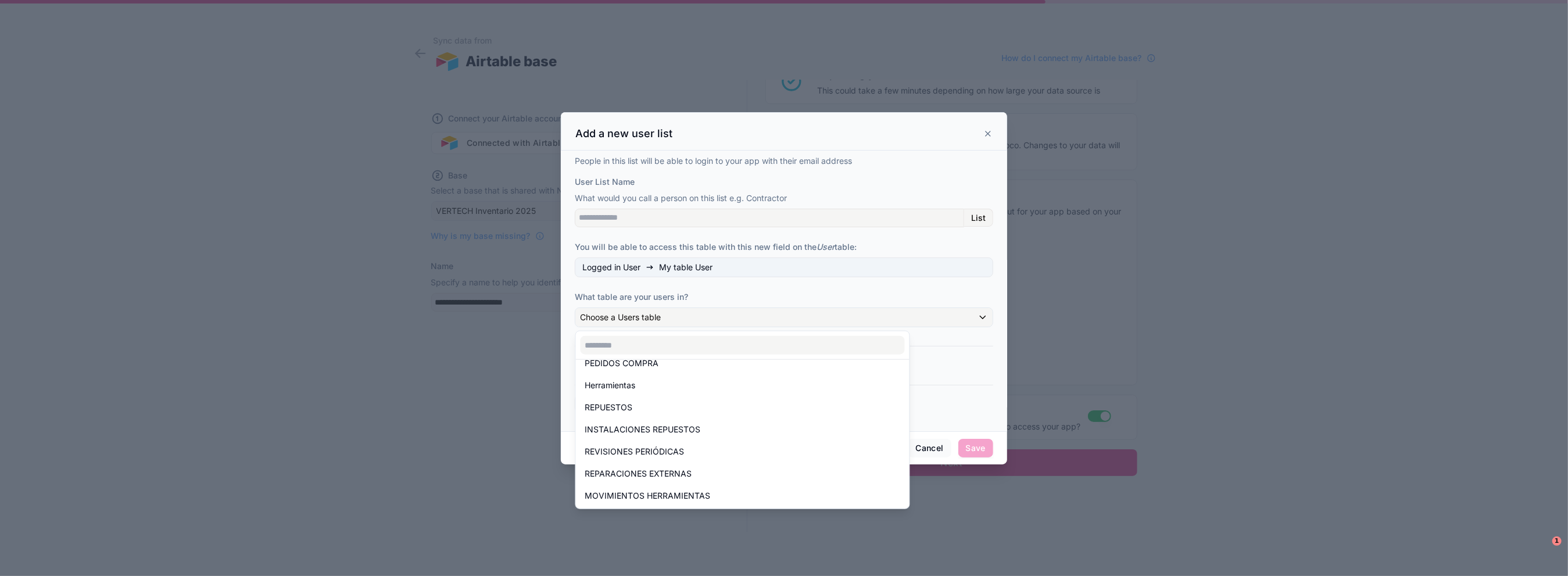
click at [694, 331] on div at bounding box center [743, 345] width 333 height 28
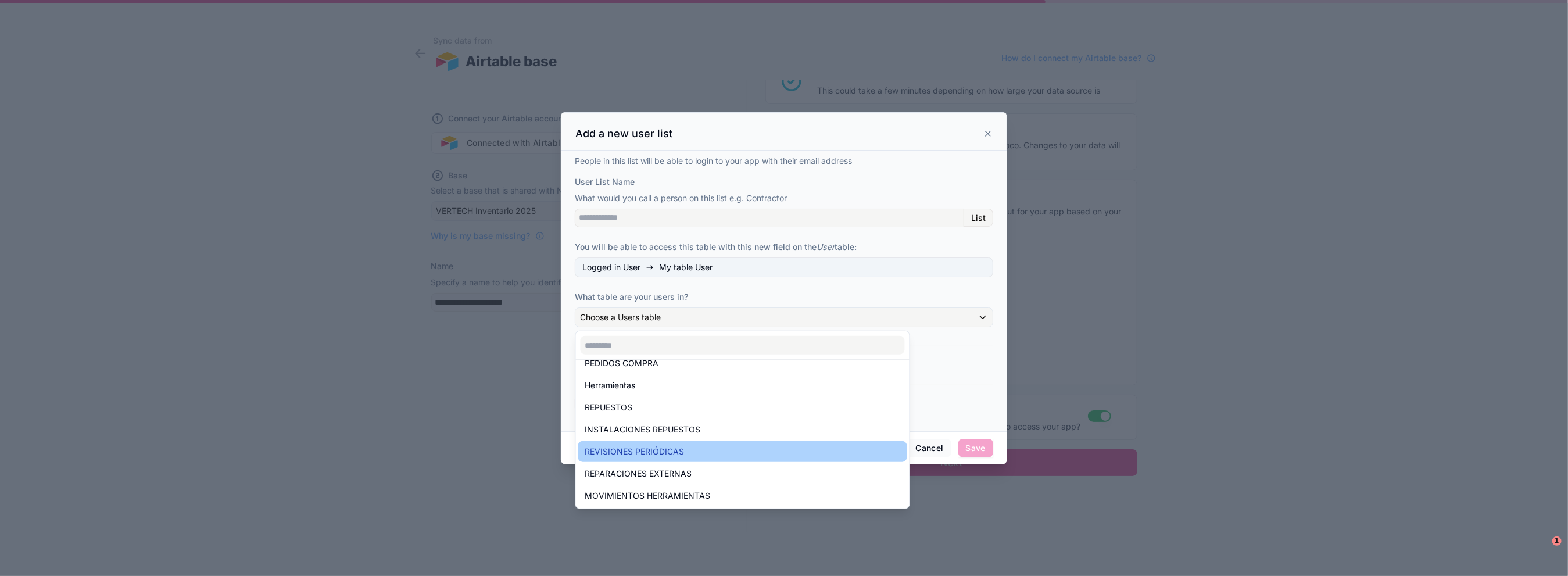
click at [668, 455] on span "REVISIONES PERIÓDICAS" at bounding box center [634, 451] width 99 height 14
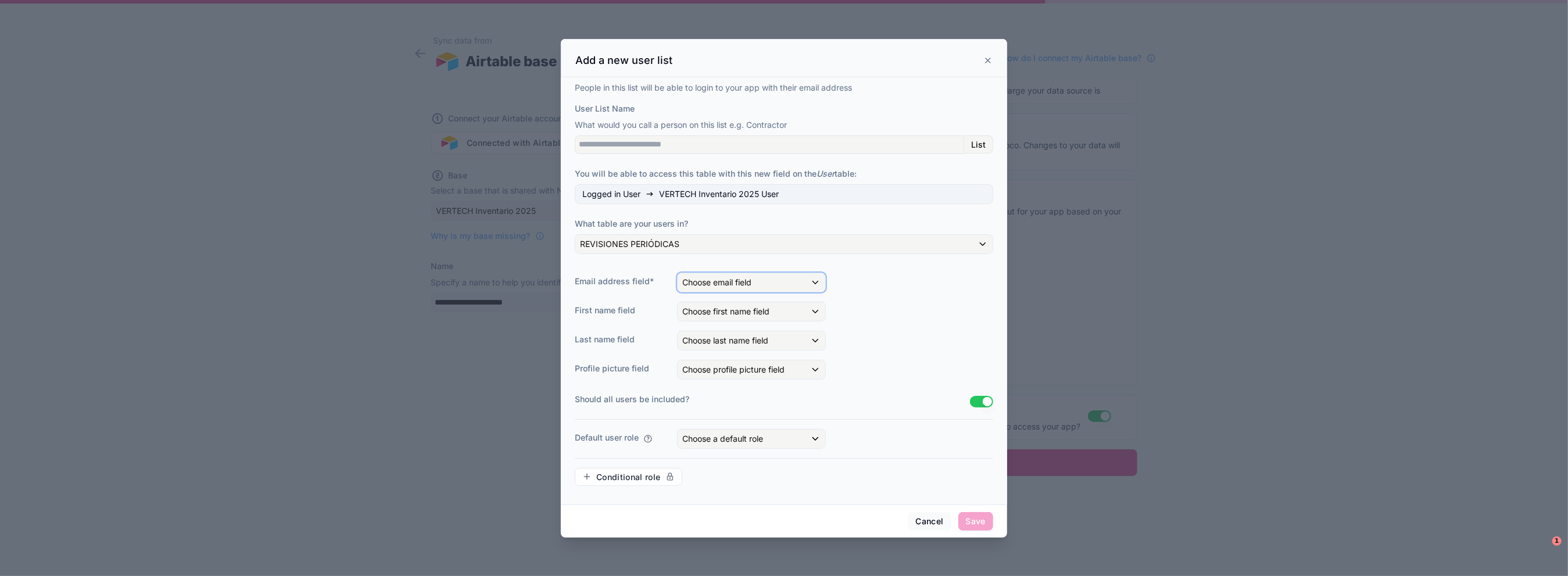
click at [770, 291] on div "Choose email field" at bounding box center [751, 283] width 148 height 19
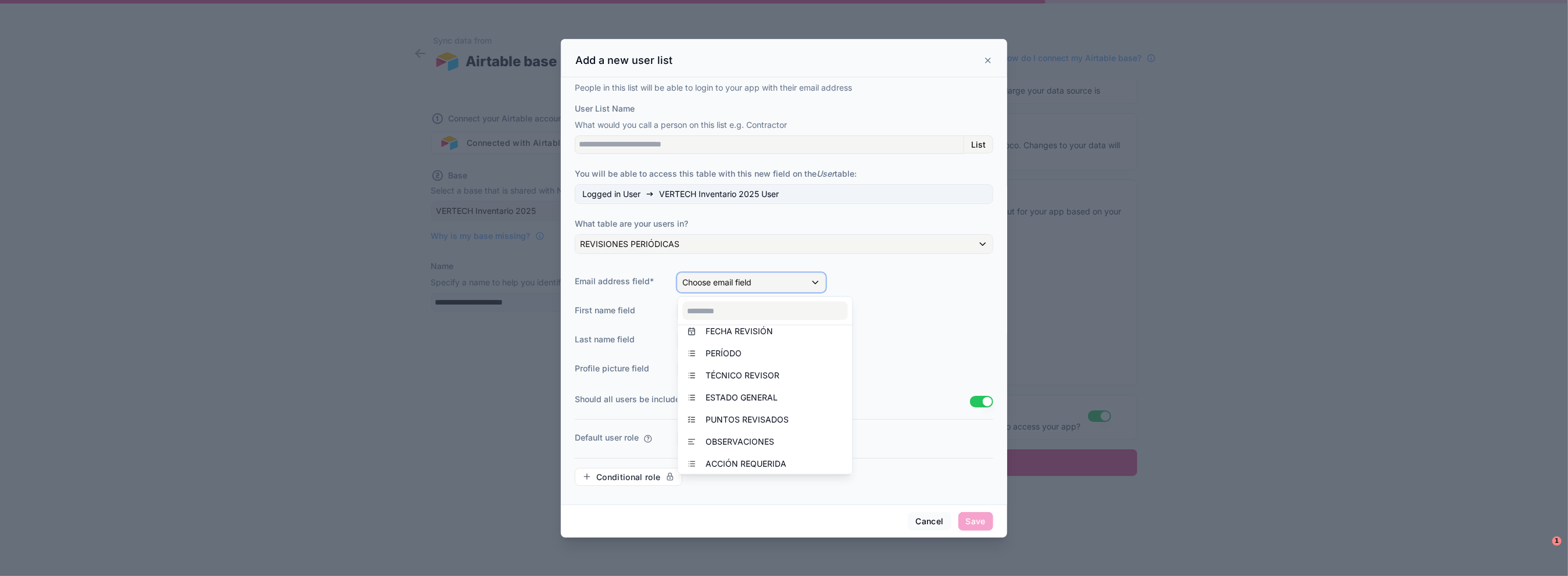
scroll to position [174, 0]
click at [857, 275] on div at bounding box center [784, 288] width 447 height 498
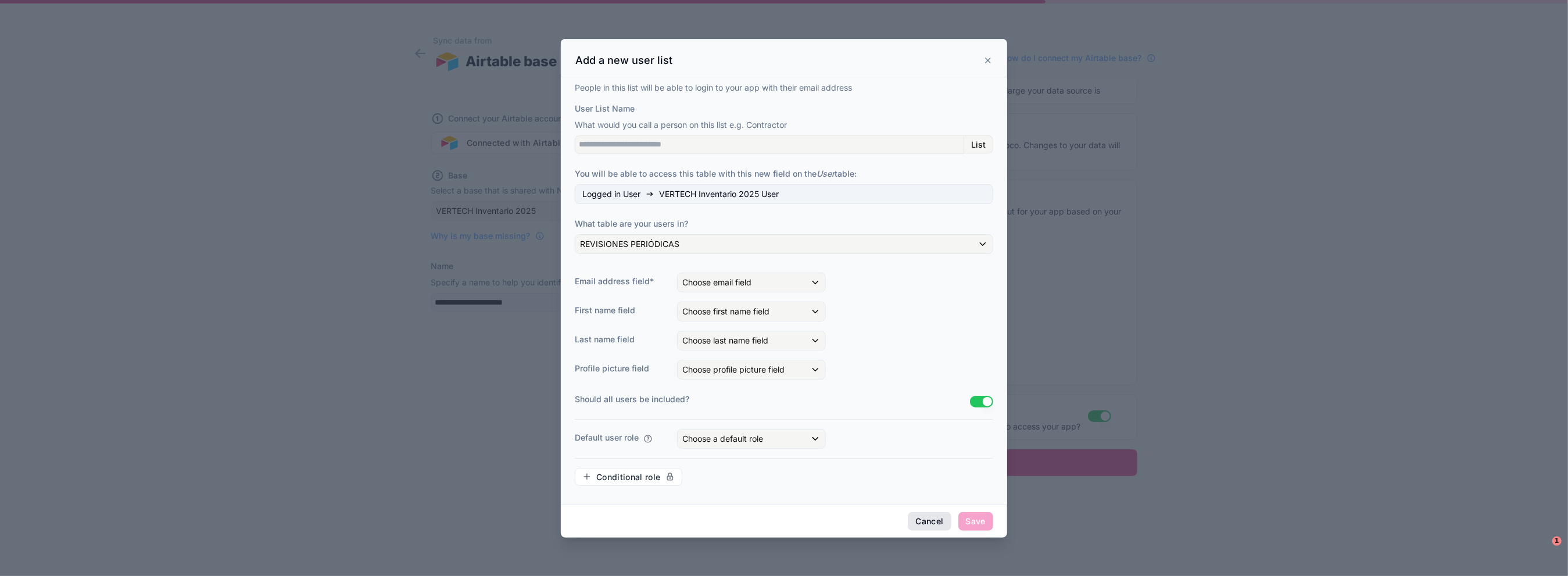
click at [916, 512] on button "Cancel" at bounding box center [930, 521] width 43 height 19
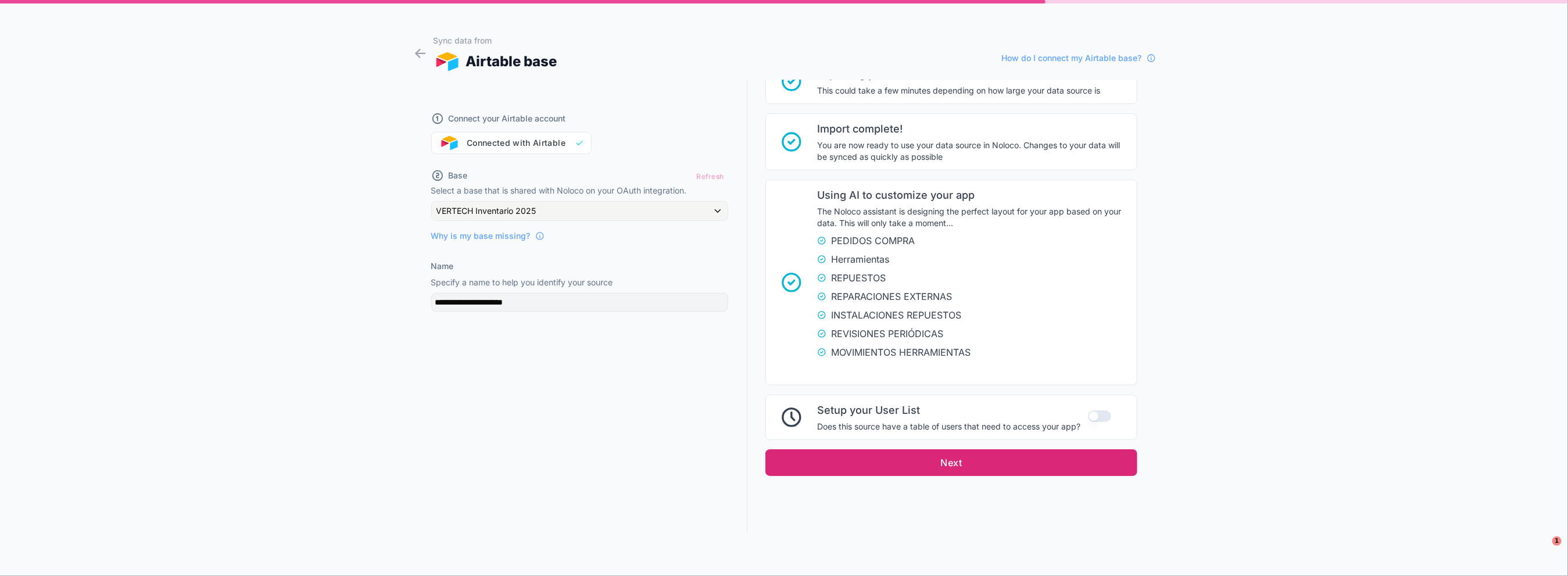
click at [929, 459] on button "Next" at bounding box center [951, 463] width 372 height 27
